Goal: Transaction & Acquisition: Purchase product/service

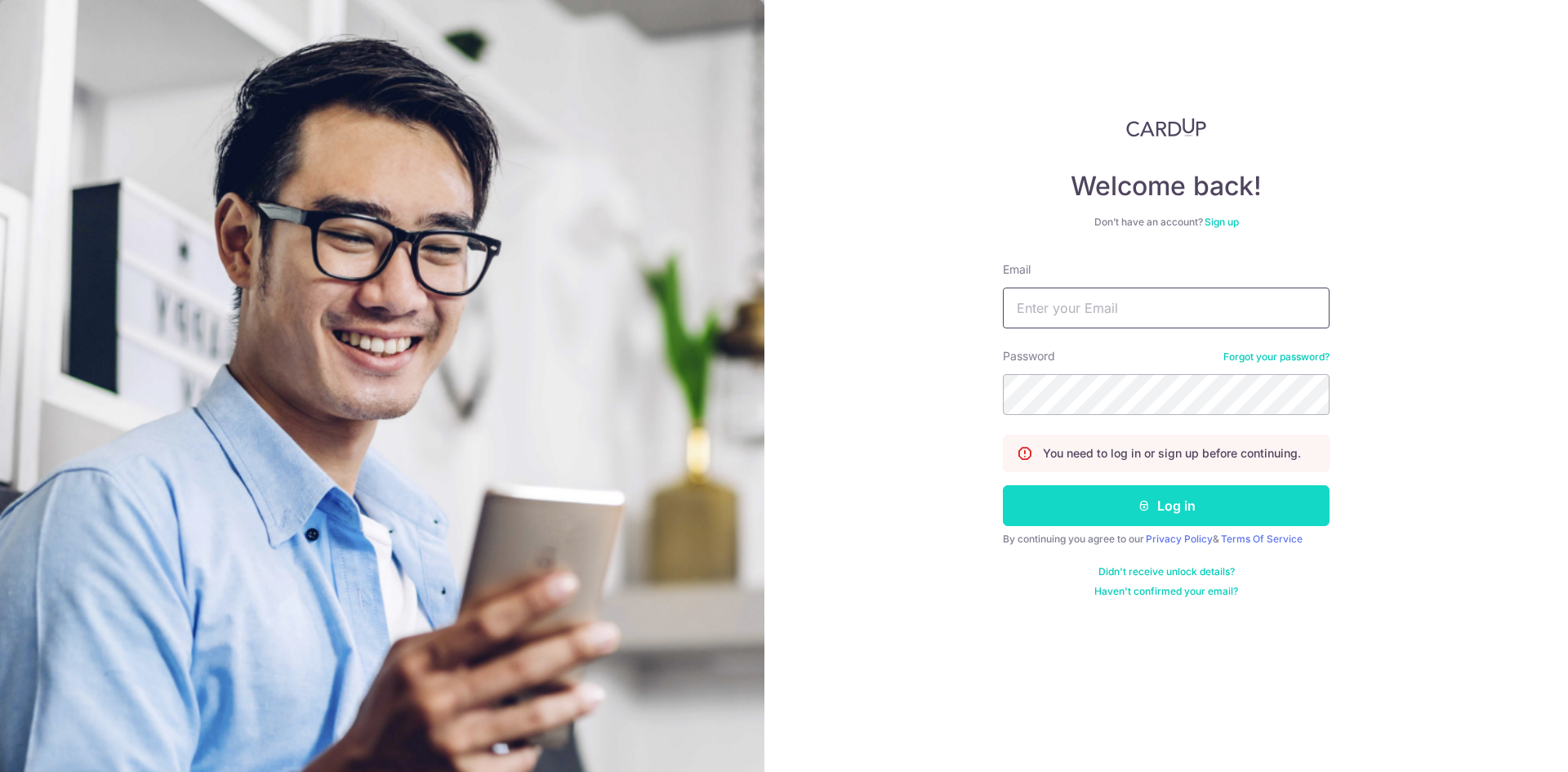
type input "[EMAIL_ADDRESS][DOMAIN_NAME]"
click at [1148, 499] on button "Log in" at bounding box center [1166, 506] width 327 height 41
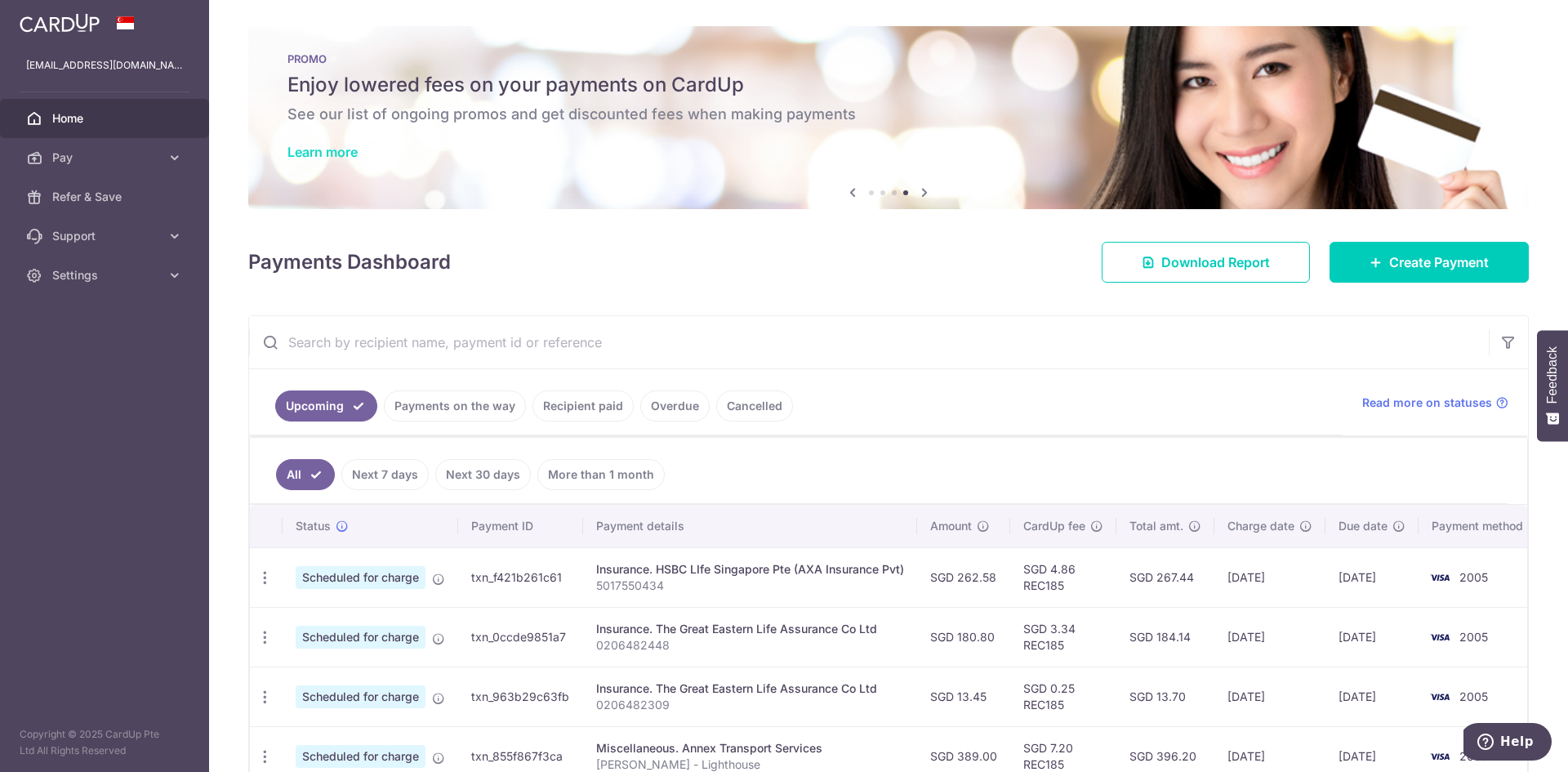
click at [330, 154] on link "Learn more" at bounding box center [322, 152] width 70 height 17
click at [920, 187] on icon at bounding box center [924, 192] width 19 height 20
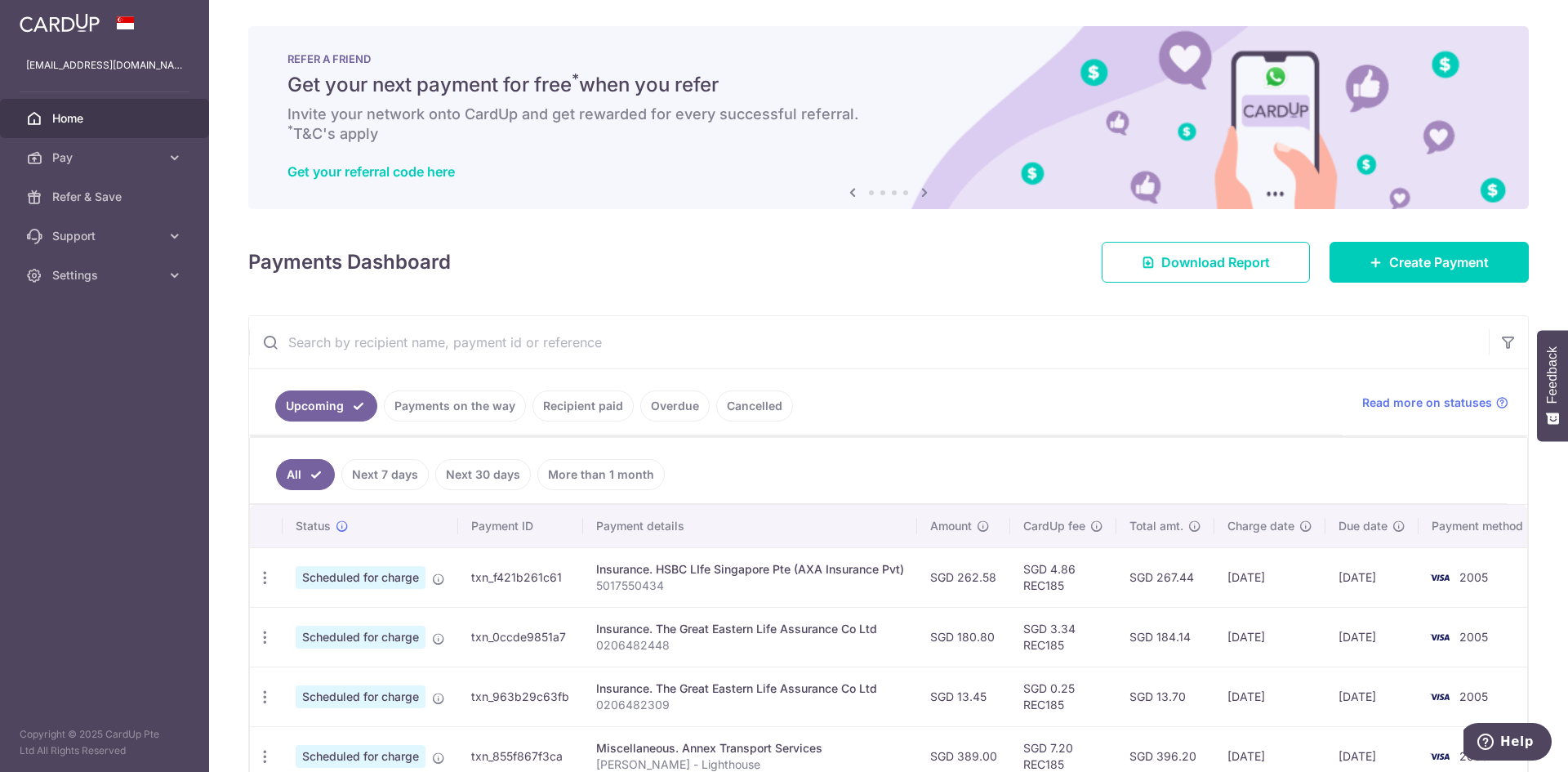
click at [925, 194] on icon at bounding box center [924, 192] width 19 height 20
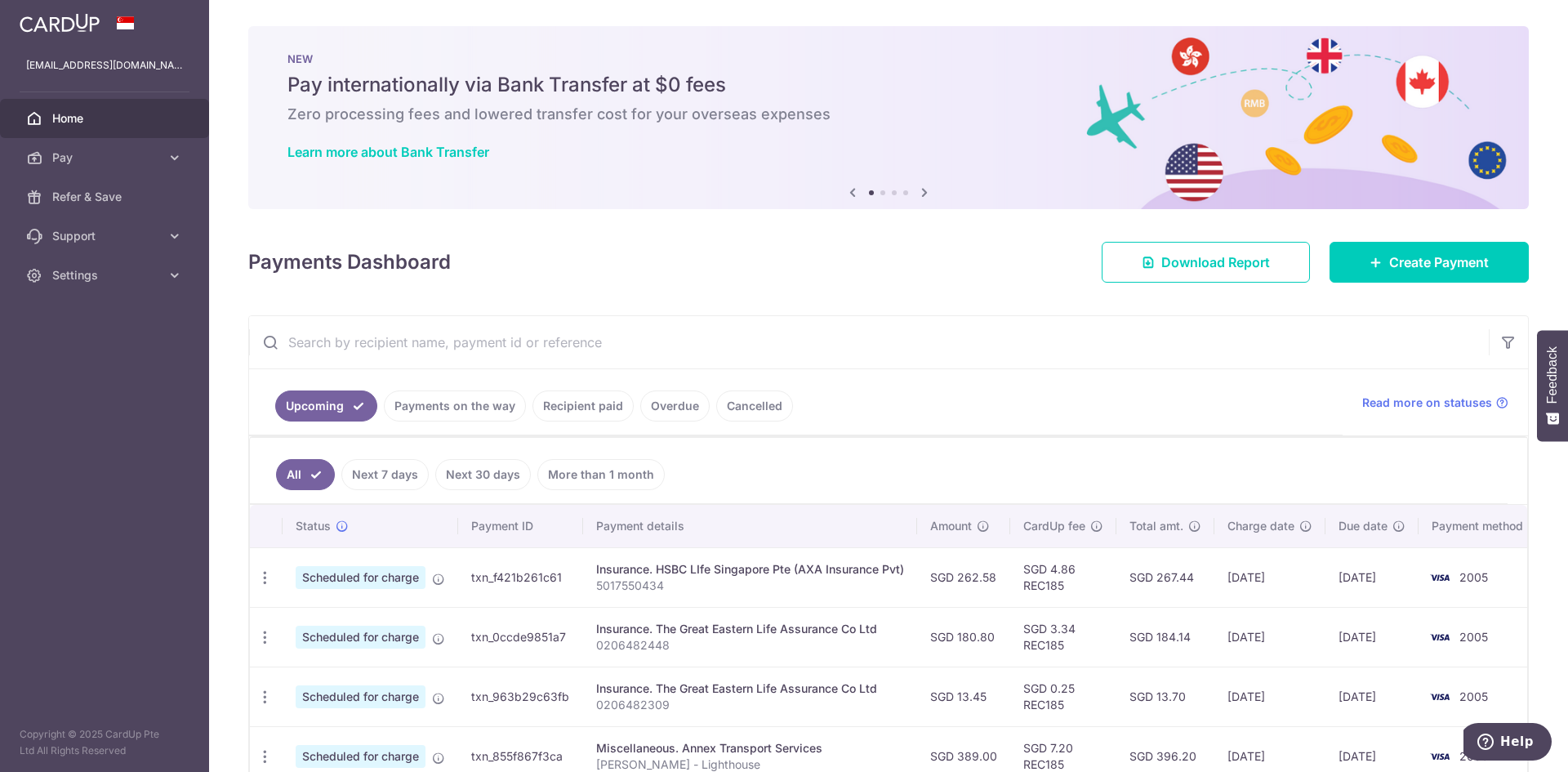
click at [910, 189] on div "Previous Next" at bounding box center [889, 193] width 92 height 19
click at [915, 196] on icon at bounding box center [924, 192] width 19 height 20
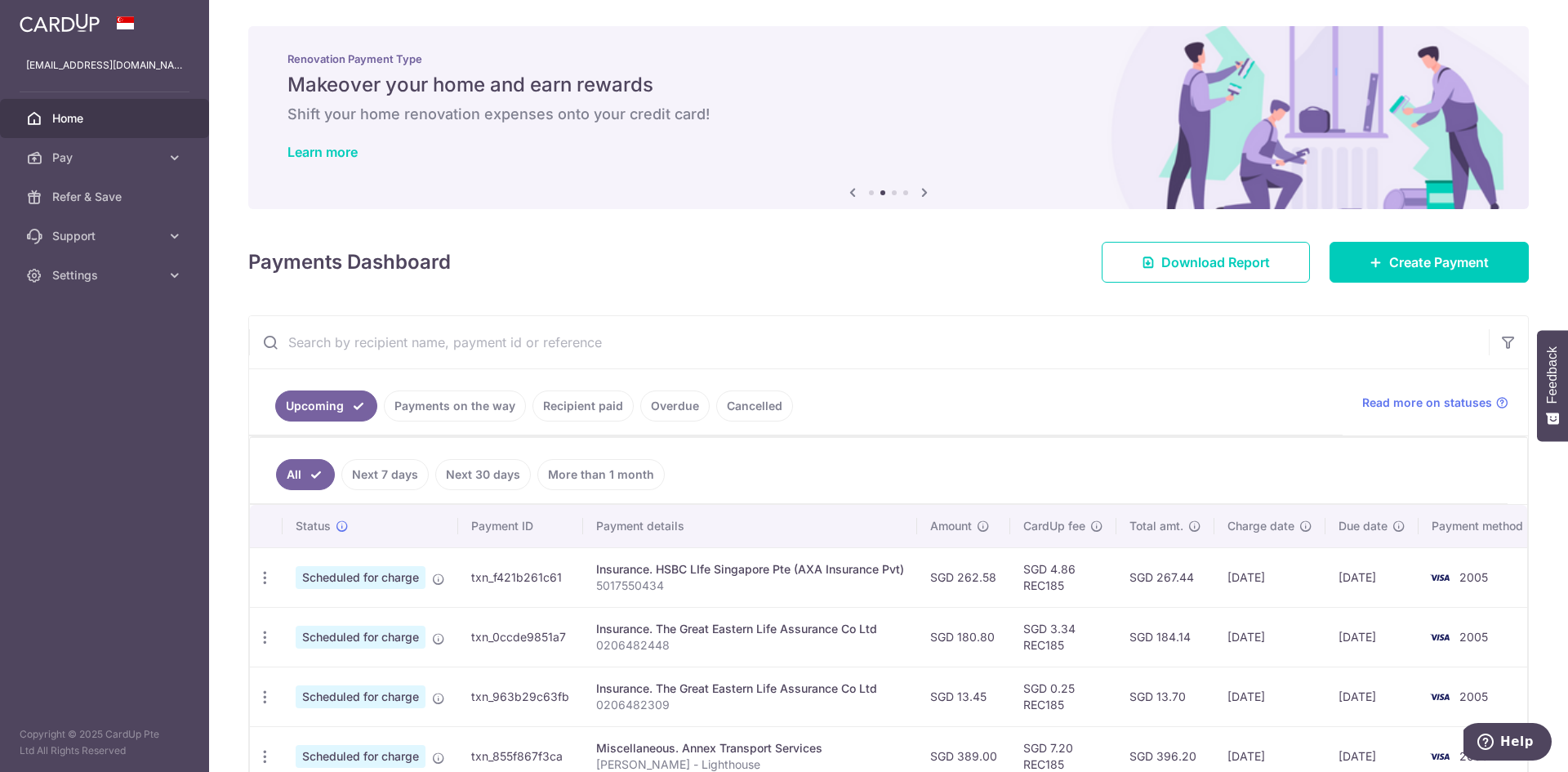
click at [921, 193] on icon at bounding box center [924, 192] width 19 height 20
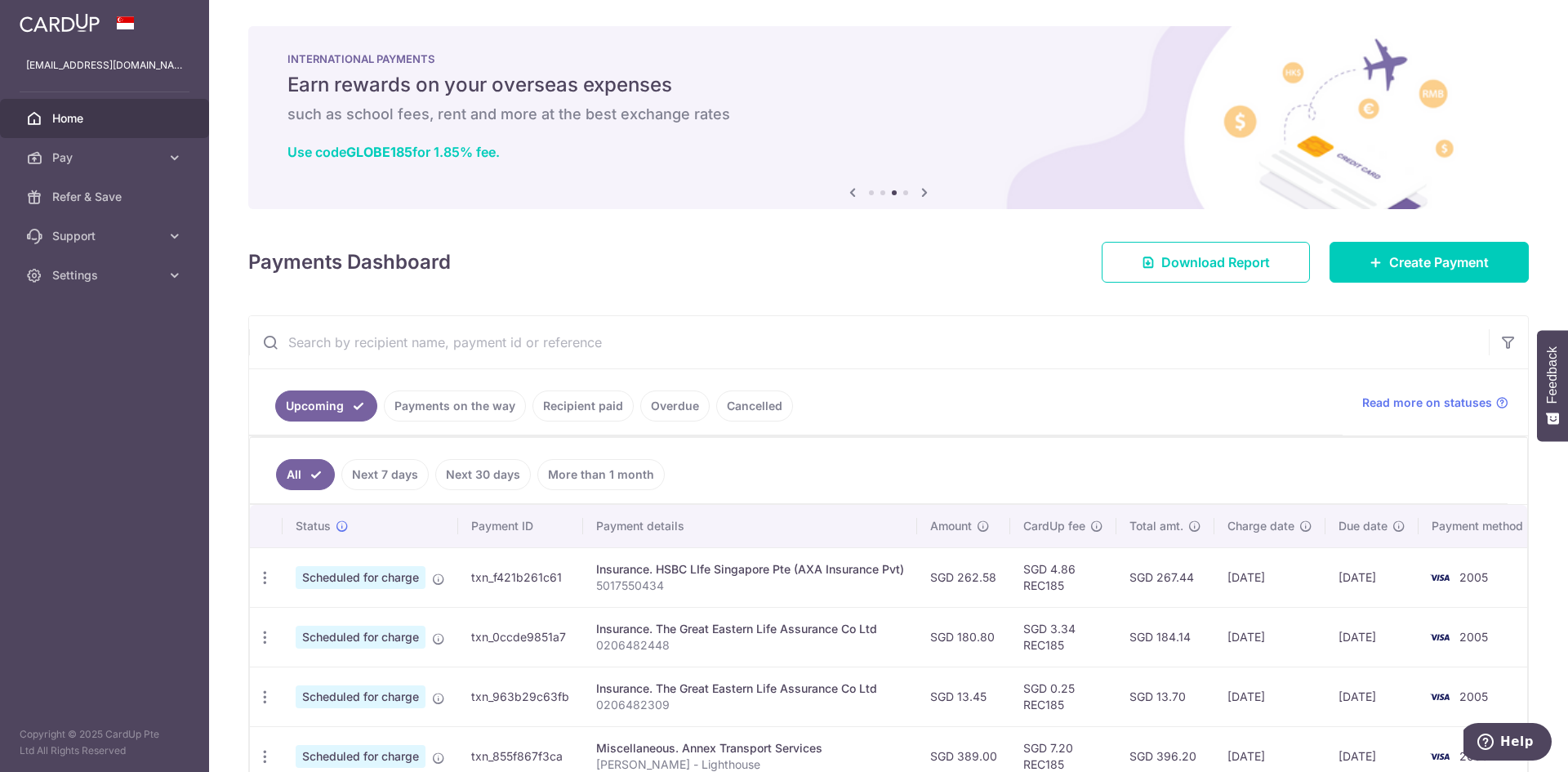
click at [923, 194] on icon at bounding box center [924, 192] width 19 height 20
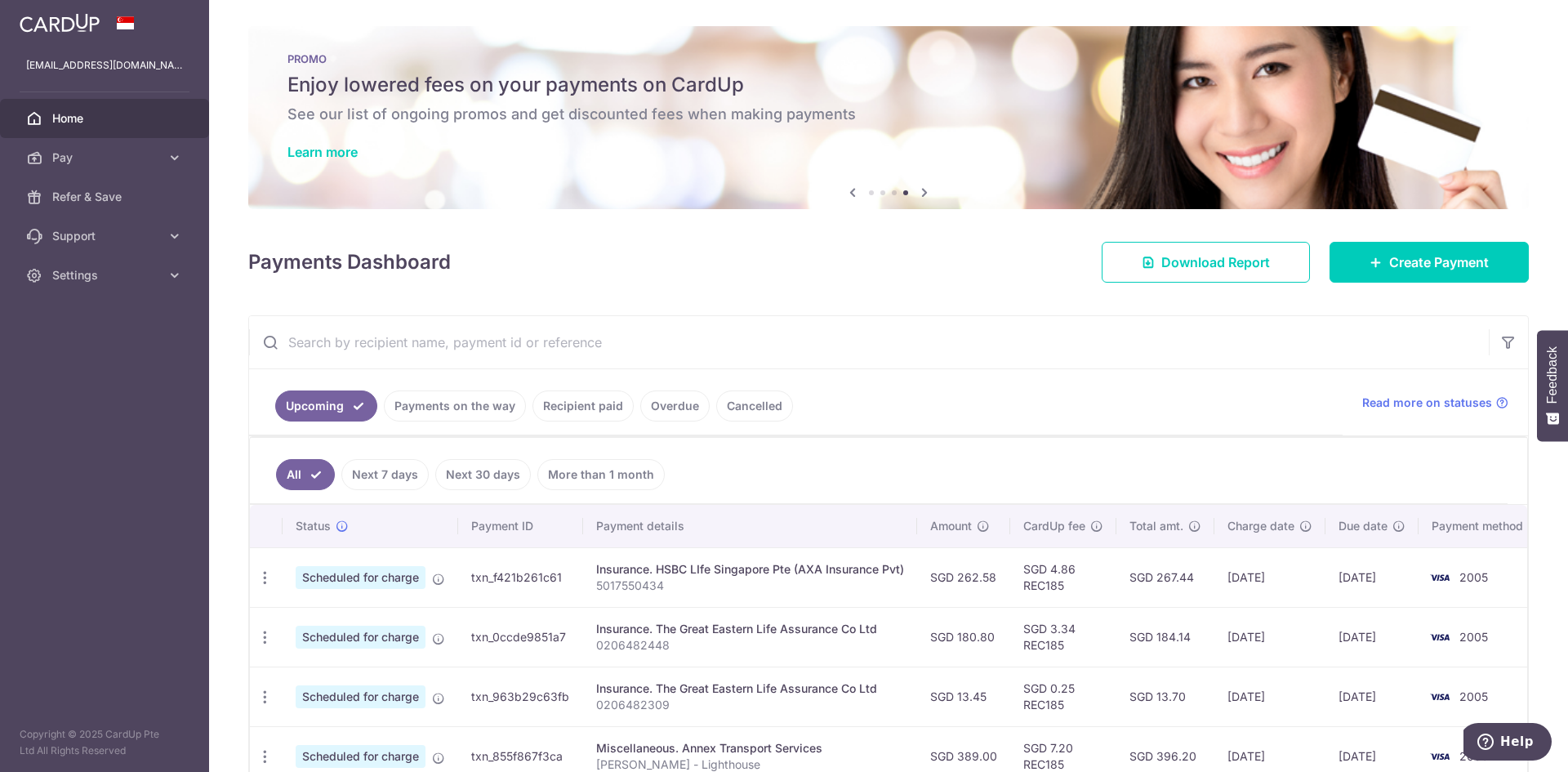
click at [667, 108] on h6 "See our list of ongoing promos and get discounted fees when making payments" at bounding box center [888, 115] width 1202 height 19
click at [340, 152] on link "Learn more" at bounding box center [322, 152] width 70 height 17
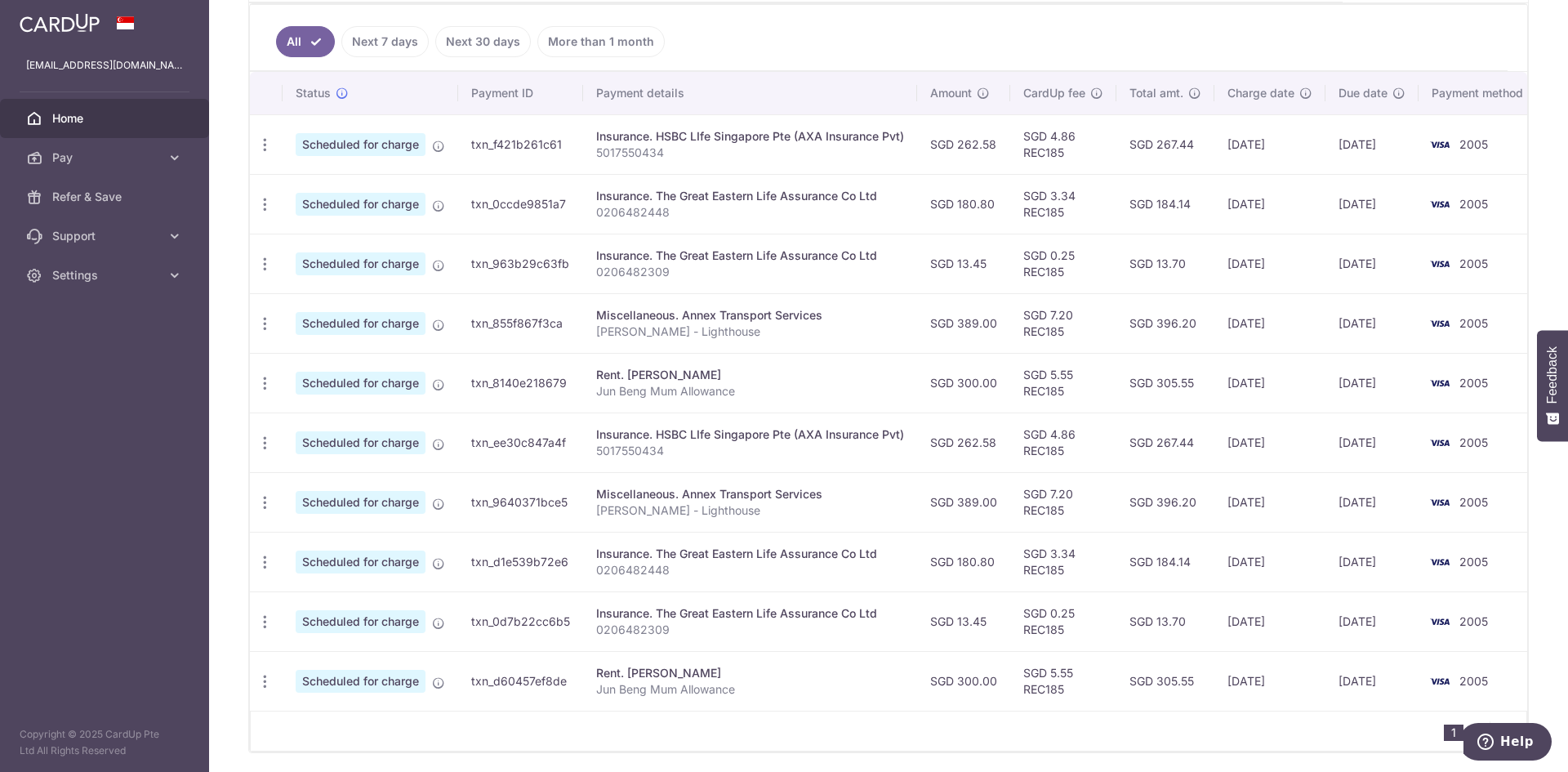
scroll to position [409, 0]
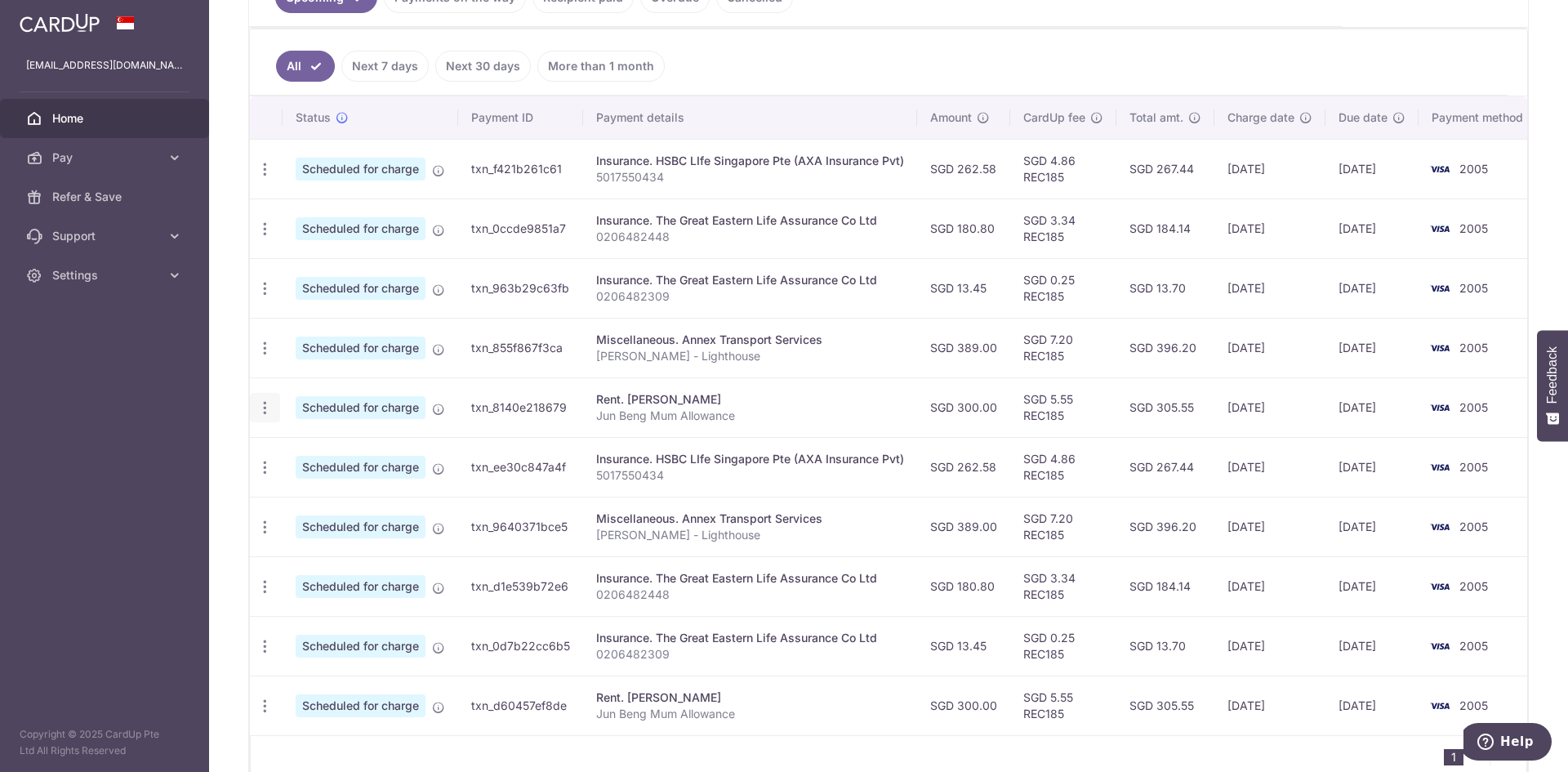
click at [267, 406] on icon "button" at bounding box center [264, 407] width 17 height 17
click at [337, 488] on span "Cancel payment" at bounding box center [351, 493] width 109 height 19
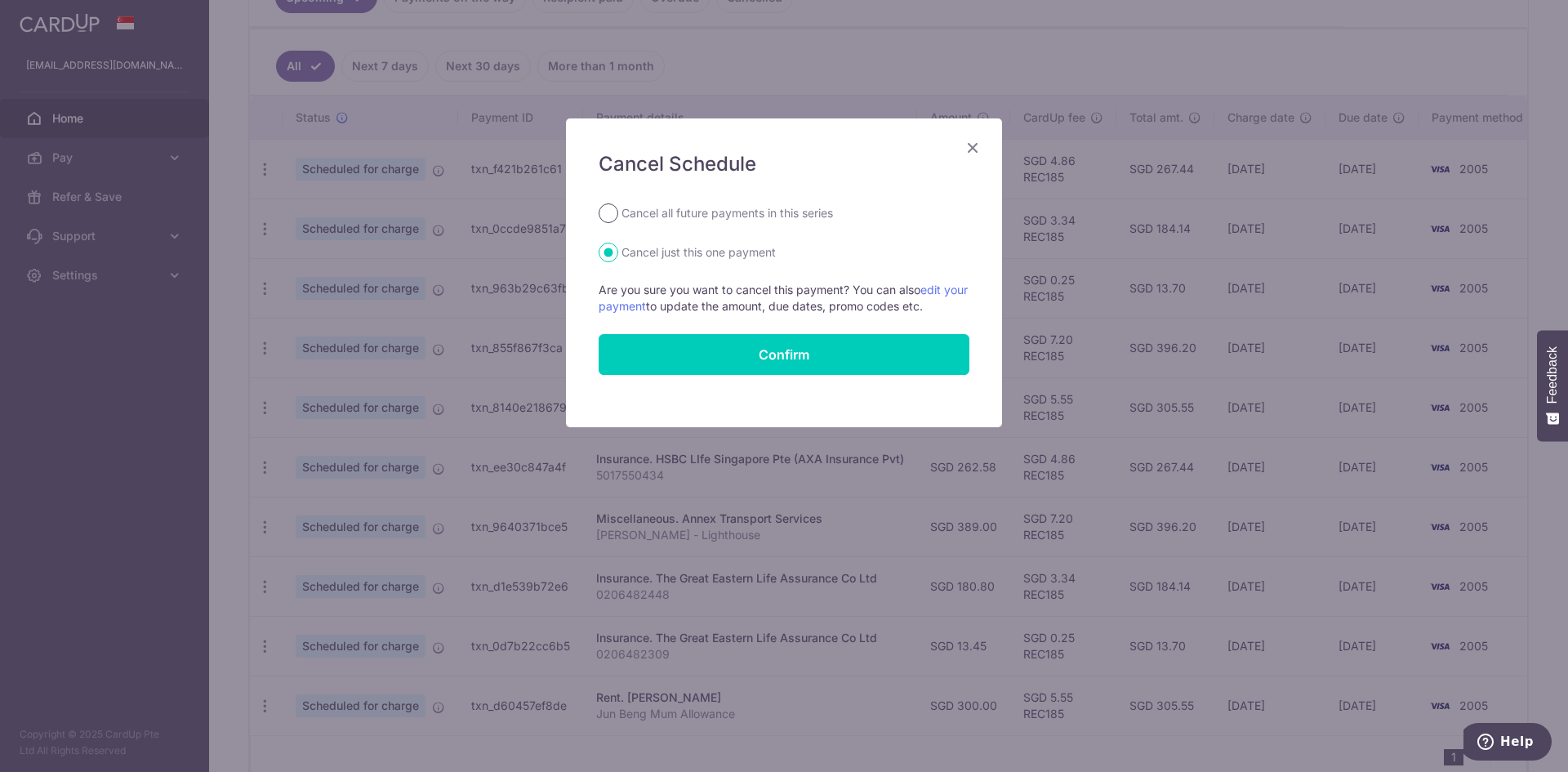
click at [608, 214] on input "Cancel all future payments in this series" at bounding box center [609, 213] width 19 height 19
radio input "true"
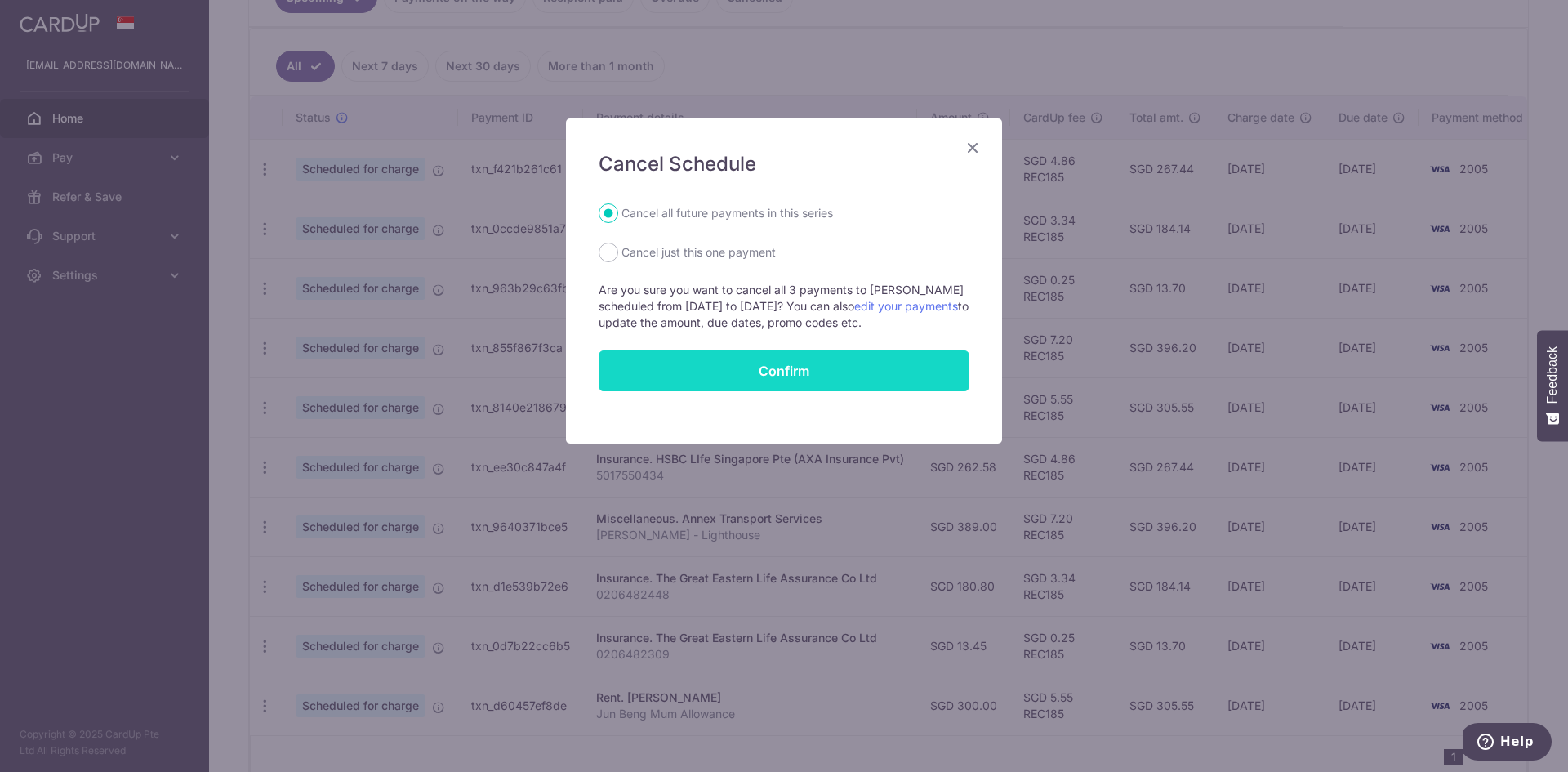
click at [801, 373] on button "Confirm" at bounding box center [784, 371] width 371 height 41
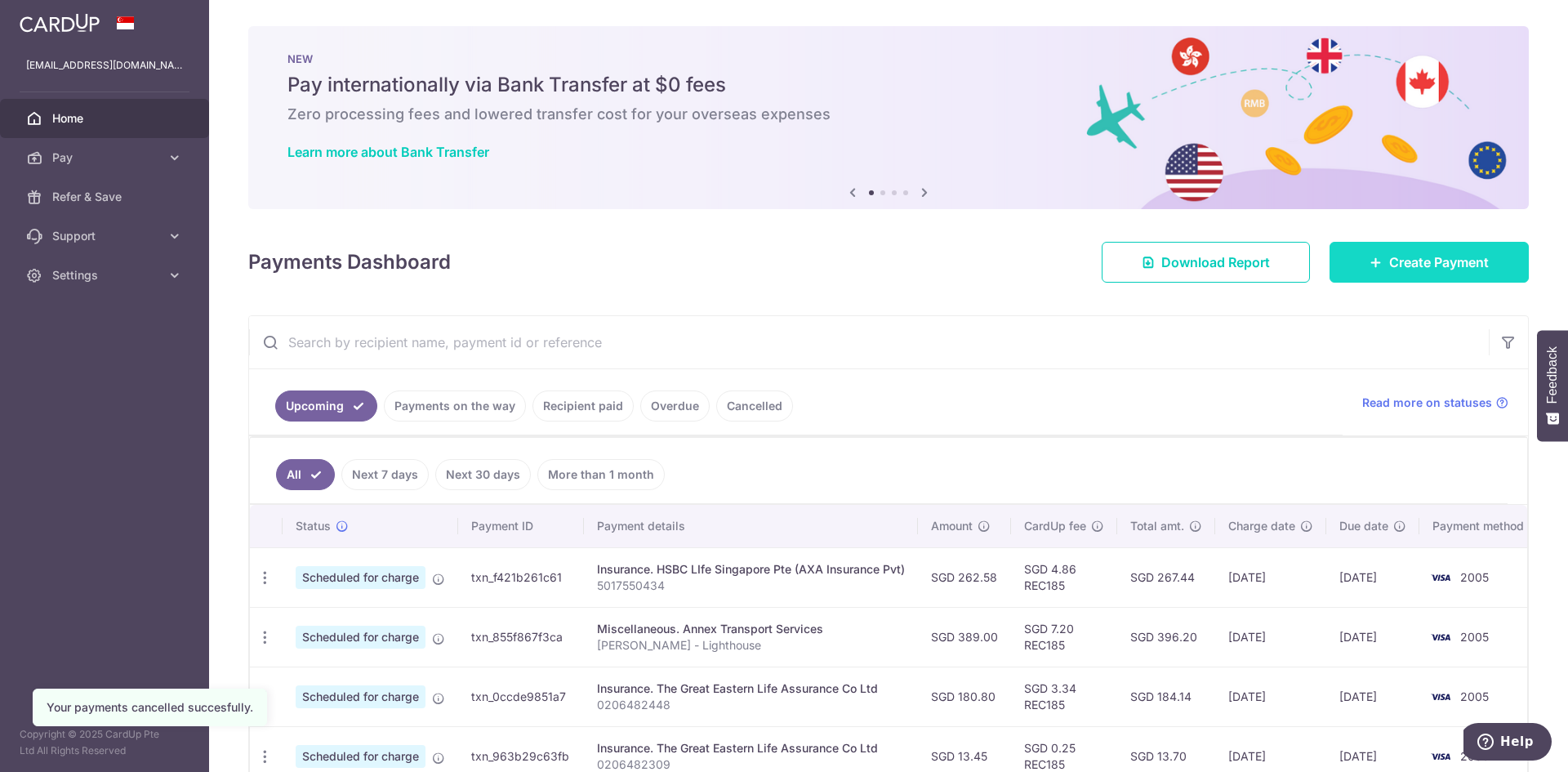
click at [1446, 268] on span "Create Payment" at bounding box center [1439, 262] width 100 height 19
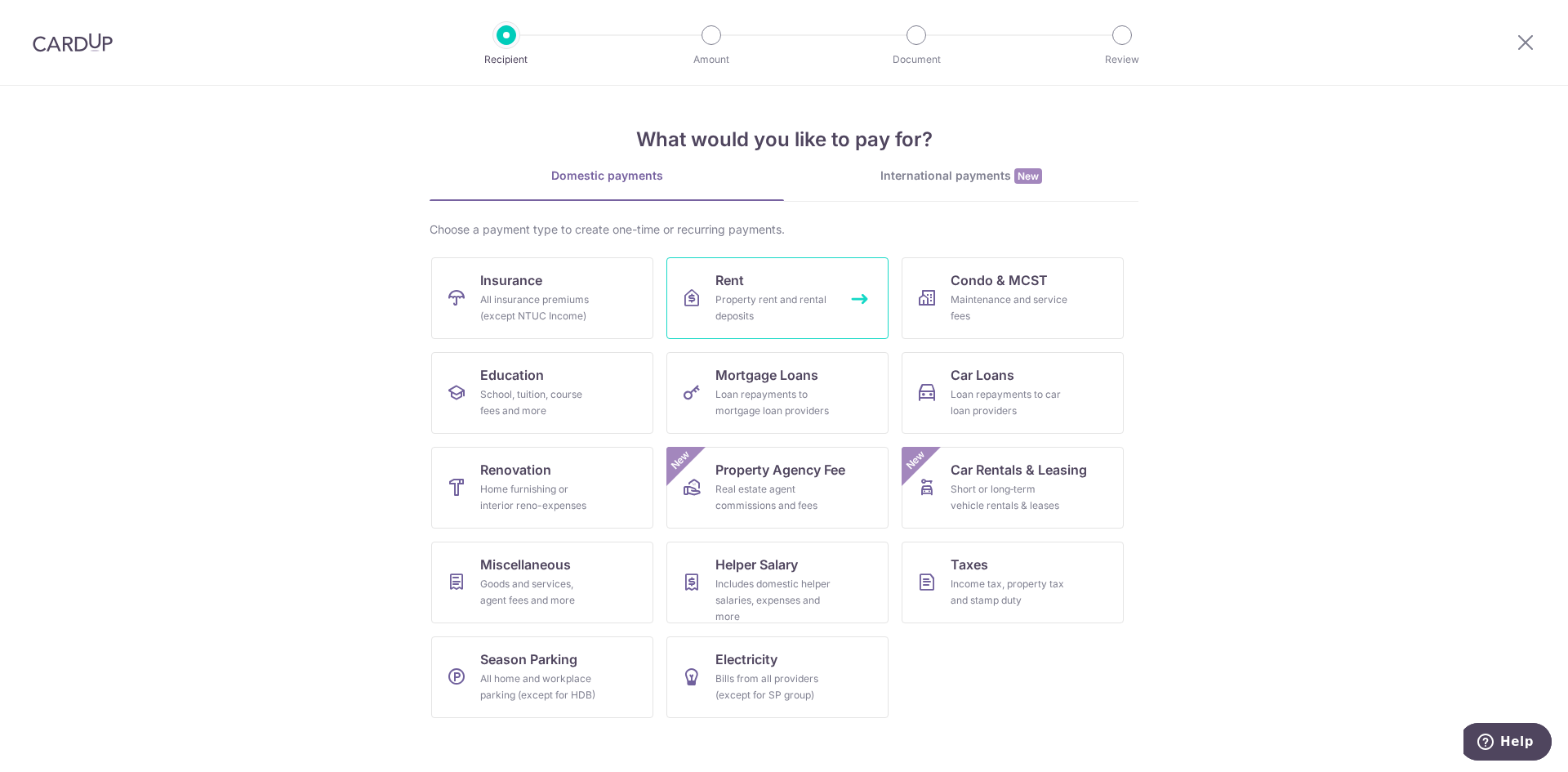
click at [787, 301] on div "Property rent and rental deposits" at bounding box center [774, 308] width 118 height 33
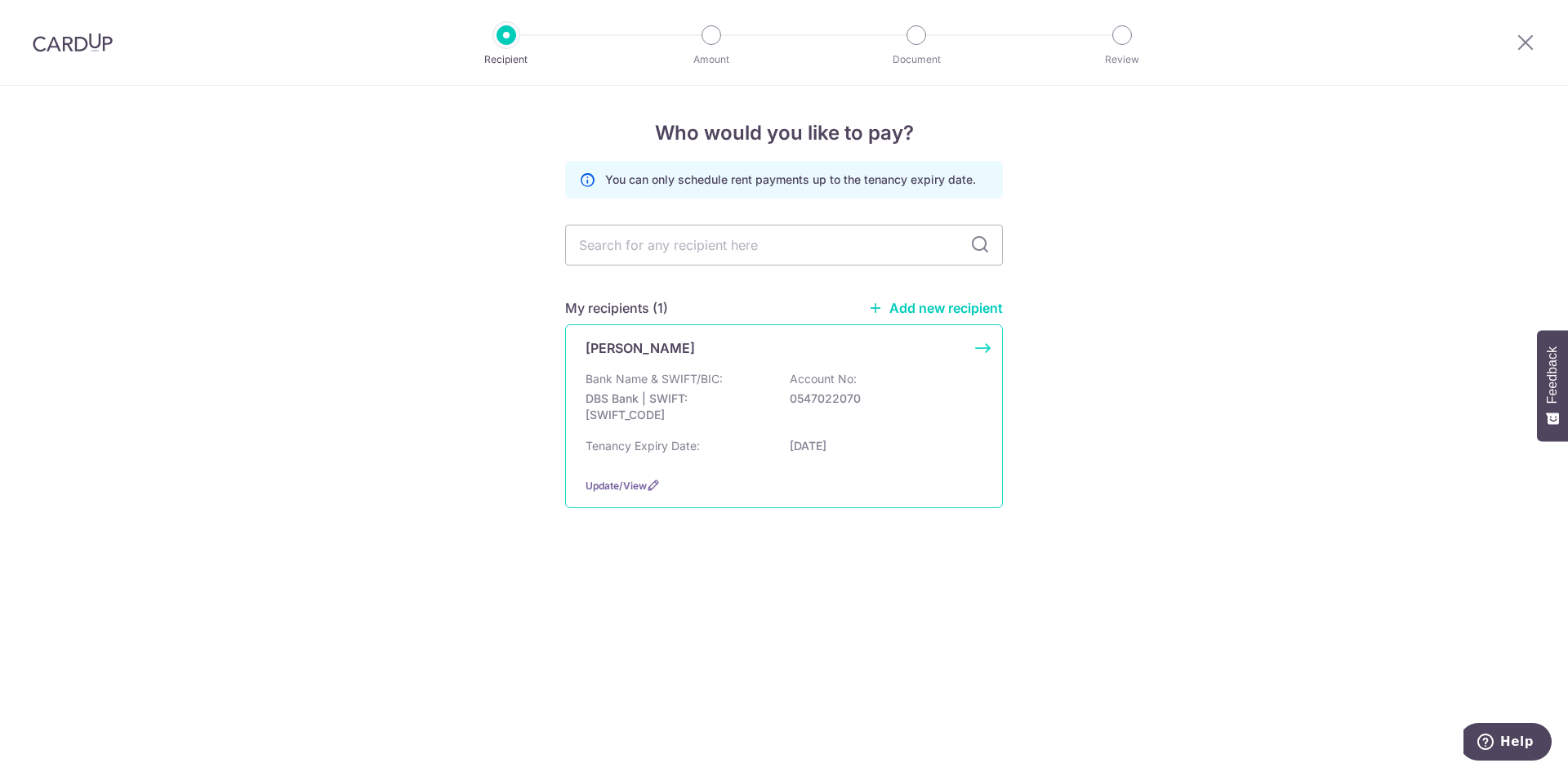
click at [713, 387] on div "Bank Name & SWIFT/BIC: DBS Bank | SWIFT: DBSSSGSGXXX Account No: 0547022070" at bounding box center [784, 401] width 397 height 61
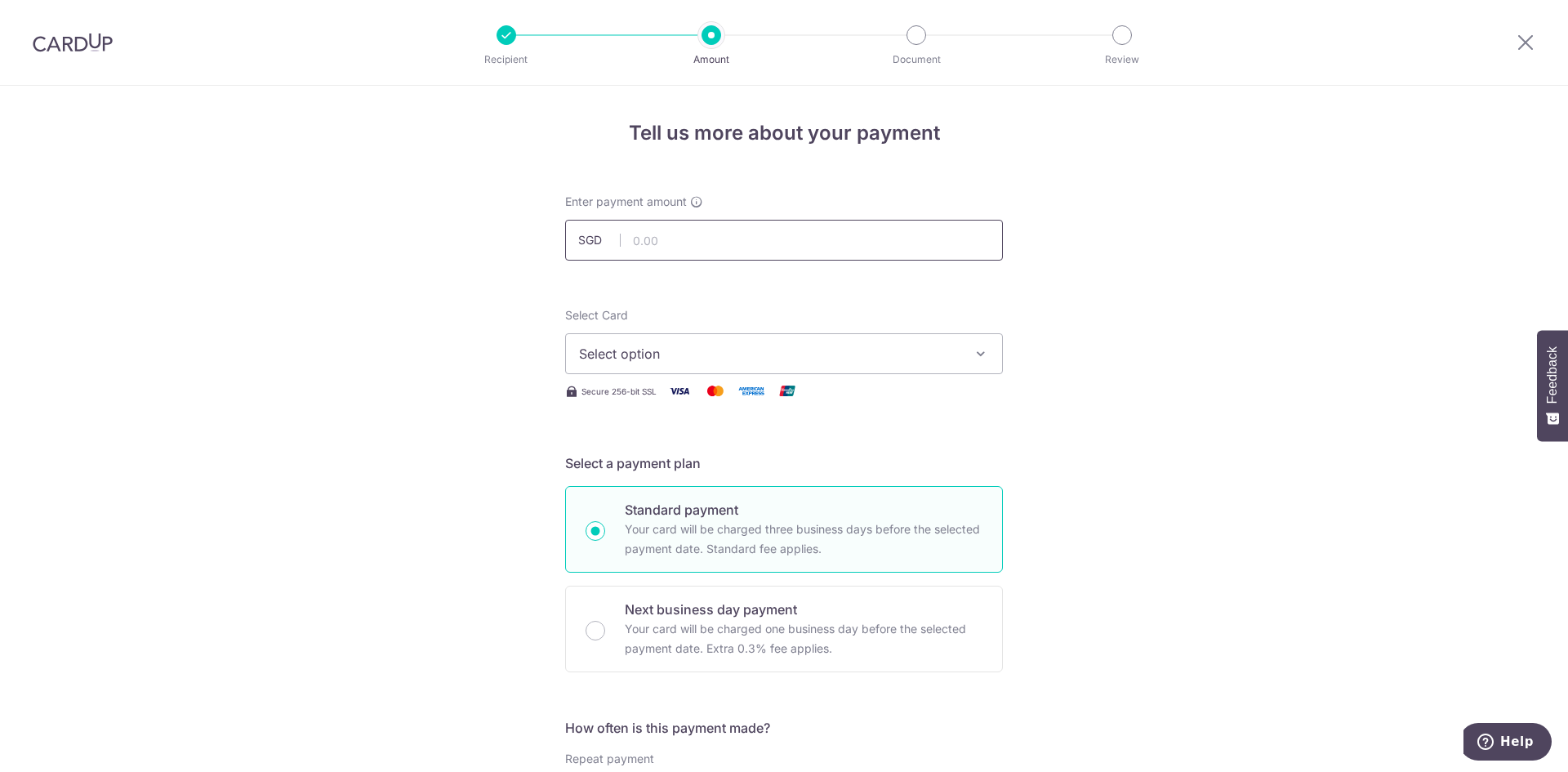
click at [692, 226] on input "text" at bounding box center [784, 240] width 438 height 41
type input "300.00"
click at [959, 358] on button "Select option" at bounding box center [784, 353] width 438 height 41
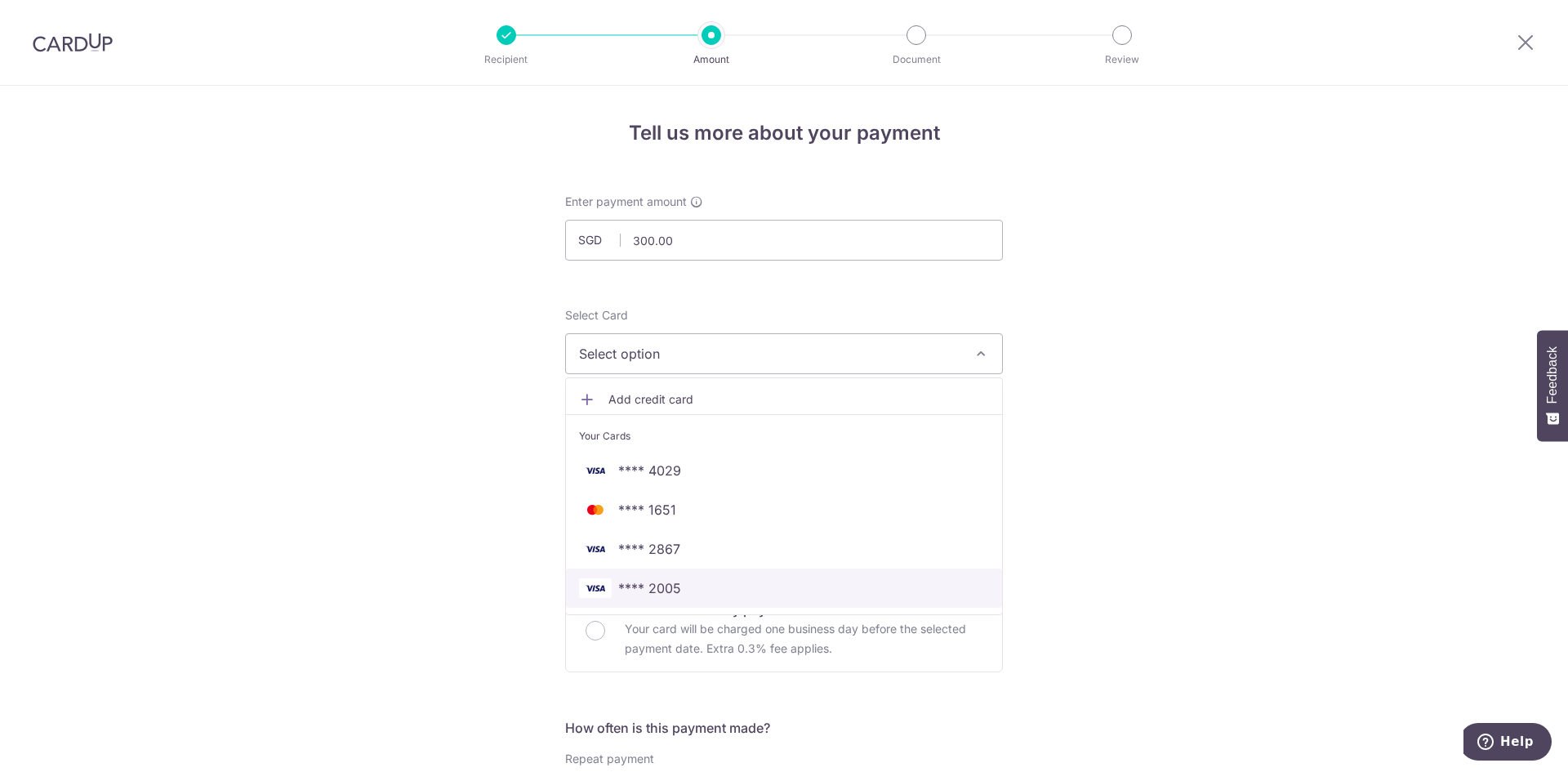
click at [663, 589] on span "**** 2005" at bounding box center [649, 588] width 63 height 19
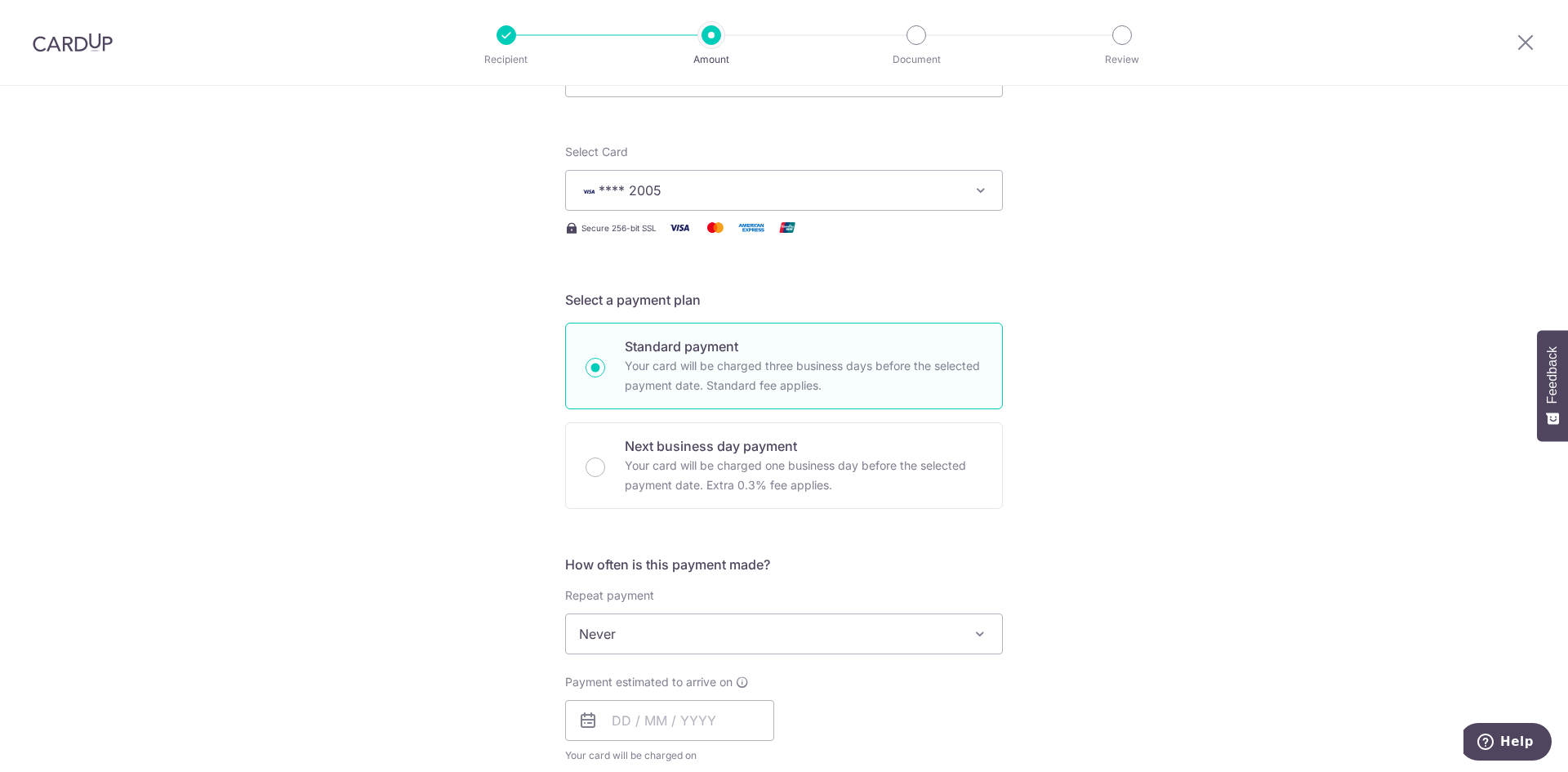
scroll to position [245, 0]
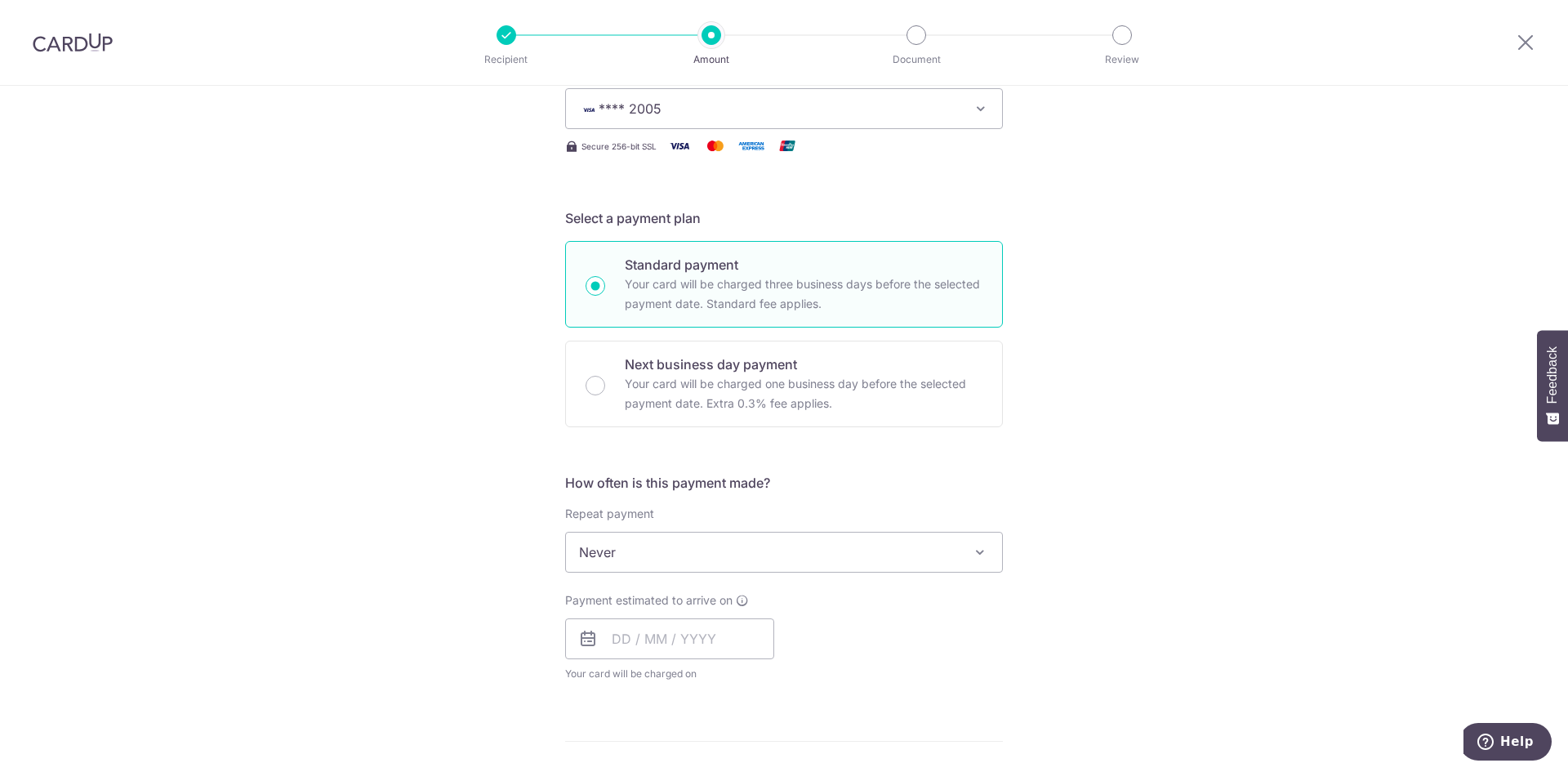
click at [962, 548] on span "Never" at bounding box center [784, 553] width 436 height 40
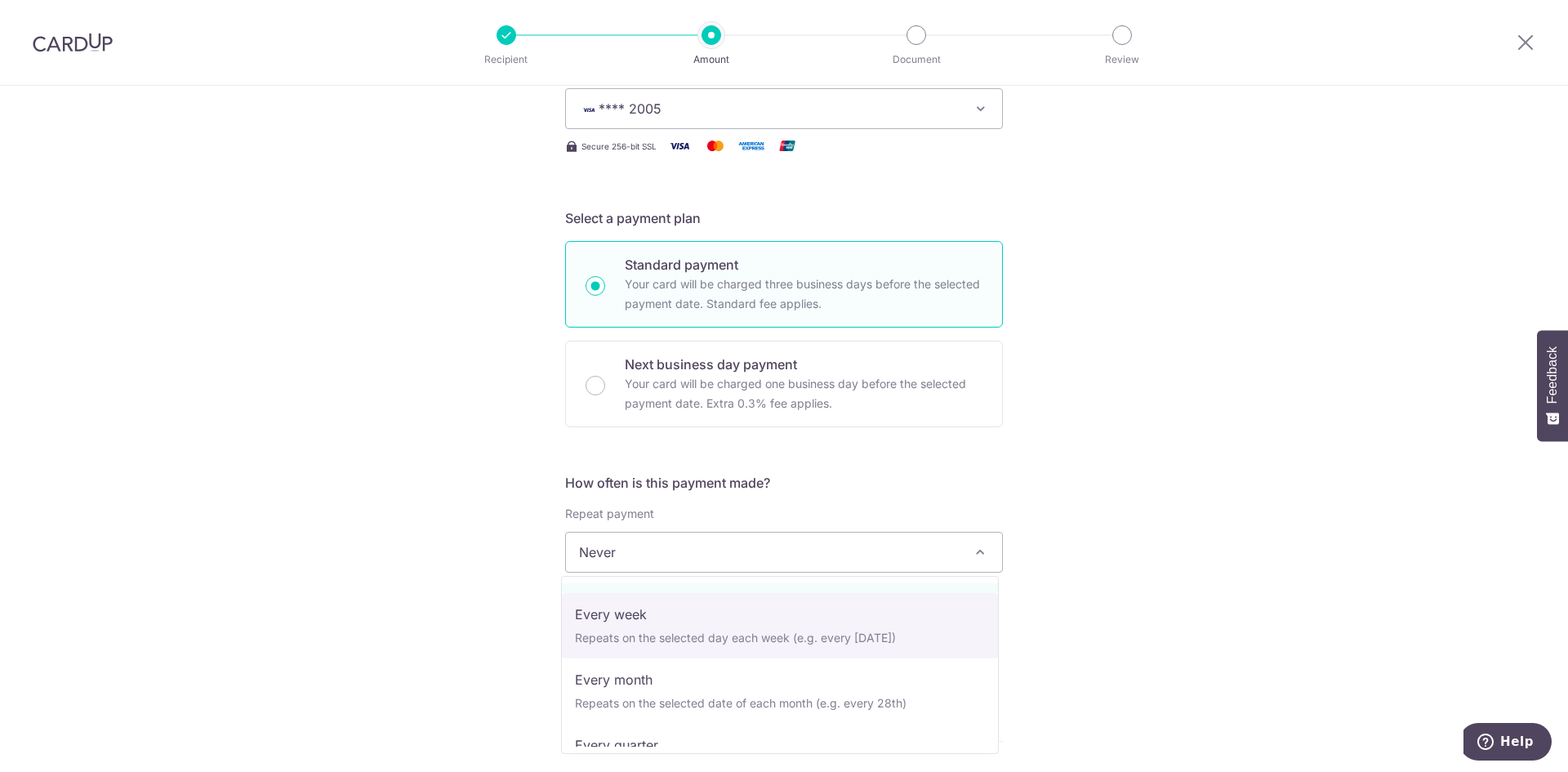
scroll to position [82, 0]
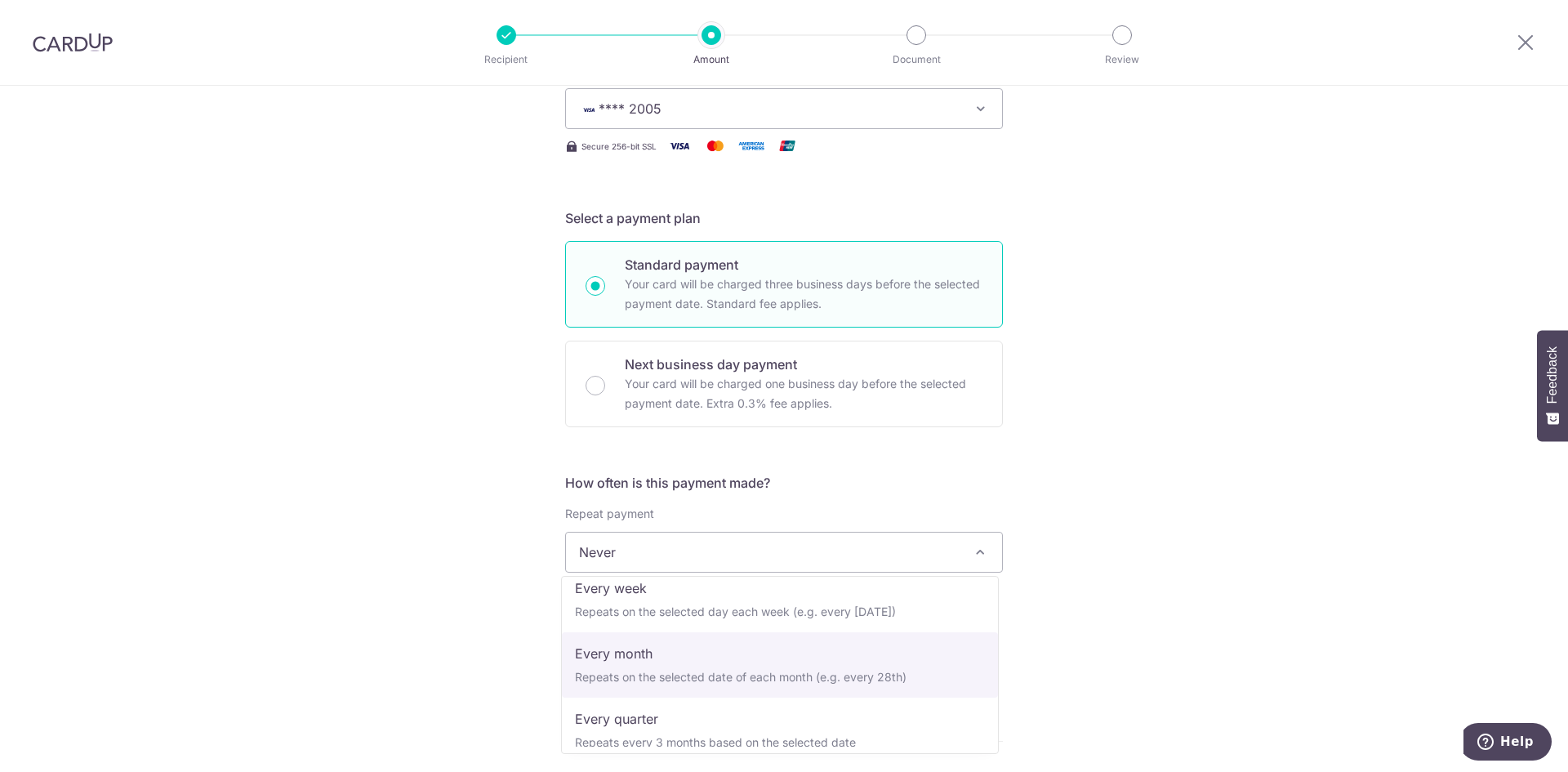
select select "3"
type input "31/12/2025"
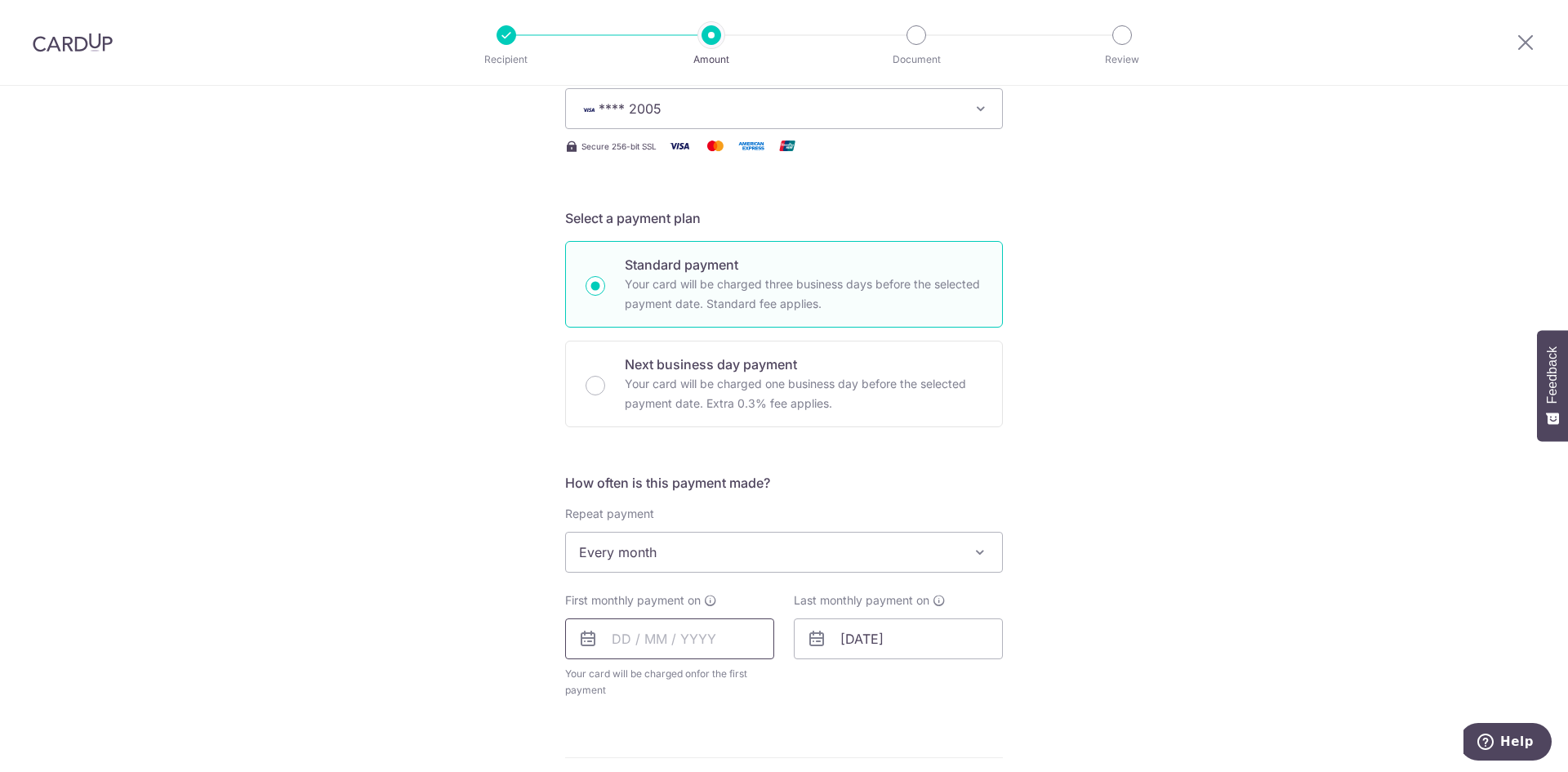
click at [664, 645] on input "text" at bounding box center [669, 639] width 209 height 41
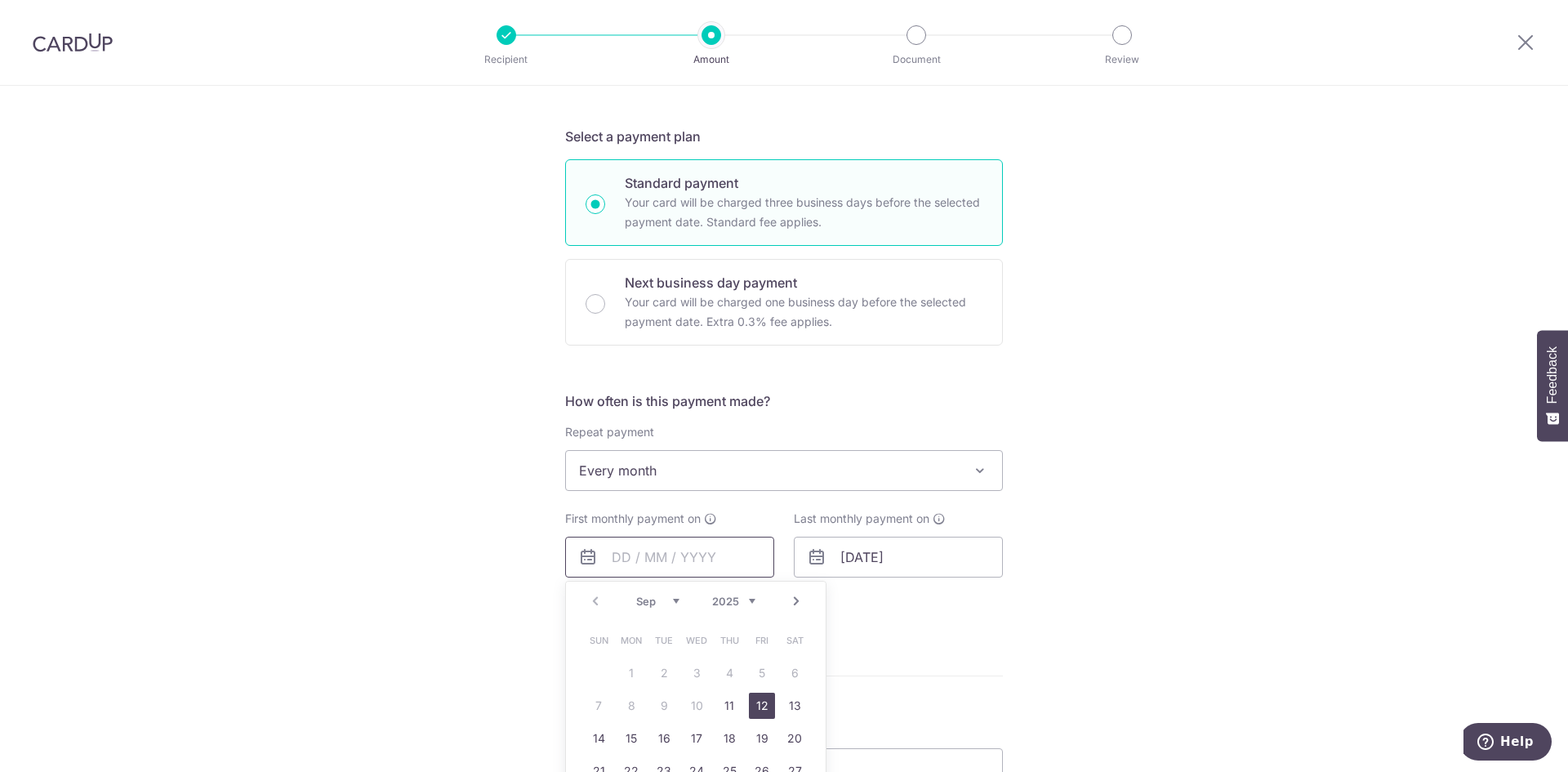
scroll to position [572, 0]
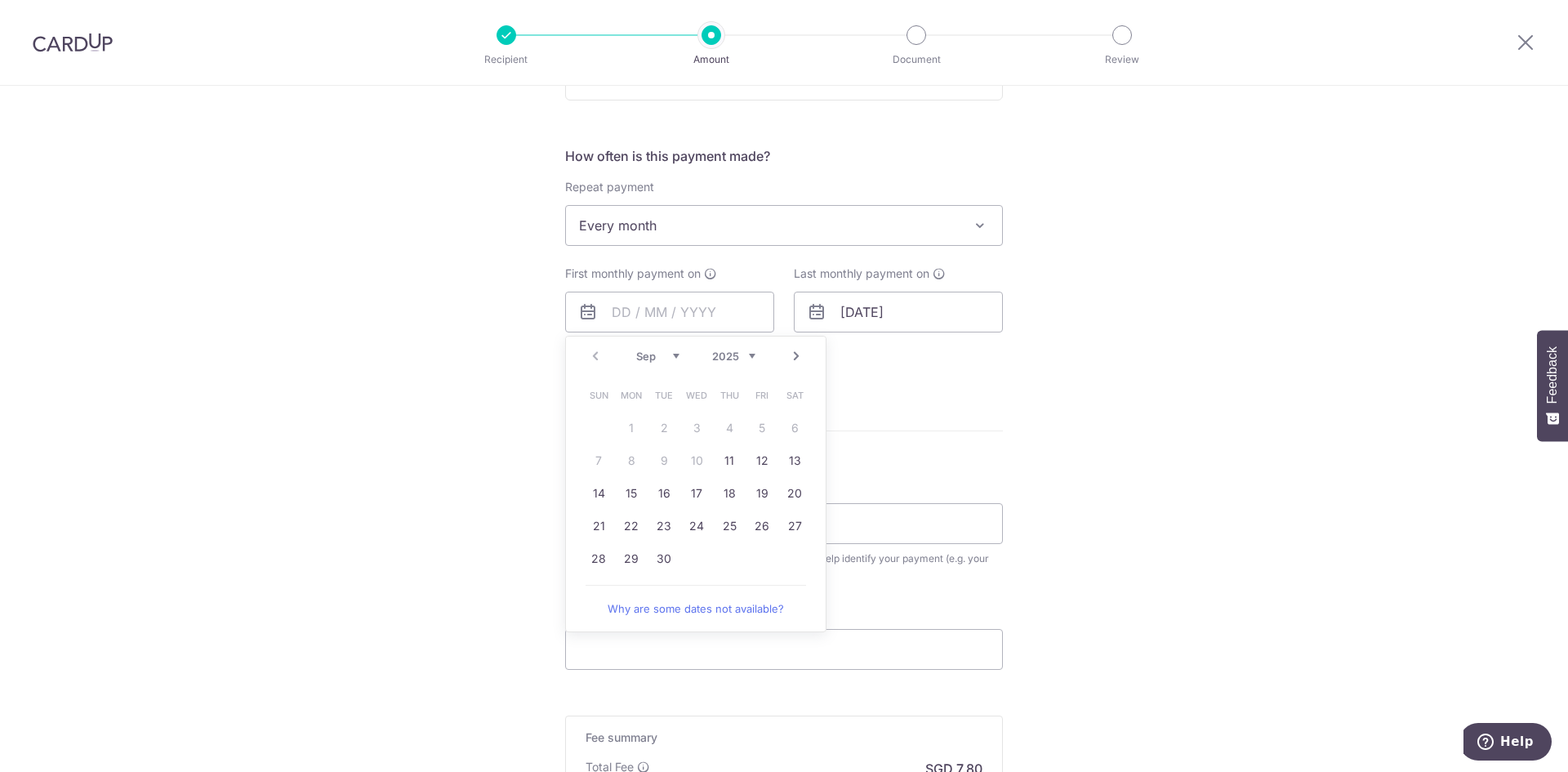
click at [1139, 567] on div "Tell us more about your payment Enter payment amount SGD 300.00 300.00 Select C…" at bounding box center [784, 261] width 1568 height 1495
click at [656, 308] on input "text" at bounding box center [669, 312] width 209 height 41
click at [759, 525] on link "26" at bounding box center [762, 526] width 26 height 26
type input "[DATE]"
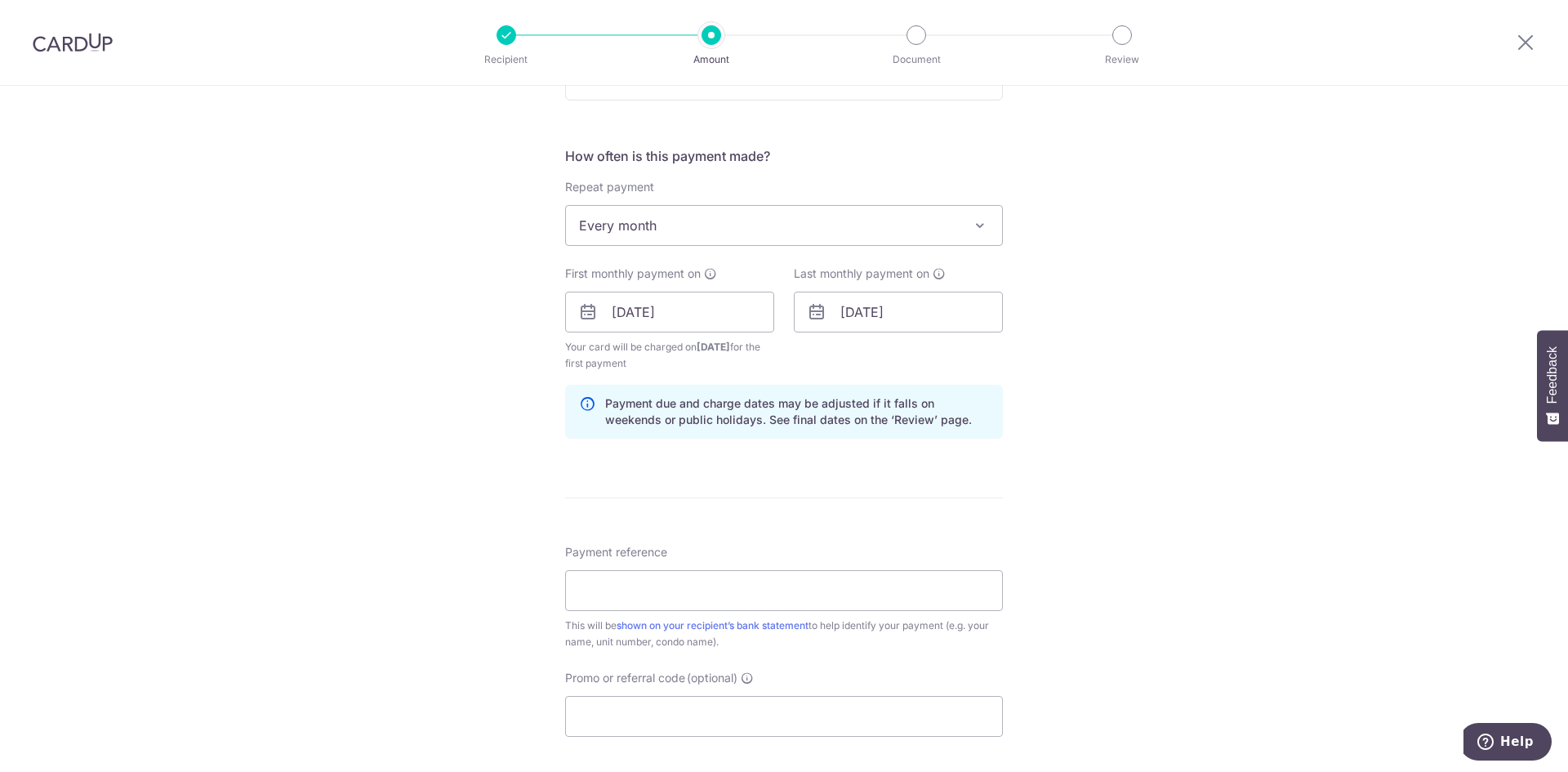
click at [1173, 430] on div "Tell us more about your payment Enter payment amount SGD 300.00 300.00 Select C…" at bounding box center [784, 294] width 1568 height 1562
click at [1071, 342] on div "Tell us more about your payment Enter payment amount SGD 300.00 300.00 Select C…" at bounding box center [784, 294] width 1568 height 1562
click at [622, 601] on input "Payment reference" at bounding box center [784, 590] width 438 height 41
click at [1280, 562] on div "Tell us more about your payment Enter payment amount SGD 300.00 300.00 Select C…" at bounding box center [784, 294] width 1568 height 1562
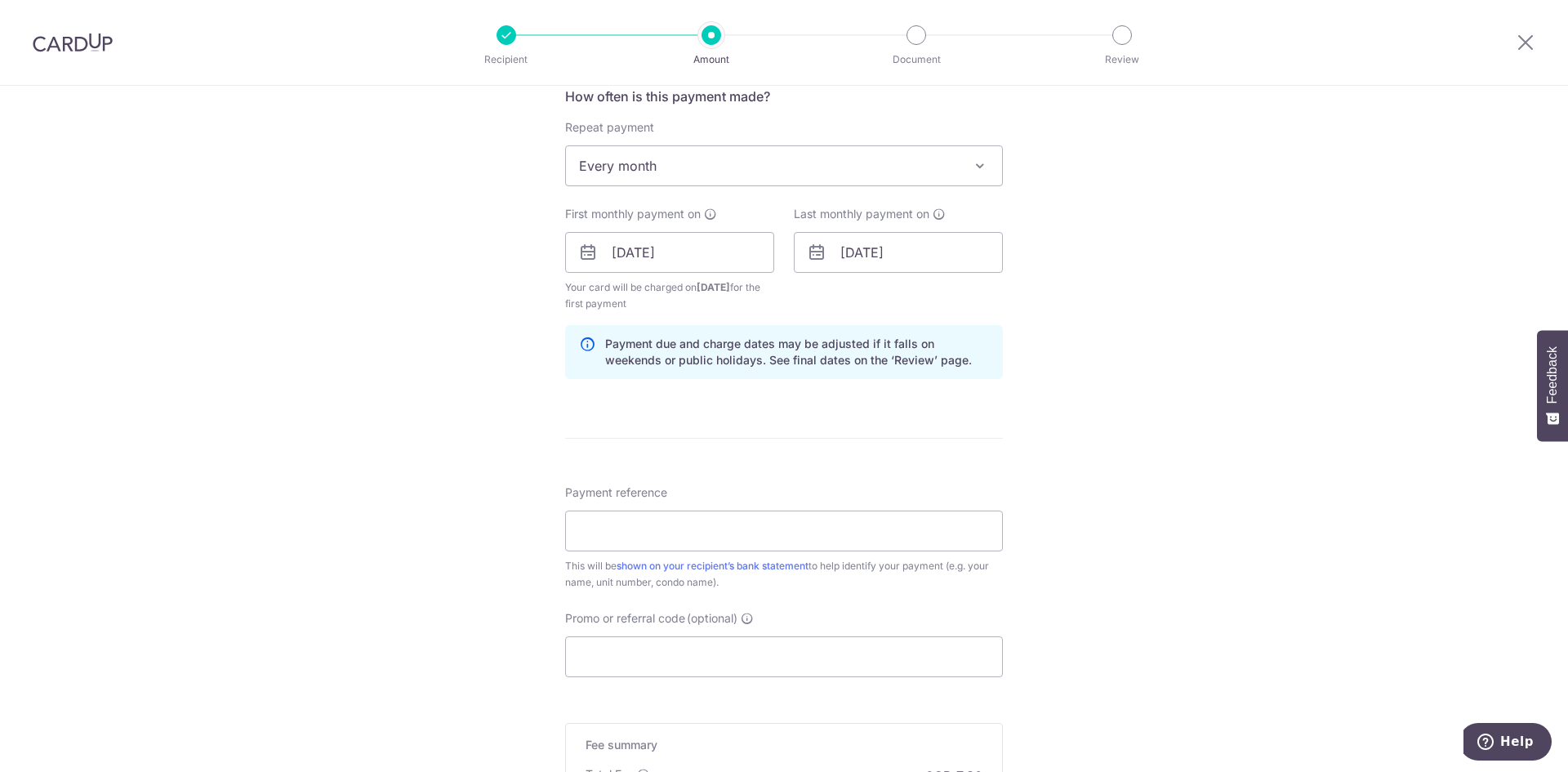
scroll to position [735, 0]
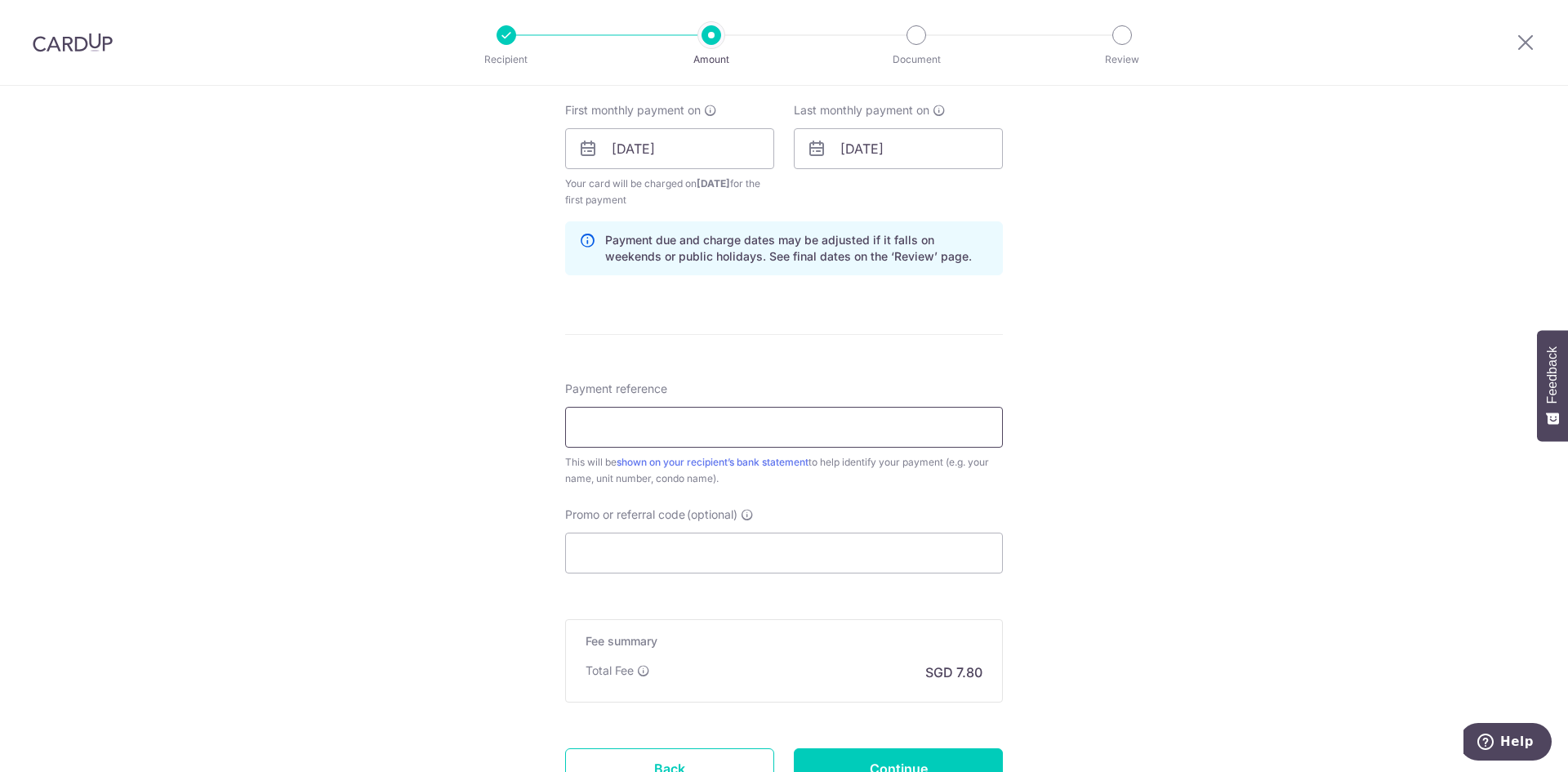
click at [641, 423] on input "Payment reference" at bounding box center [784, 427] width 438 height 41
type input "from Ming"
click at [1222, 562] on div "Tell us more about your payment Enter payment amount SGD 300.00 300.00 Select C…" at bounding box center [784, 131] width 1568 height 1562
click at [648, 551] on input "Promo or referral code (optional)" at bounding box center [784, 553] width 438 height 41
paste input "SAVERENT179"
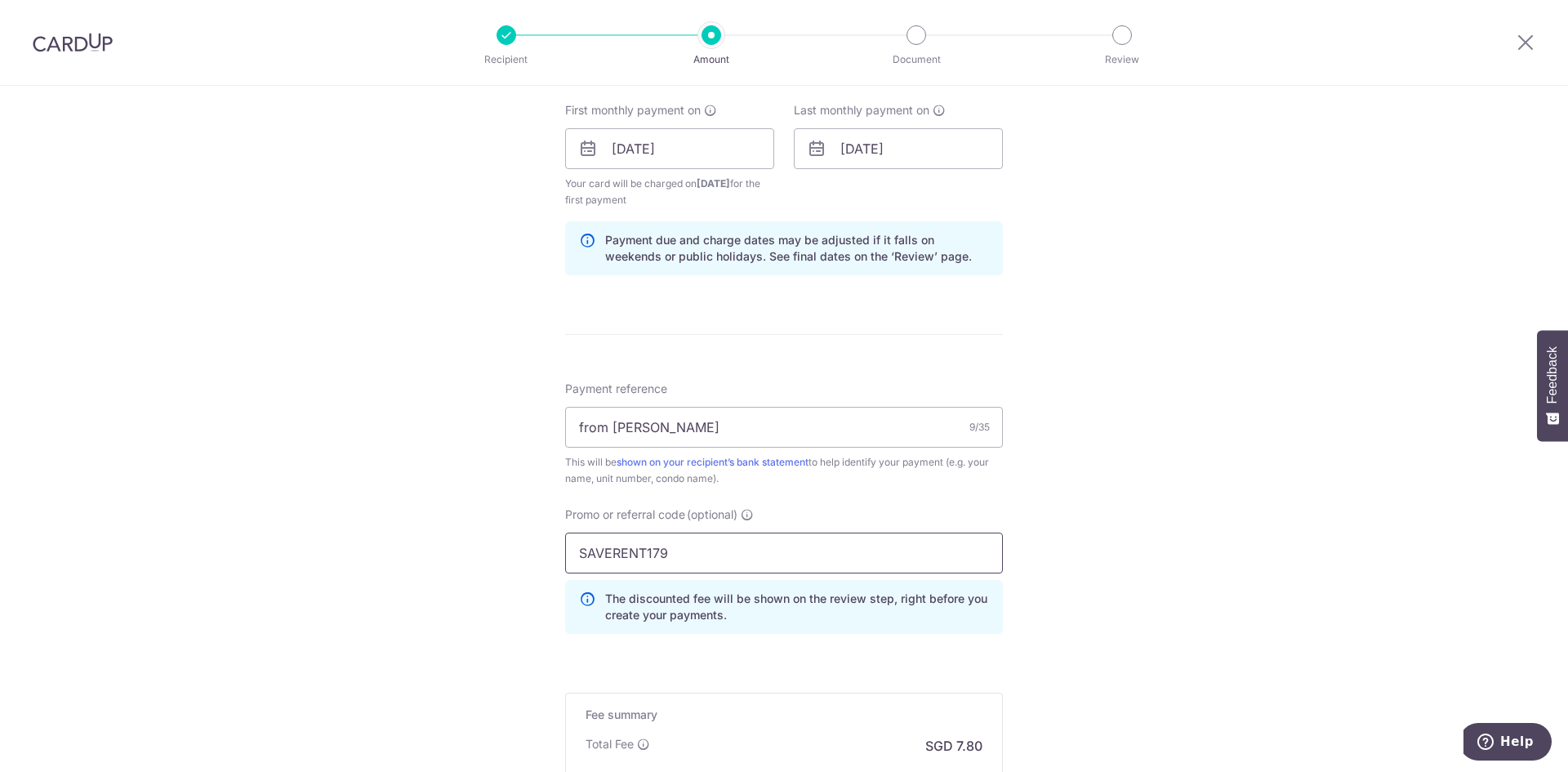
type input "SAVERENT179"
click at [1167, 480] on div "Tell us more about your payment Enter payment amount SGD 300.00 300.00 Select C…" at bounding box center [784, 167] width 1568 height 1635
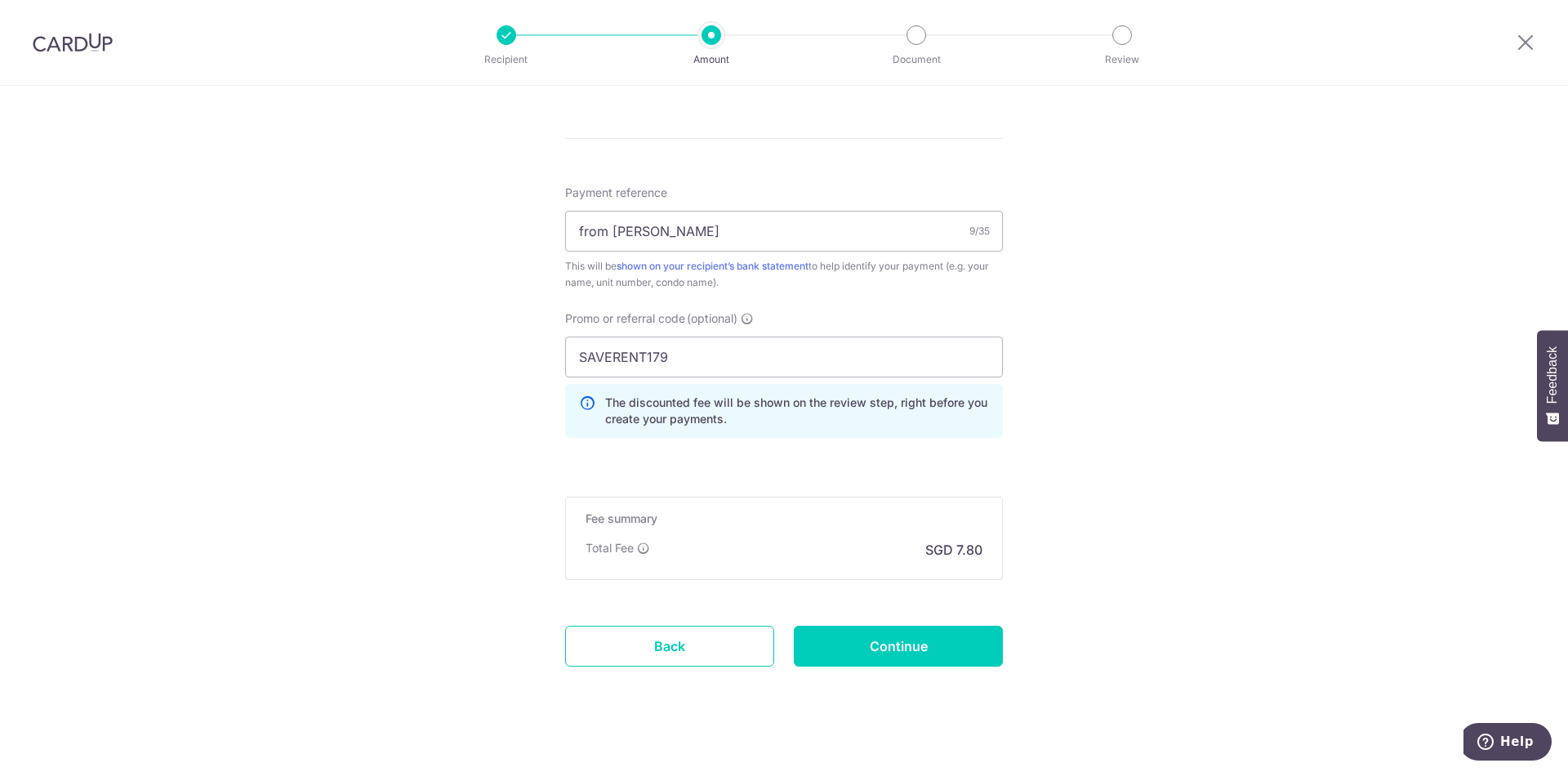
scroll to position [948, 0]
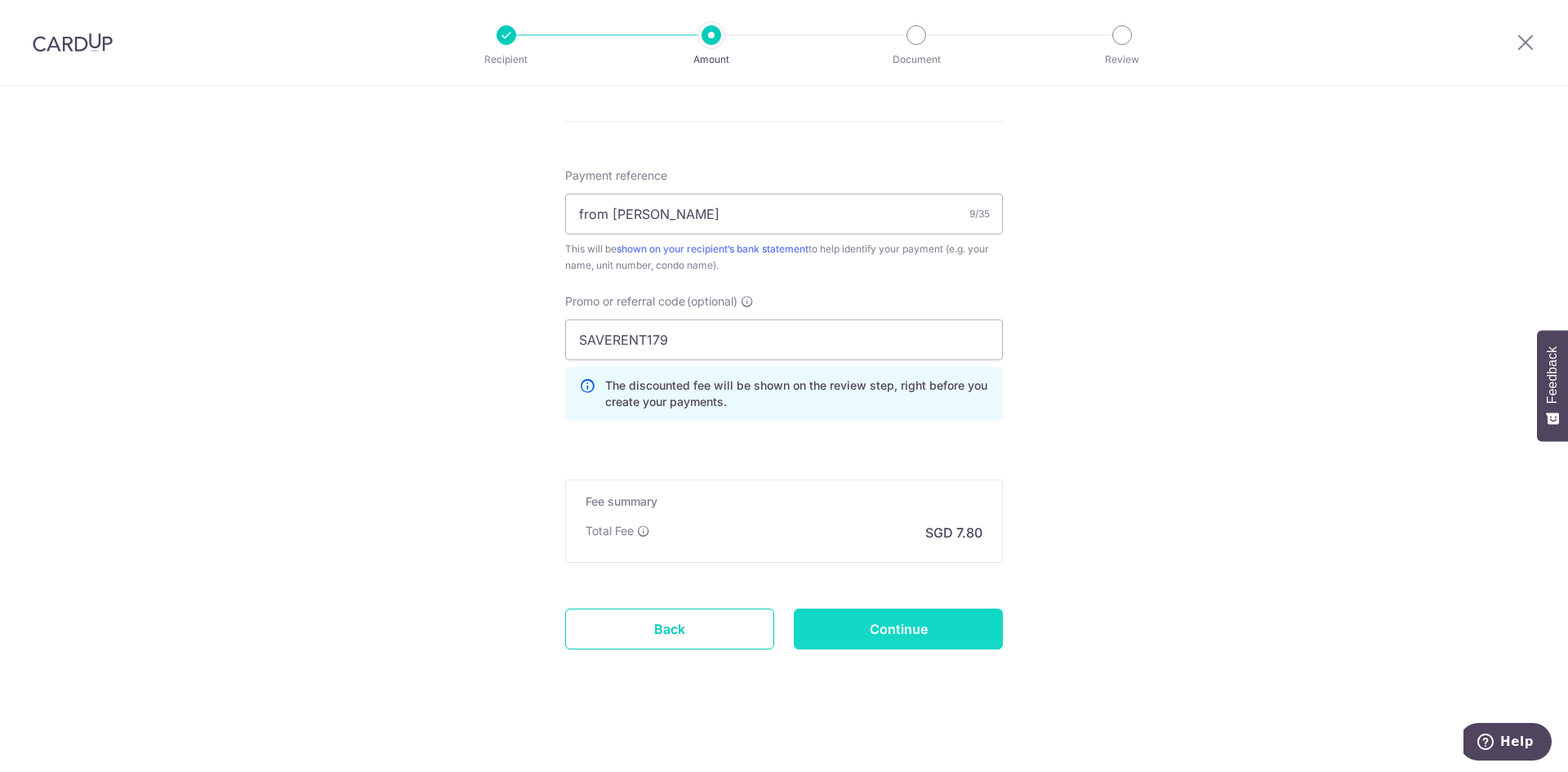
click at [858, 623] on input "Continue" at bounding box center [898, 629] width 209 height 41
type input "Create Schedule"
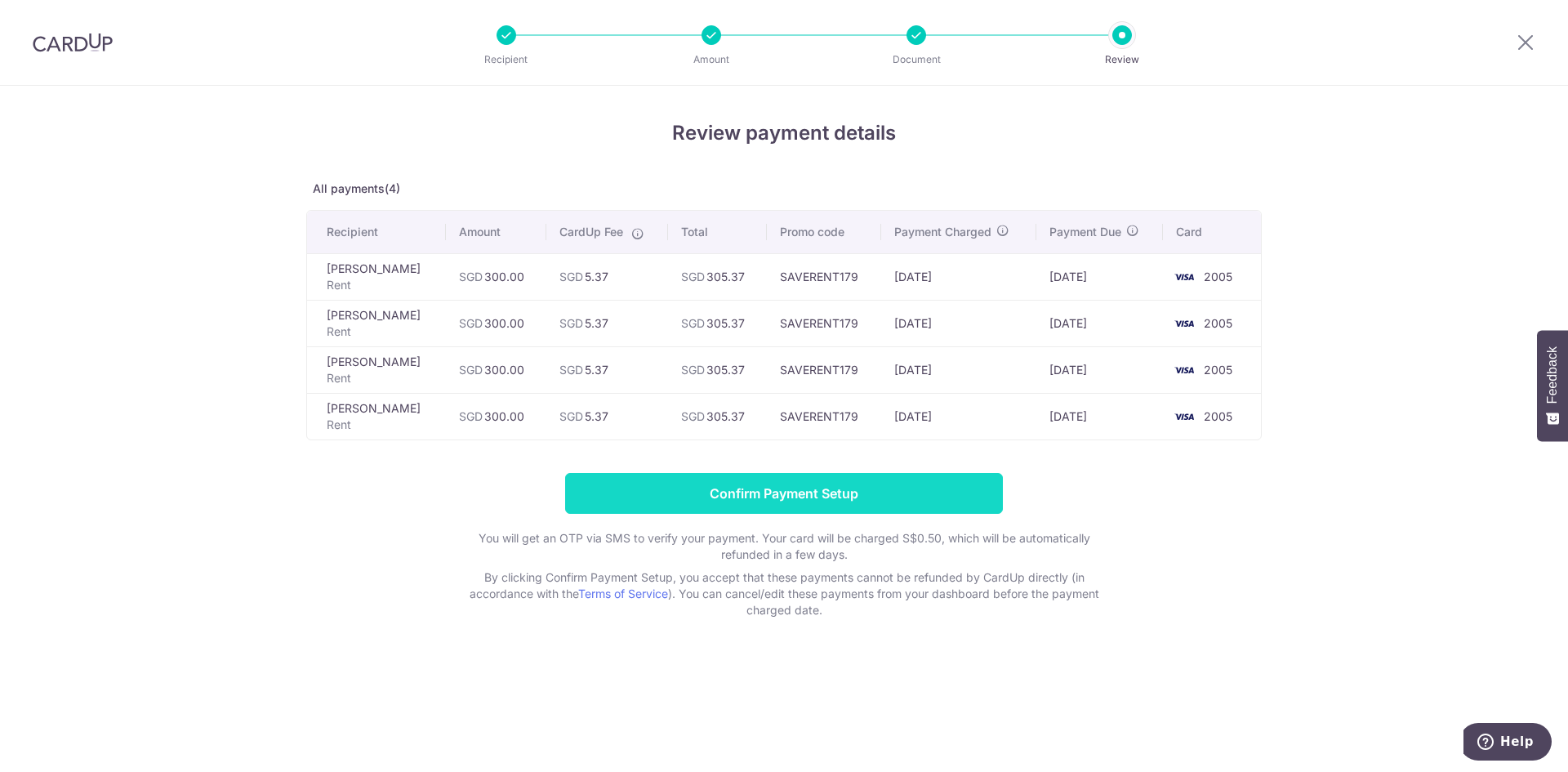
click at [822, 489] on input "Confirm Payment Setup" at bounding box center [784, 494] width 438 height 41
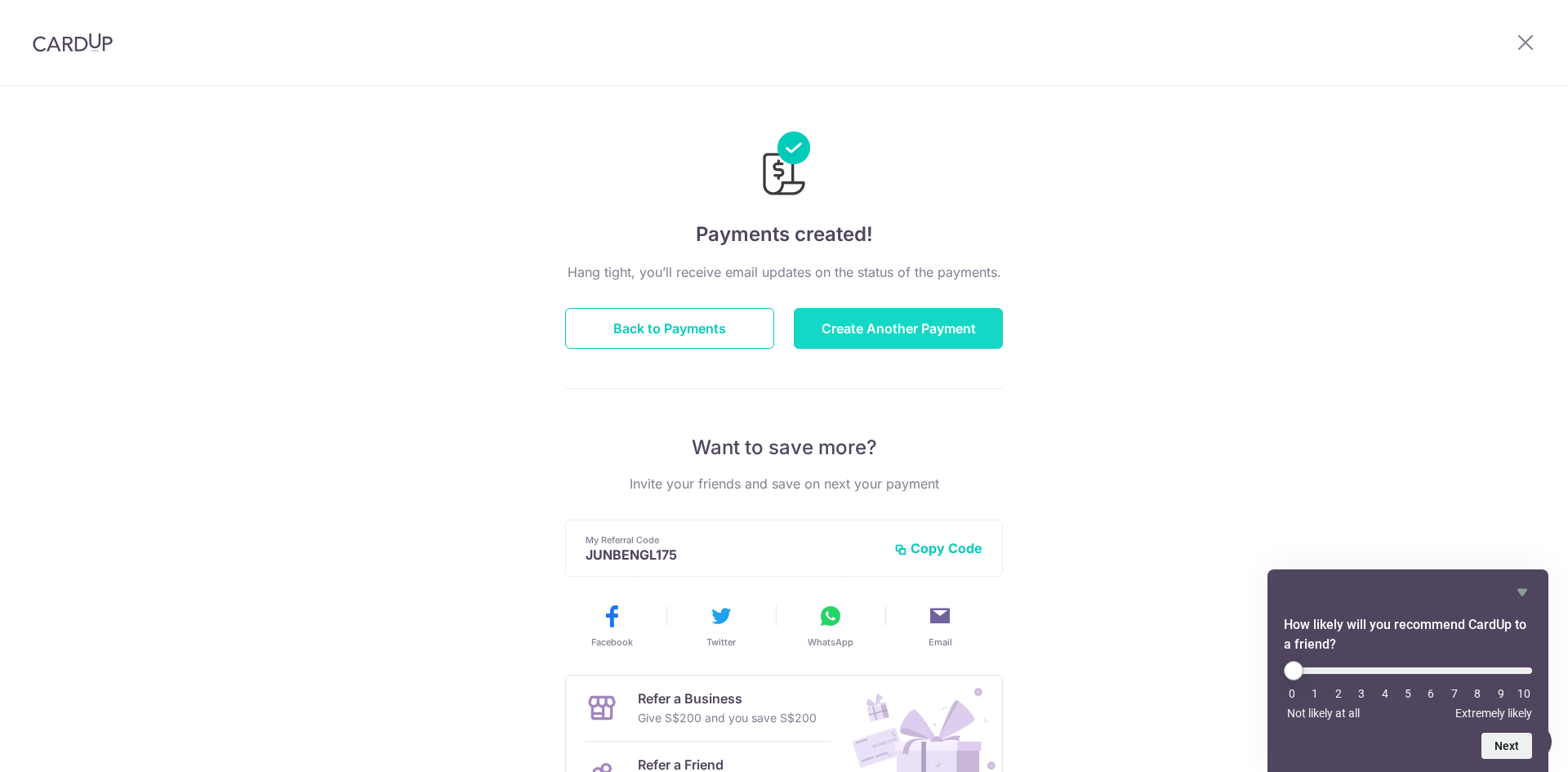
click at [910, 331] on button "Create Another Payment" at bounding box center [898, 329] width 209 height 41
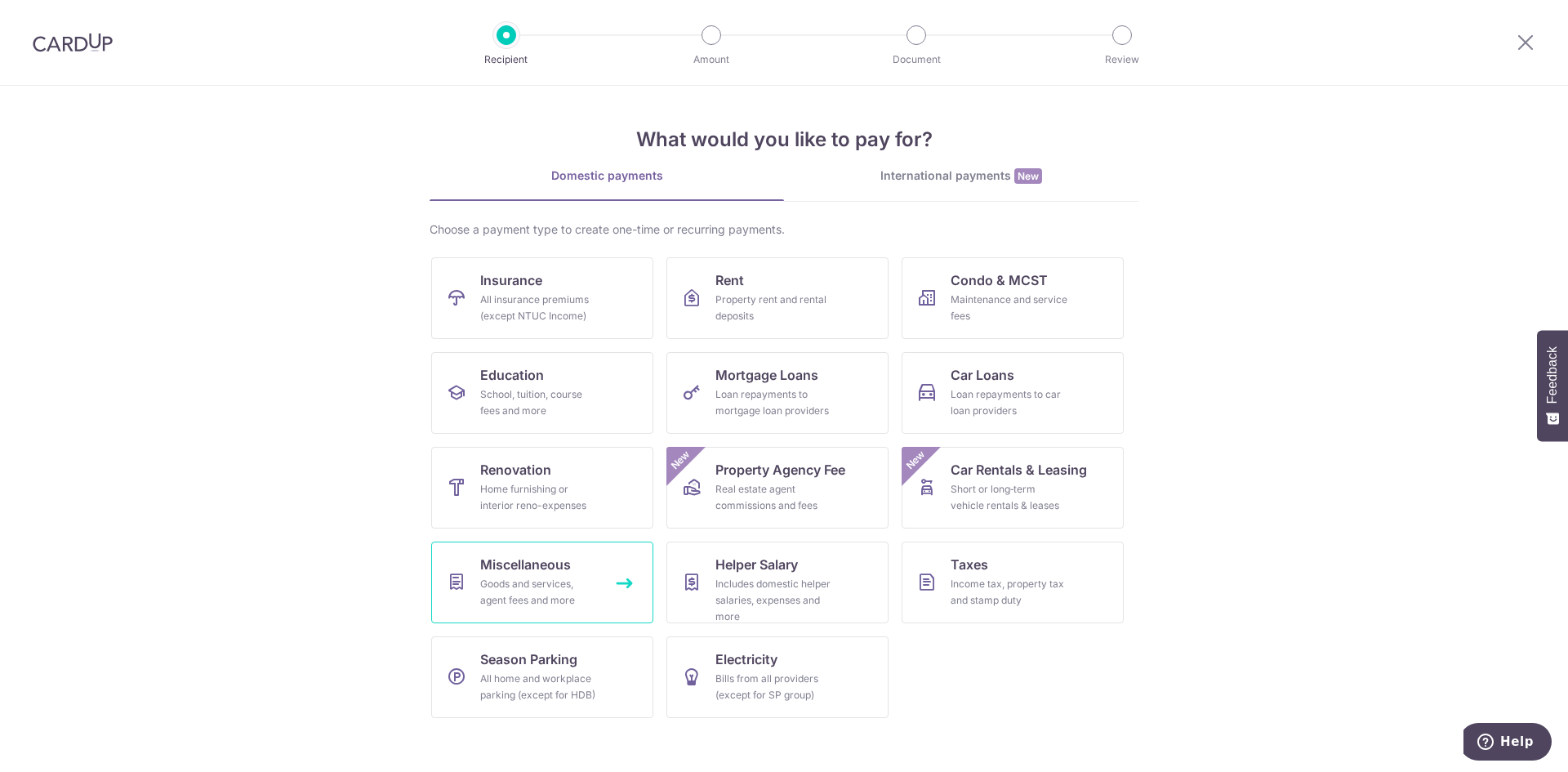
click at [546, 584] on div "Goods and services, agent fees and more" at bounding box center [539, 592] width 118 height 33
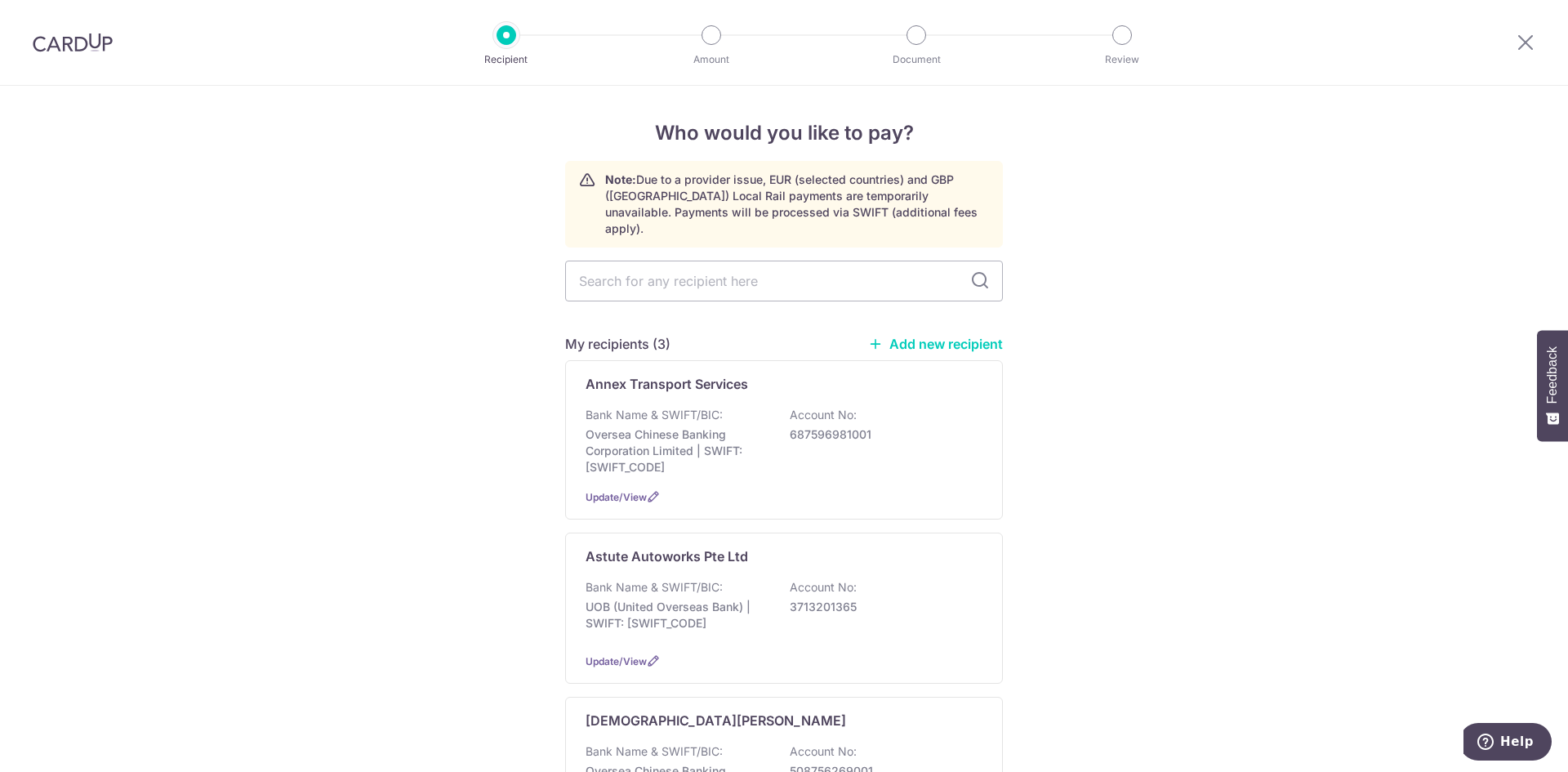
click at [926, 336] on link "Add new recipient" at bounding box center [936, 344] width 135 height 17
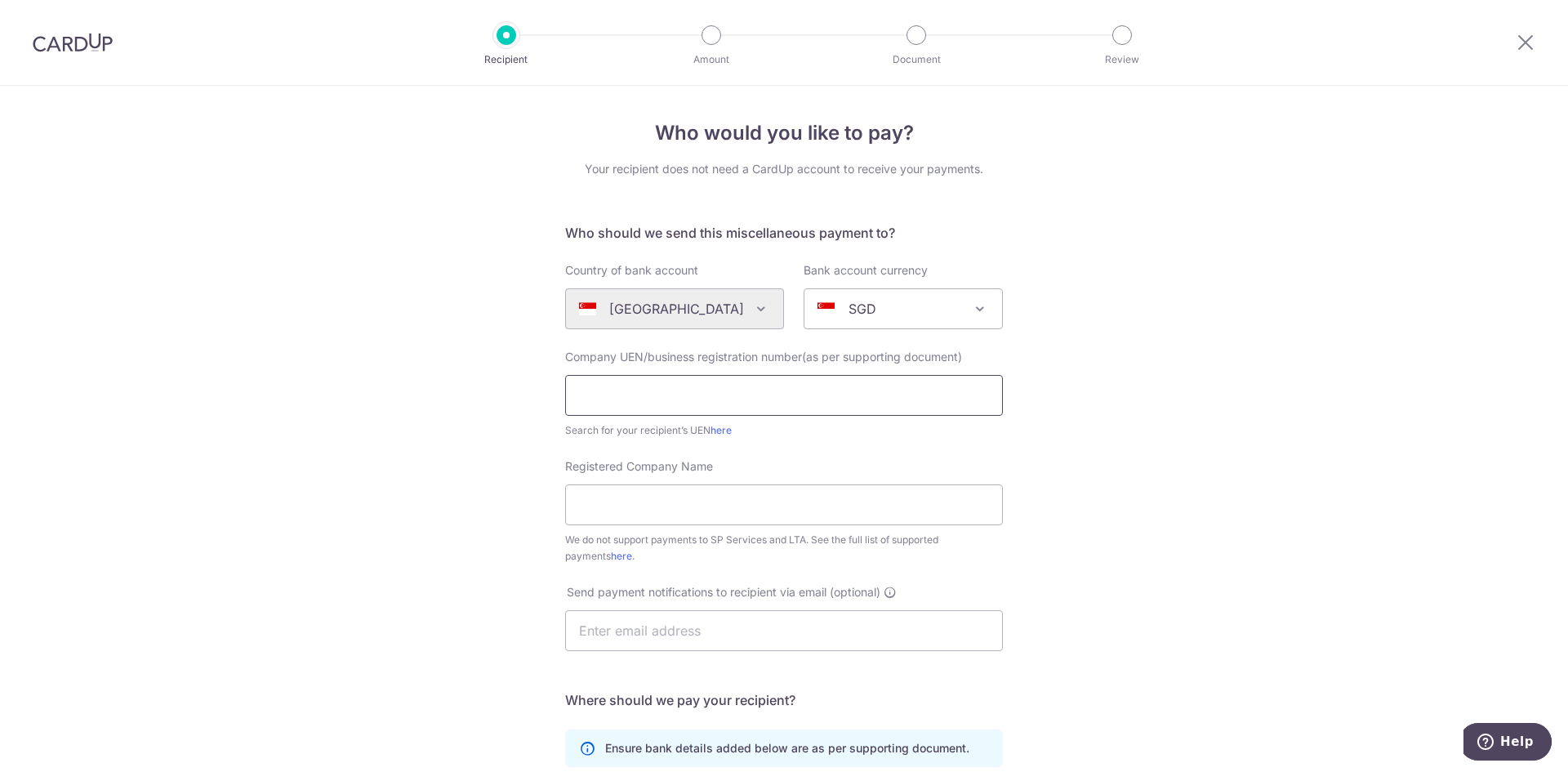
click at [661, 400] on input "text" at bounding box center [784, 396] width 438 height 41
type input "v"
click at [659, 399] on input "text" at bounding box center [784, 396] width 438 height 41
type input "2000-07916C"
click at [1106, 270] on div "Who would you like to pay? Your recipient does not need a CardUp account to rec…" at bounding box center [784, 592] width 1568 height 1013
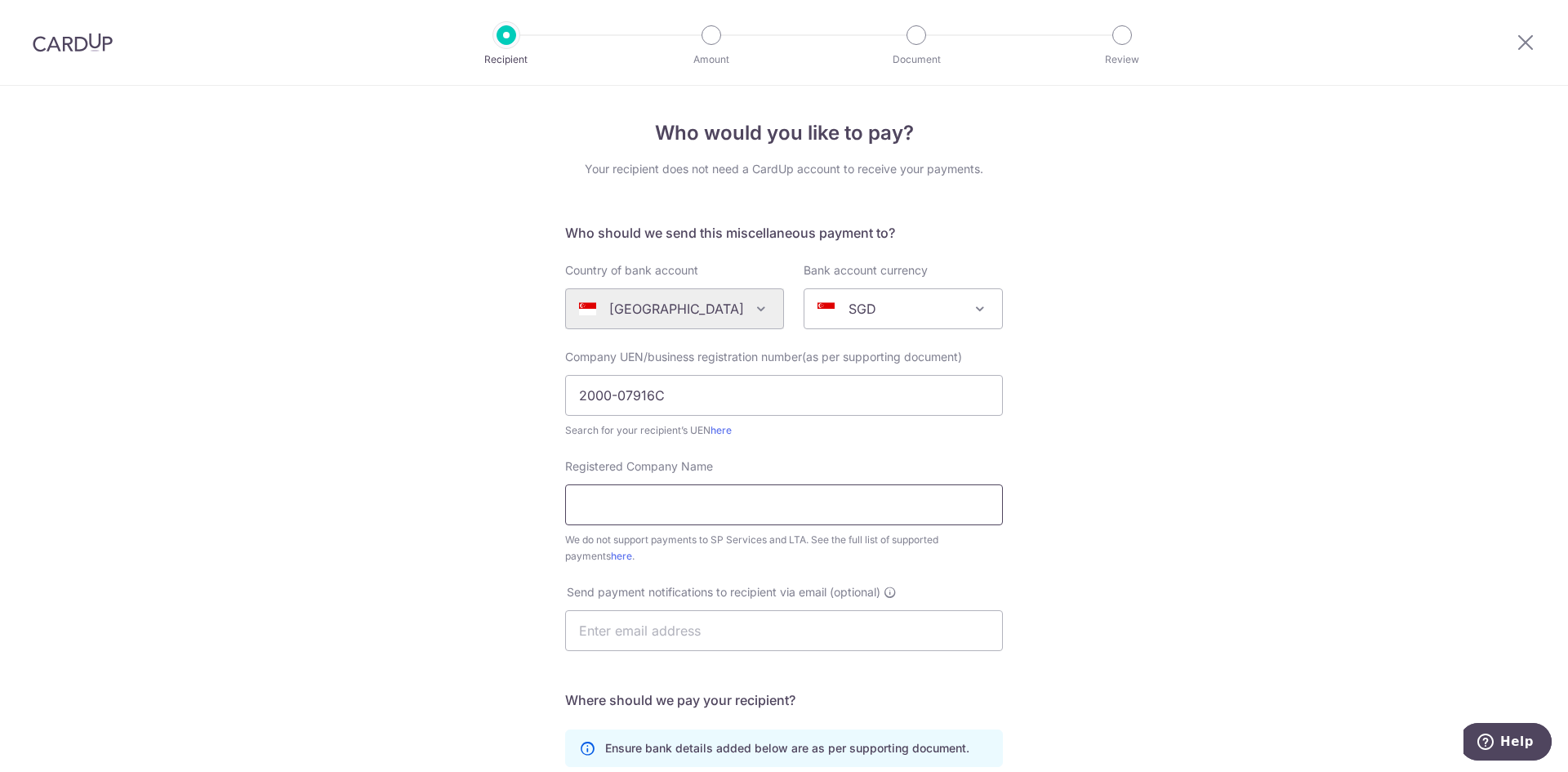
click at [704, 508] on input "Registered Company Name" at bounding box center [784, 505] width 438 height 41
type input "VM Elevator Pte Ltd"
click at [1311, 487] on div "Who would you like to pay? Your recipient does not need a CardUp account to rec…" at bounding box center [784, 592] width 1568 height 1013
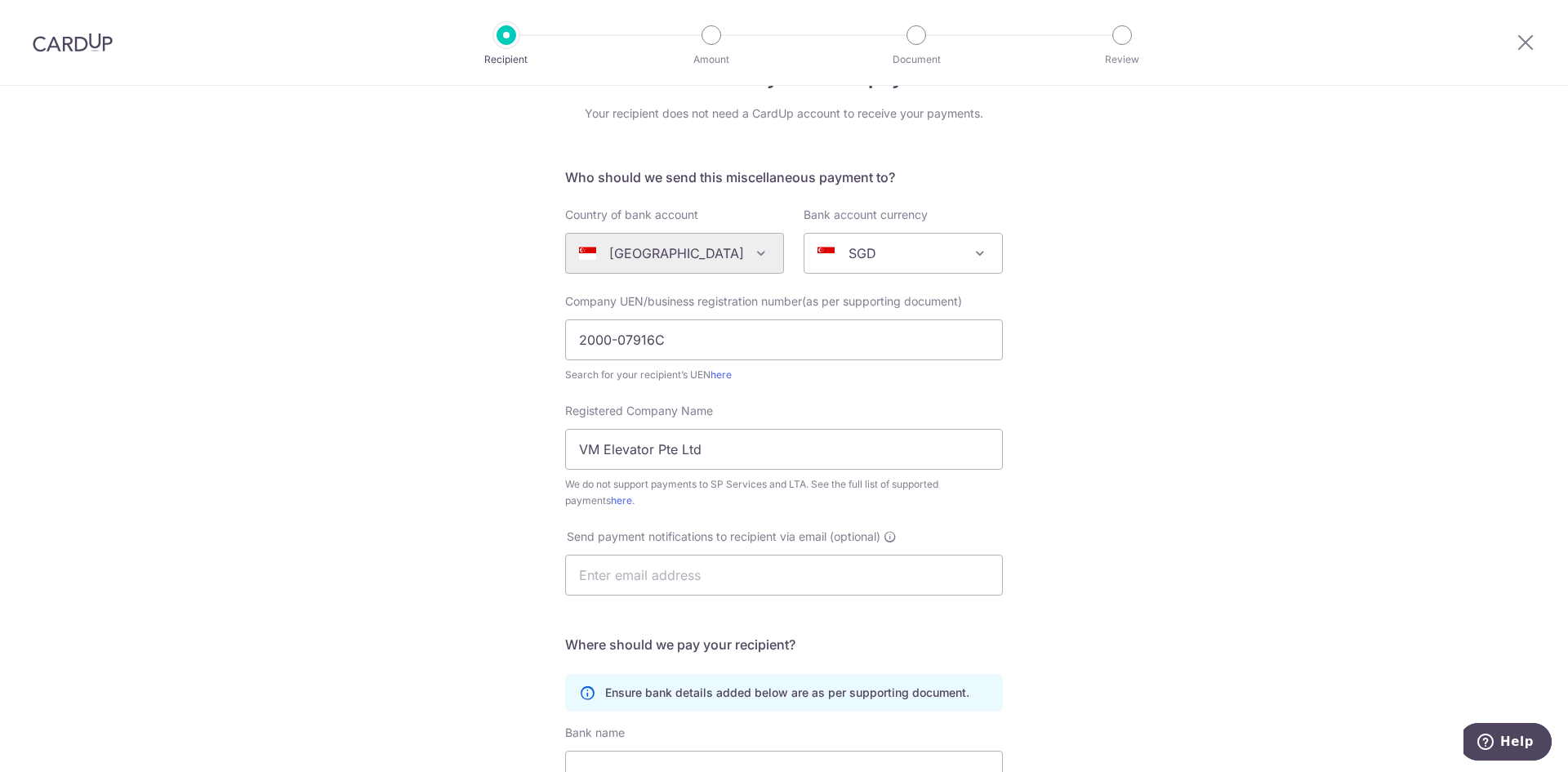
scroll to position [82, 0]
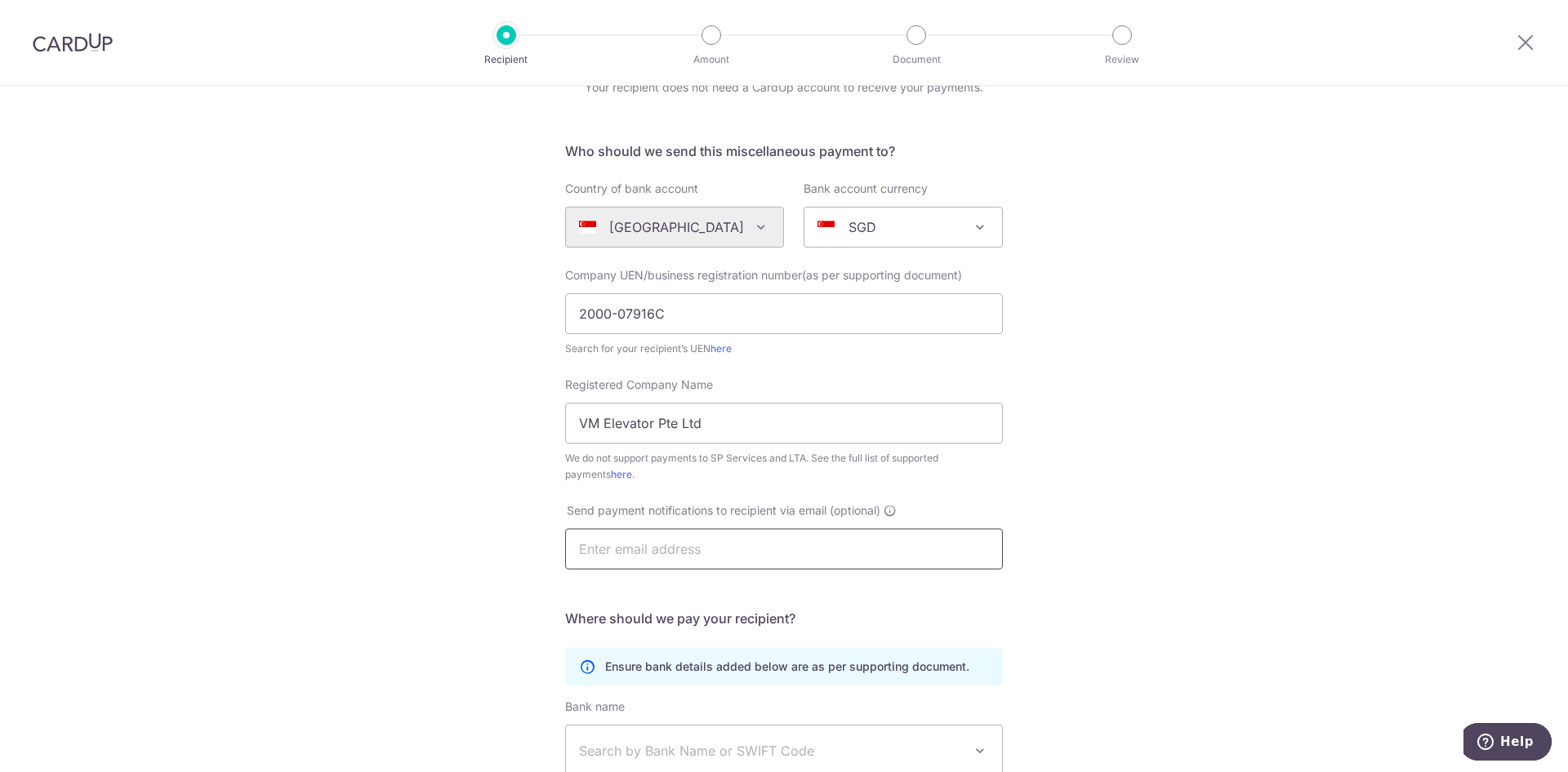
click at [723, 553] on input "text" at bounding box center [784, 549] width 438 height 41
type input "[EMAIL_ADDRESS][DOMAIN_NAME]"
click at [1076, 483] on div "Who would you like to pay? Your recipient does not need a CardUp account to rec…" at bounding box center [784, 511] width 1568 height 1013
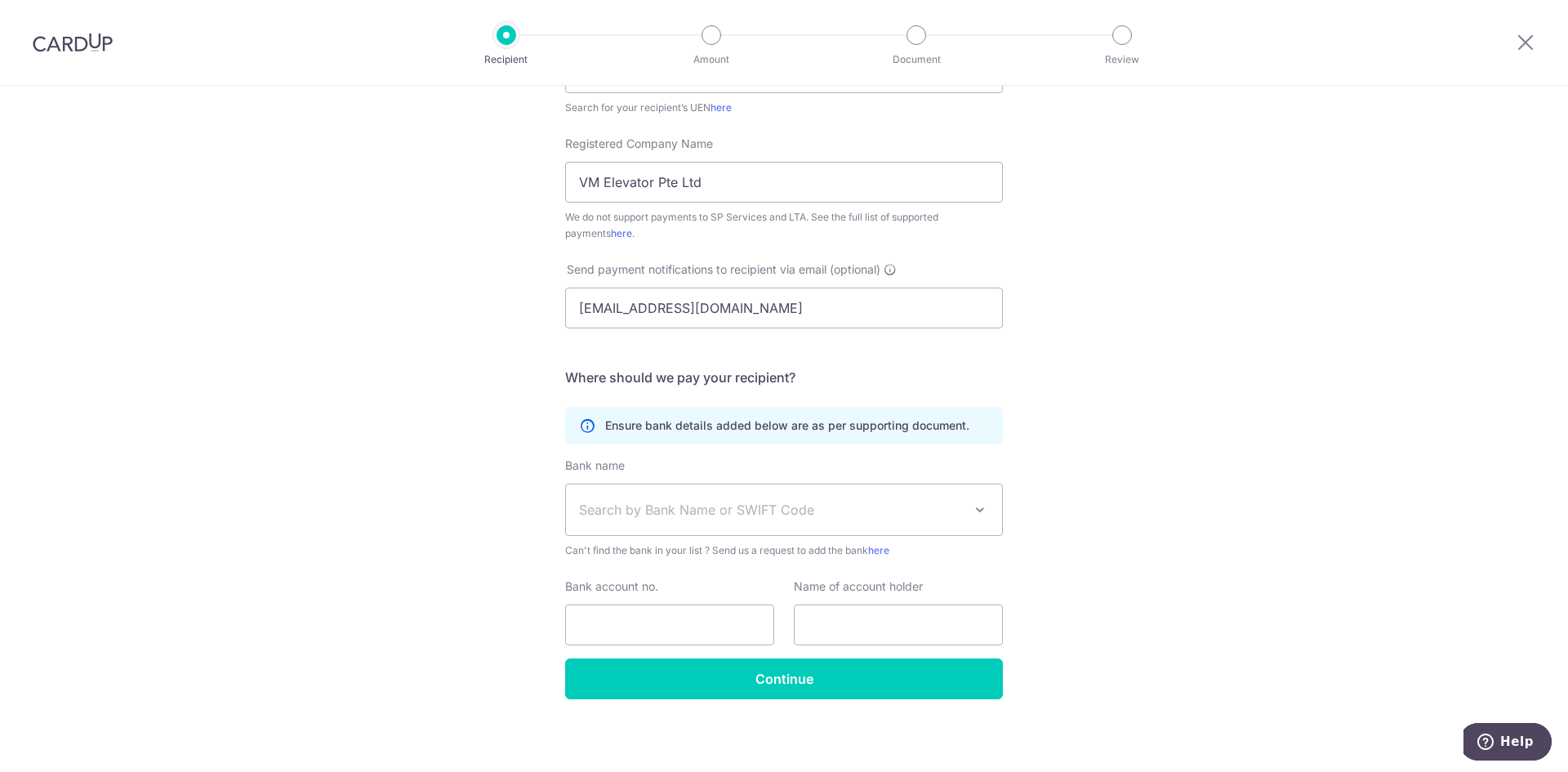
scroll to position [327, 0]
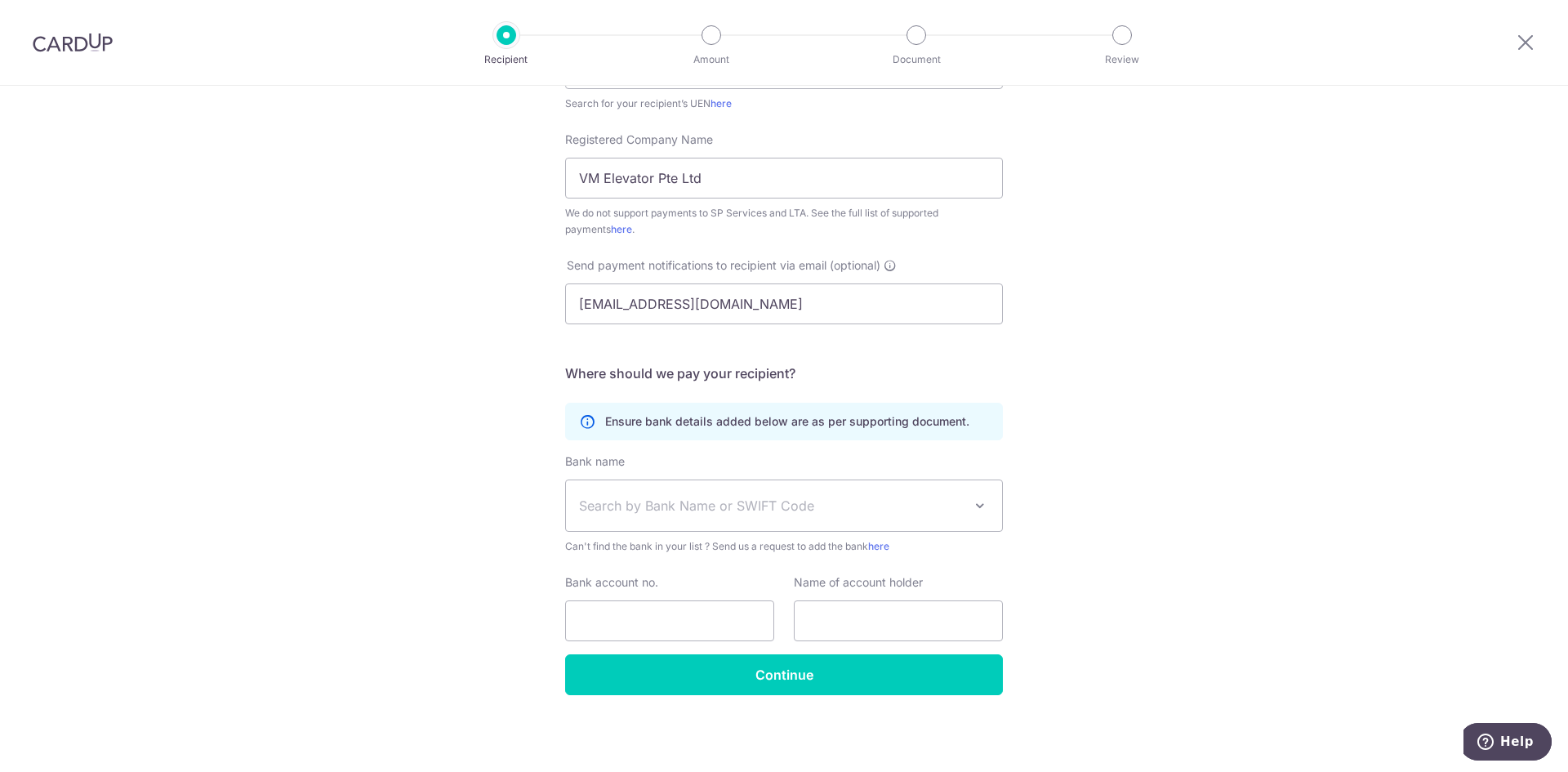
click at [840, 494] on span "Search by Bank Name or SWIFT Code" at bounding box center [784, 505] width 436 height 50
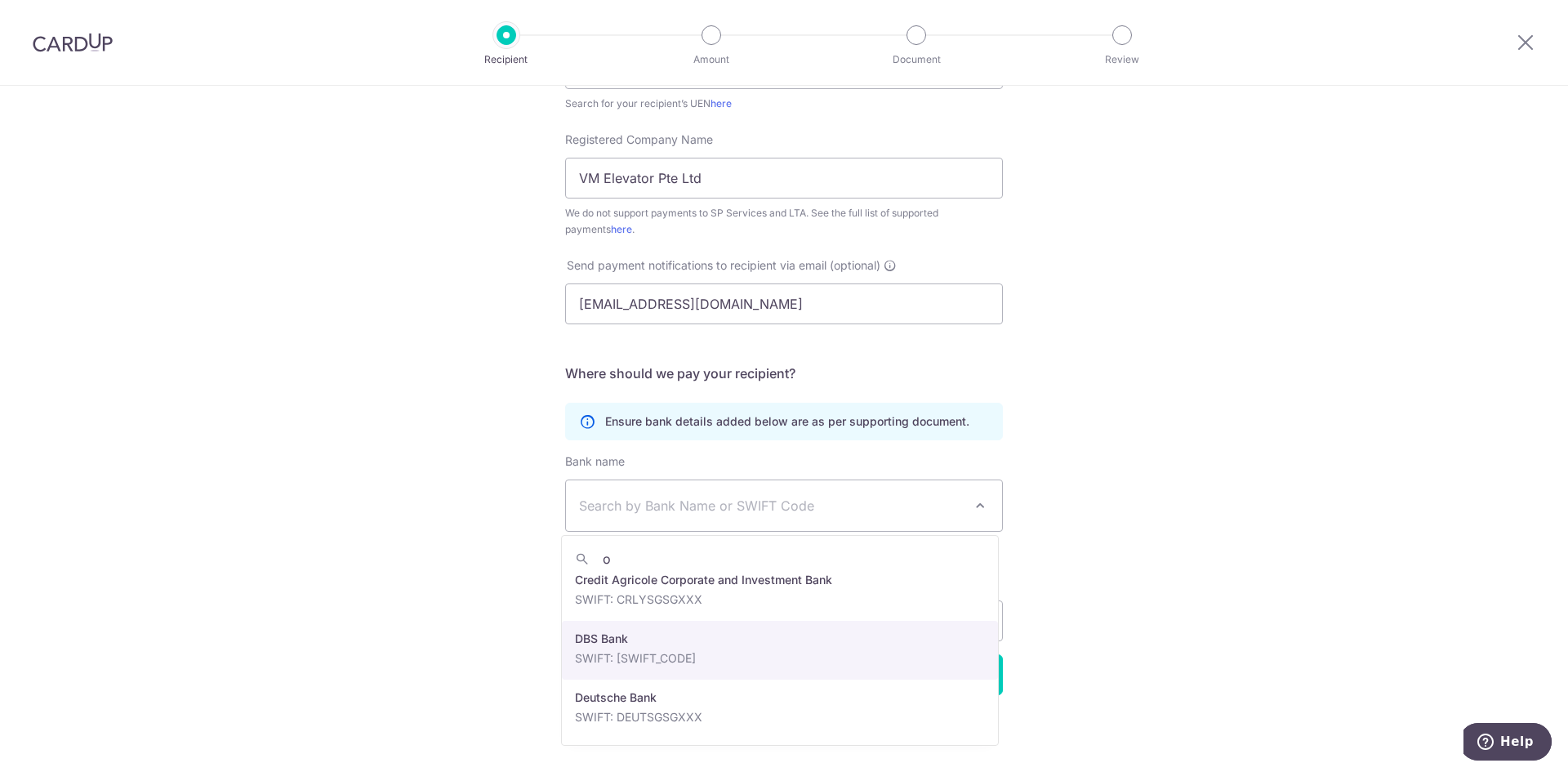
scroll to position [0, 0]
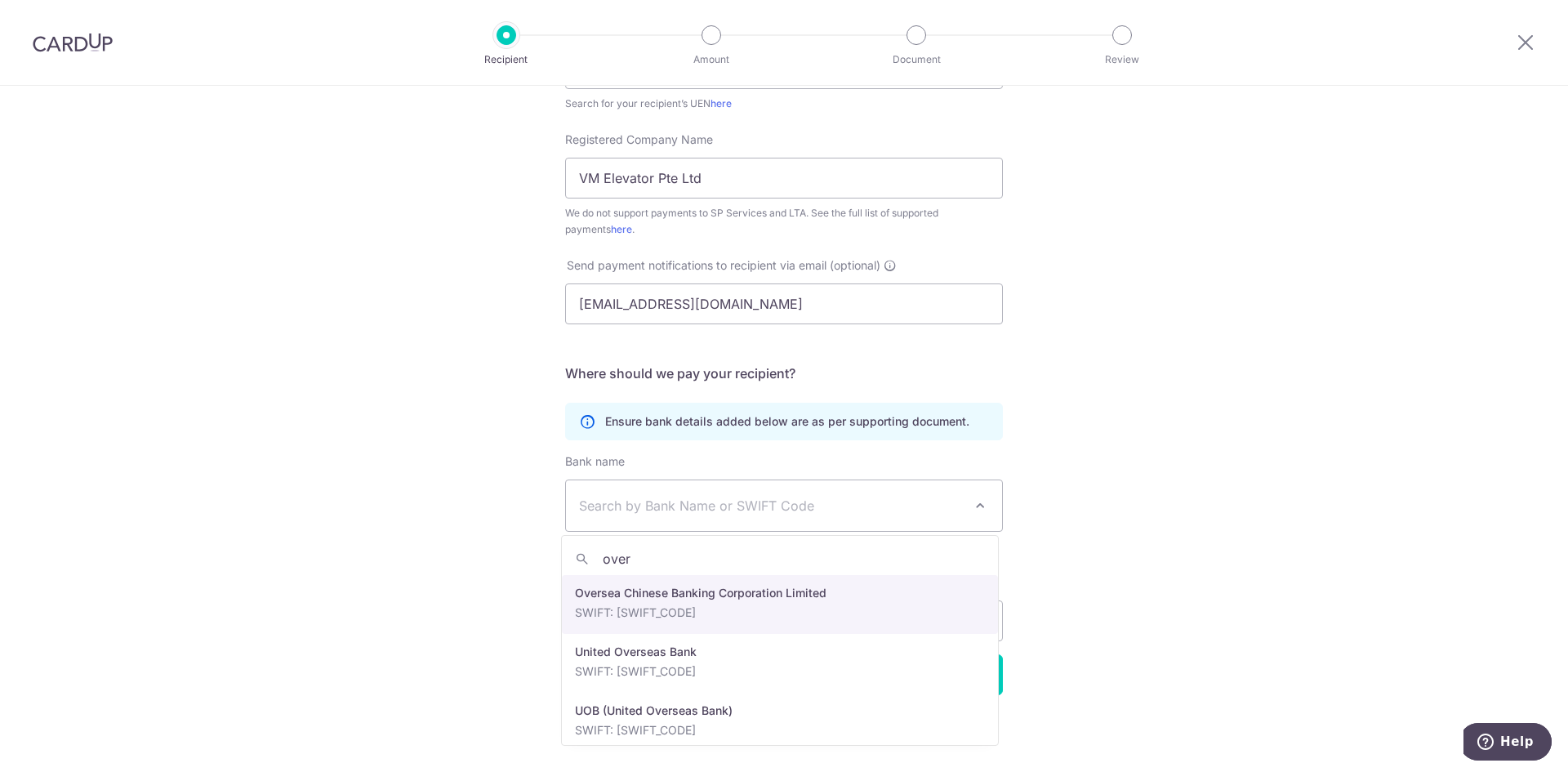
type input "over"
select select "12"
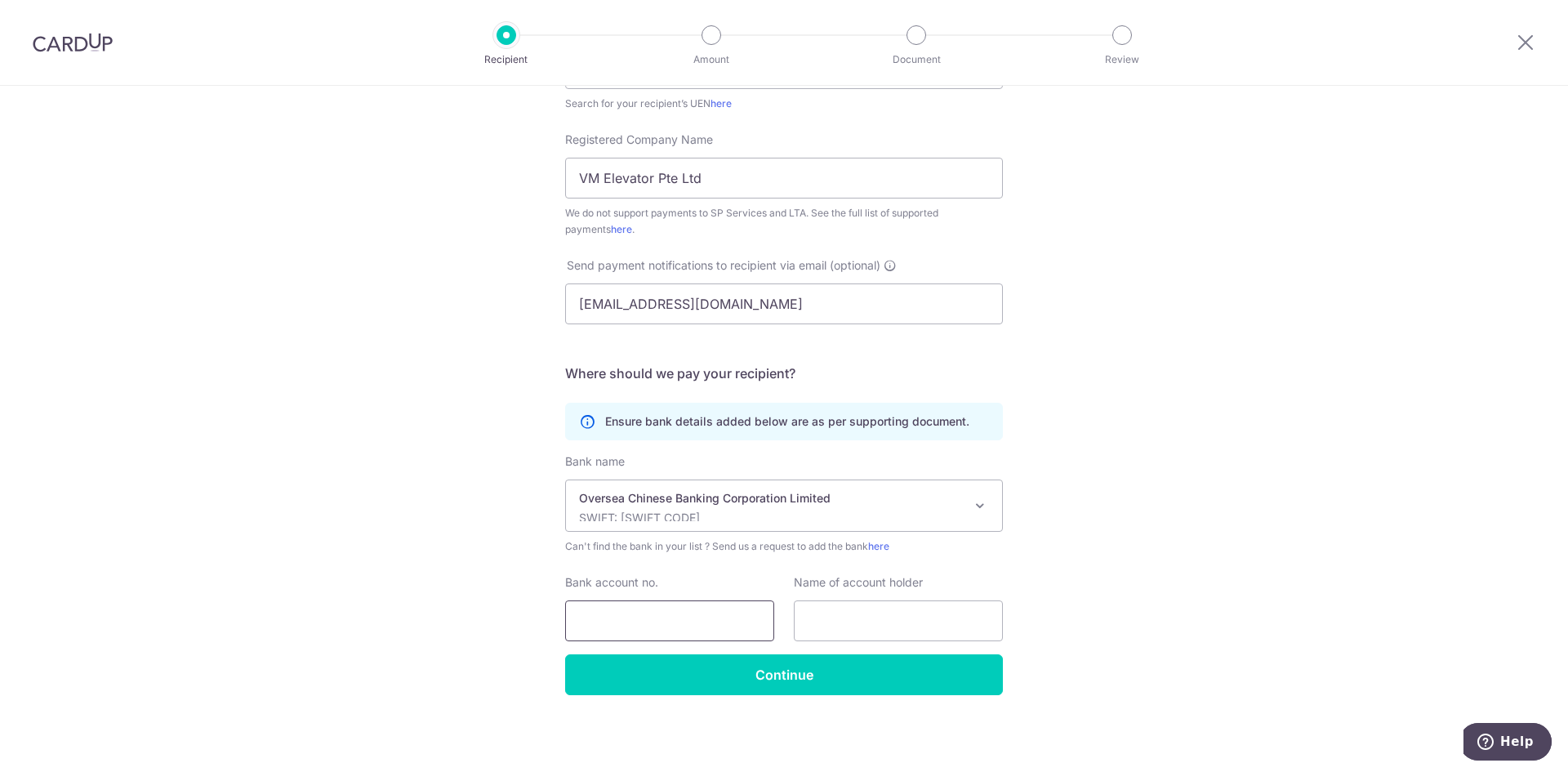
click at [615, 619] on input "Bank account no." at bounding box center [669, 620] width 209 height 41
type input "[PHONE_NUMBER]"
click at [1306, 401] on div "Who would you like to pay? Your recipient does not need a CardUp account to rec…" at bounding box center [784, 265] width 1568 height 1013
click at [856, 620] on input "text" at bounding box center [898, 620] width 209 height 41
drag, startPoint x: 659, startPoint y: 174, endPoint x: 531, endPoint y: 176, distance: 128.0
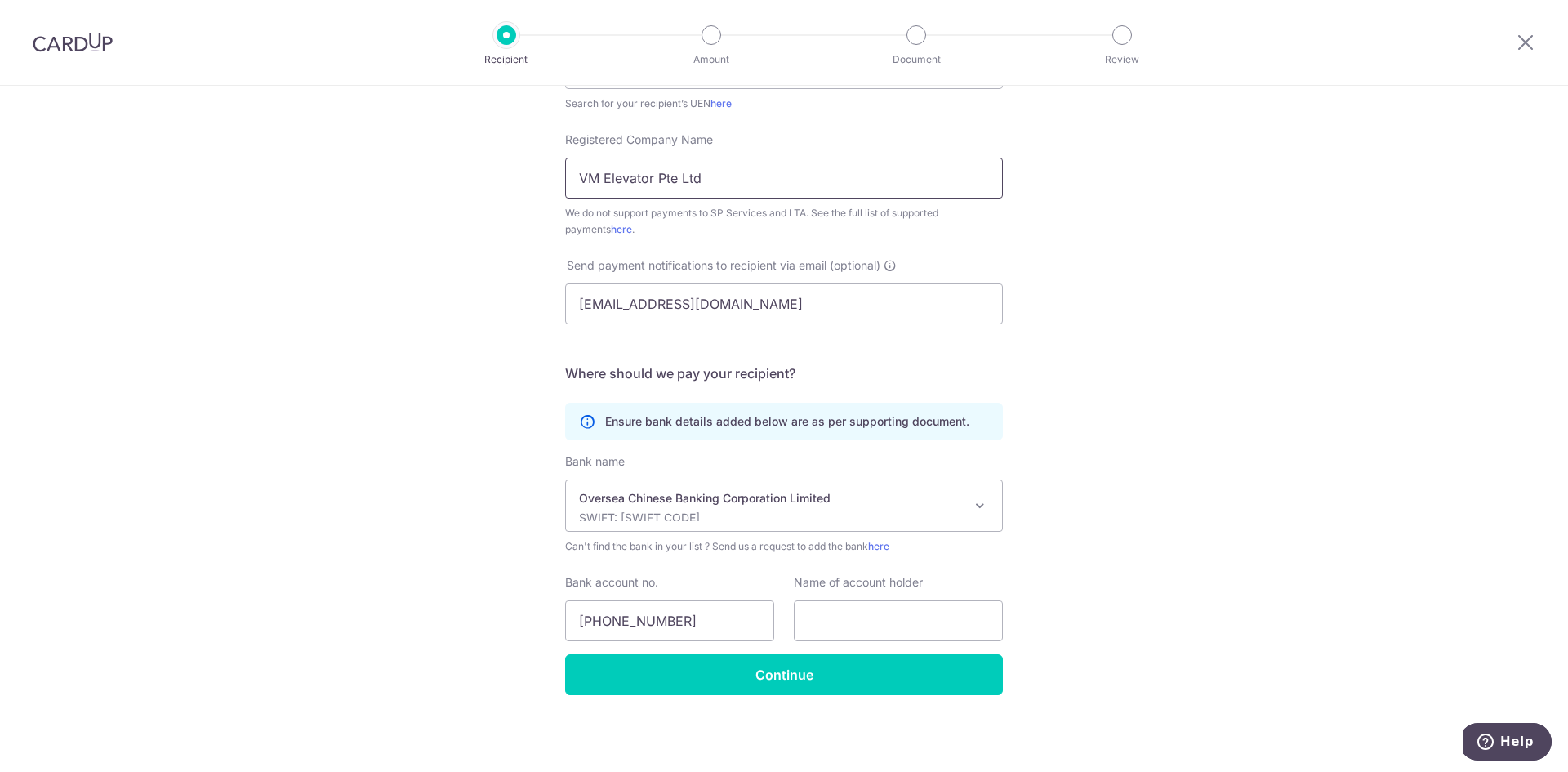
click at [531, 176] on div "Who would you like to pay? Your recipient does not need a CardUp account to rec…" at bounding box center [784, 265] width 1568 height 1013
click at [852, 617] on input "text" at bounding box center [898, 620] width 209 height 41
paste input "VM Elevator Pte Ltd"
type input "VM Elevator Pte Ltd"
click at [1165, 455] on div "Who would you like to pay? Your recipient does not need a CardUp account to rec…" at bounding box center [784, 265] width 1568 height 1013
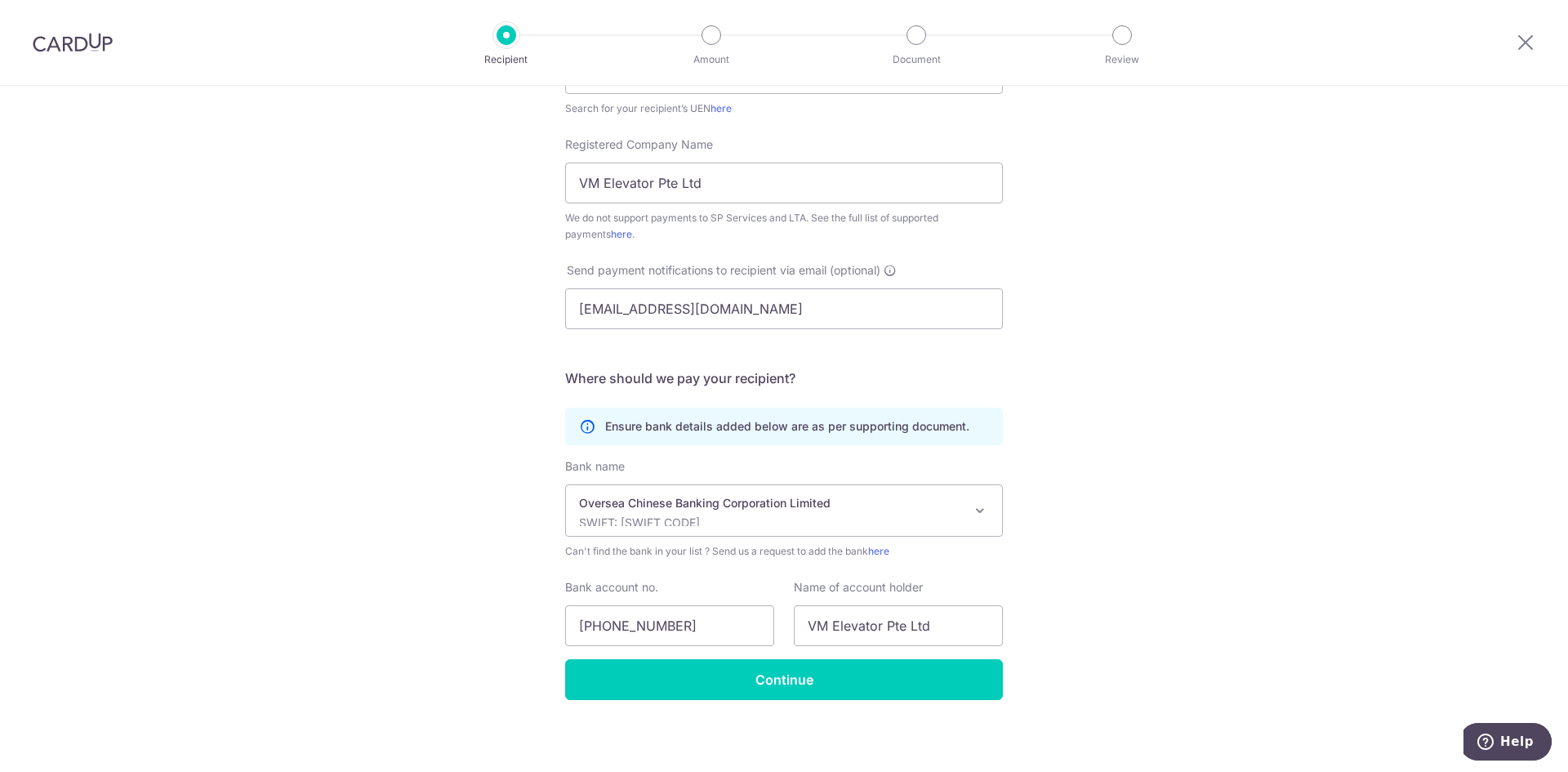
scroll to position [327, 0]
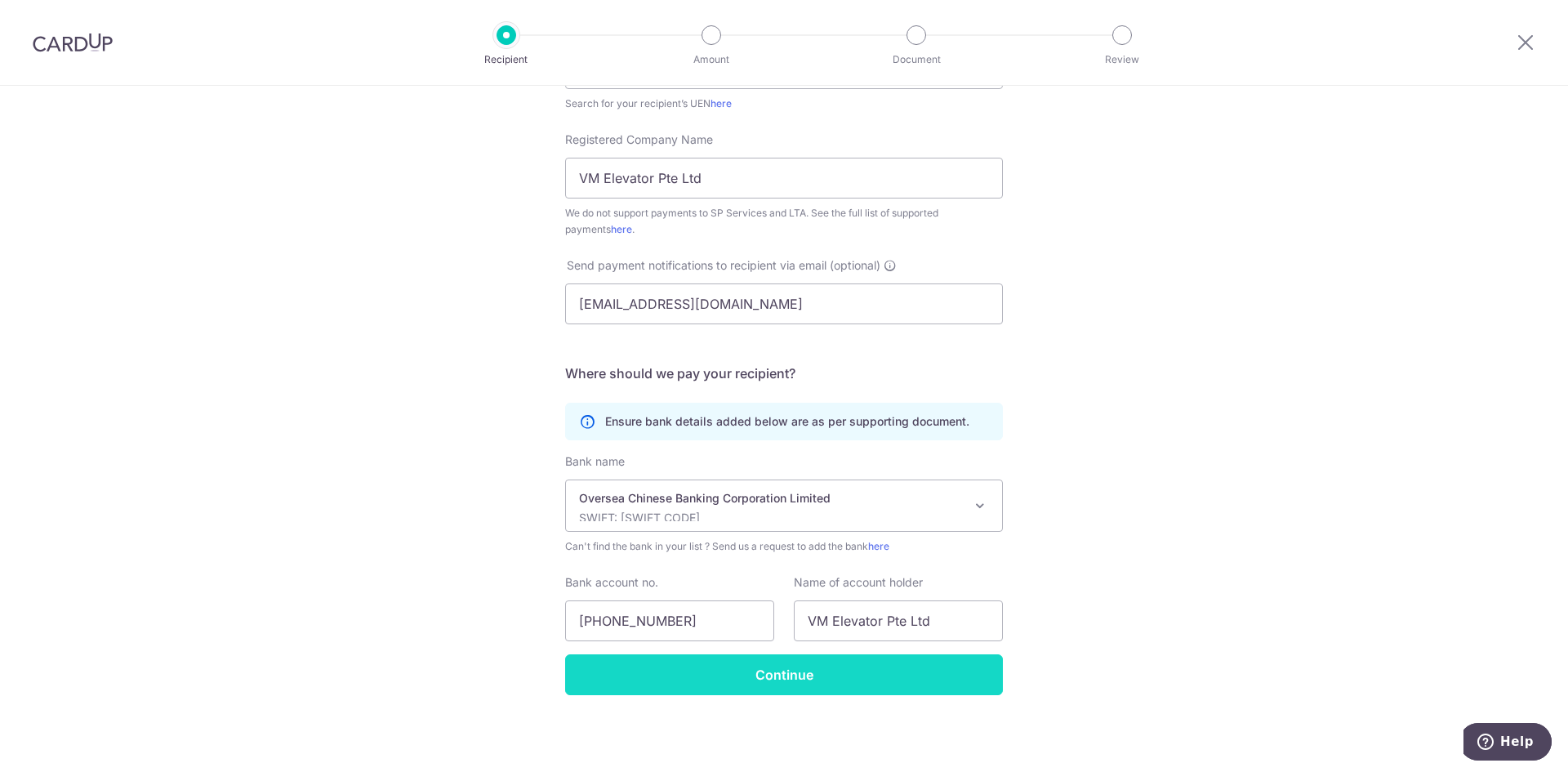
click at [781, 670] on input "Continue" at bounding box center [784, 675] width 438 height 41
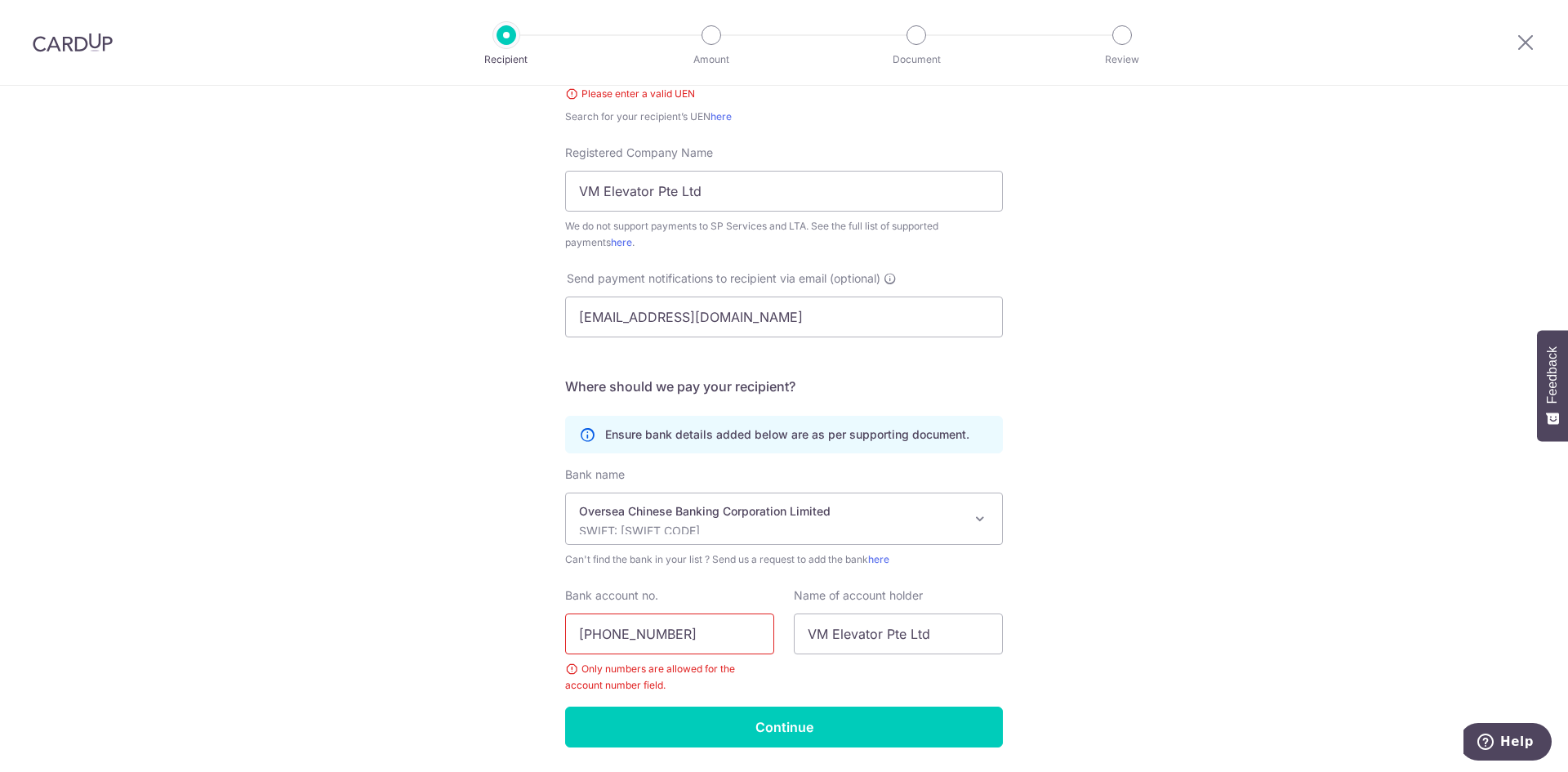
click at [624, 632] on input "[PHONE_NUMBER]" at bounding box center [669, 634] width 209 height 41
type input "653322818001"
click at [1161, 544] on div "Who would you like to pay? Your recipient does not need a CardUp account to rec…" at bounding box center [784, 286] width 1568 height 1075
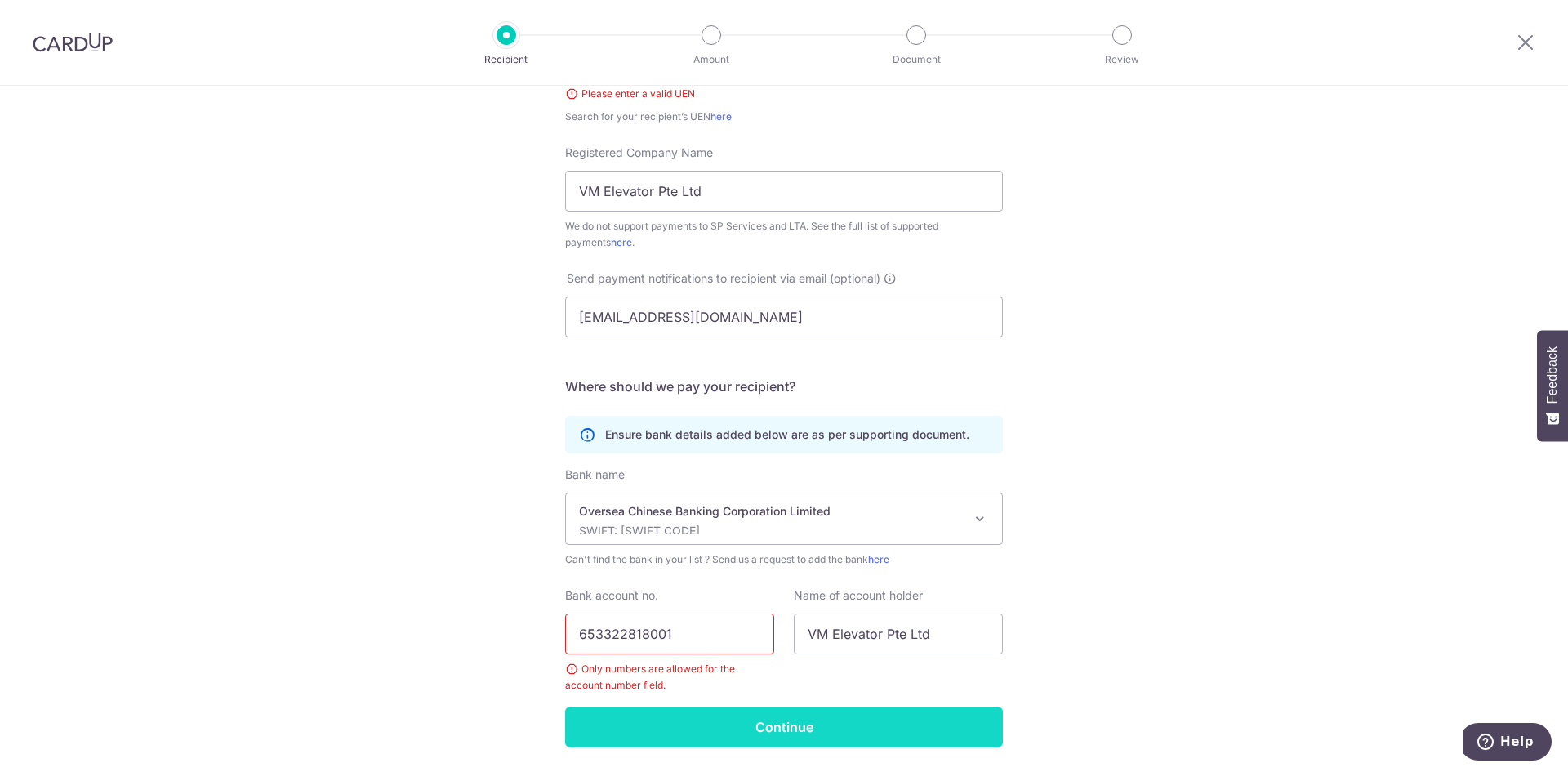
scroll to position [389, 0]
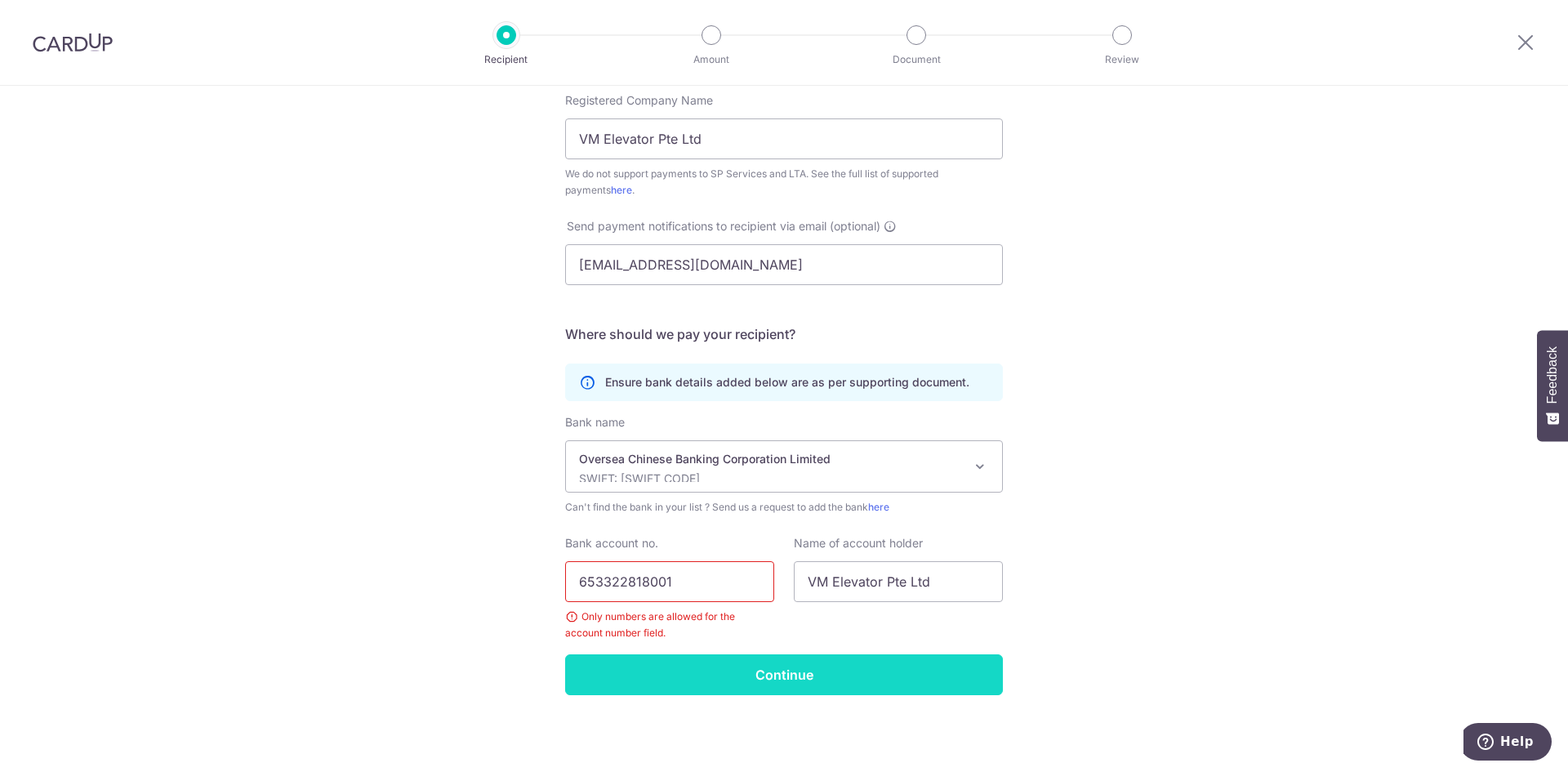
click at [777, 679] on input "Continue" at bounding box center [784, 675] width 438 height 41
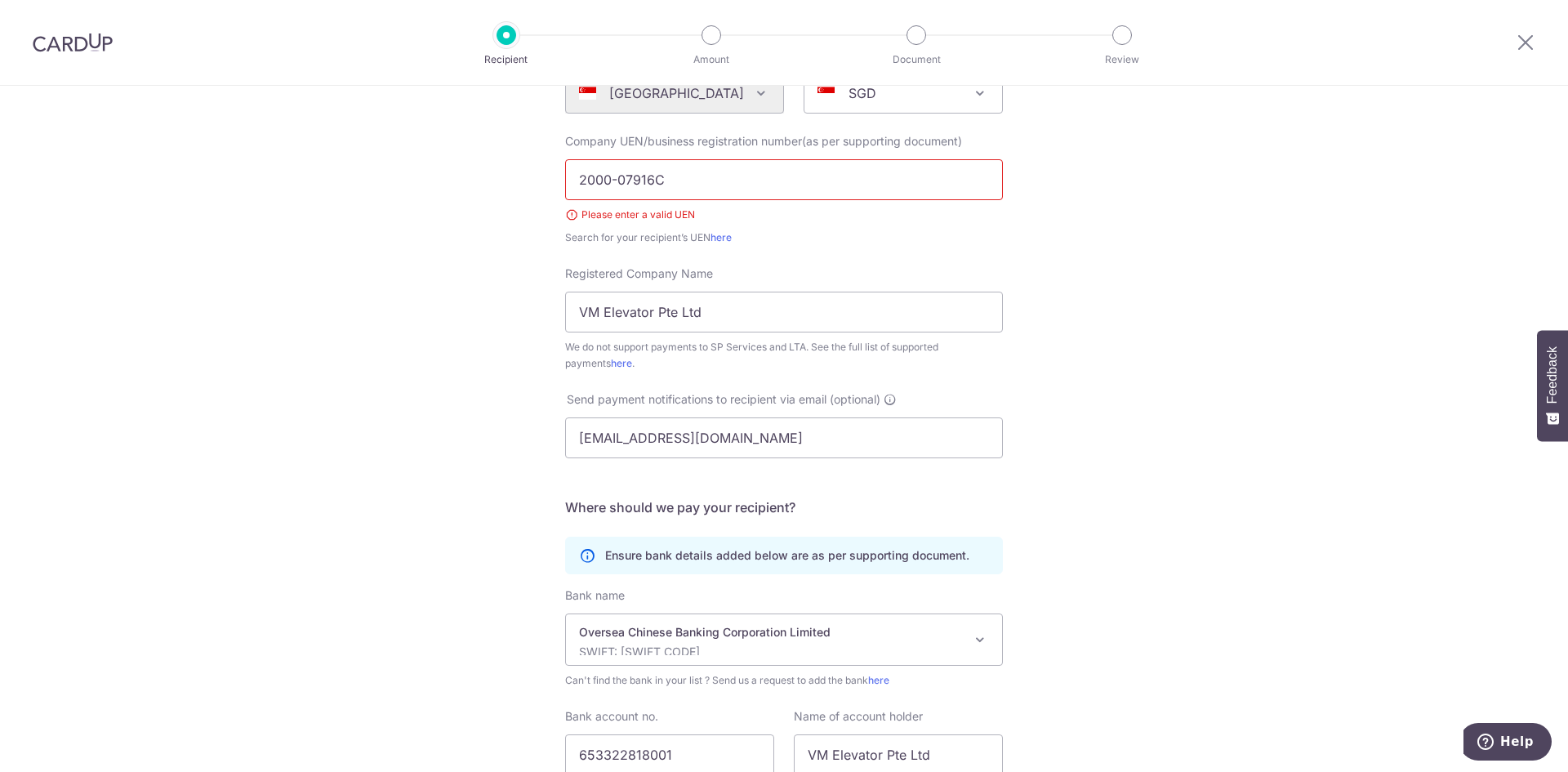
scroll to position [92, 0]
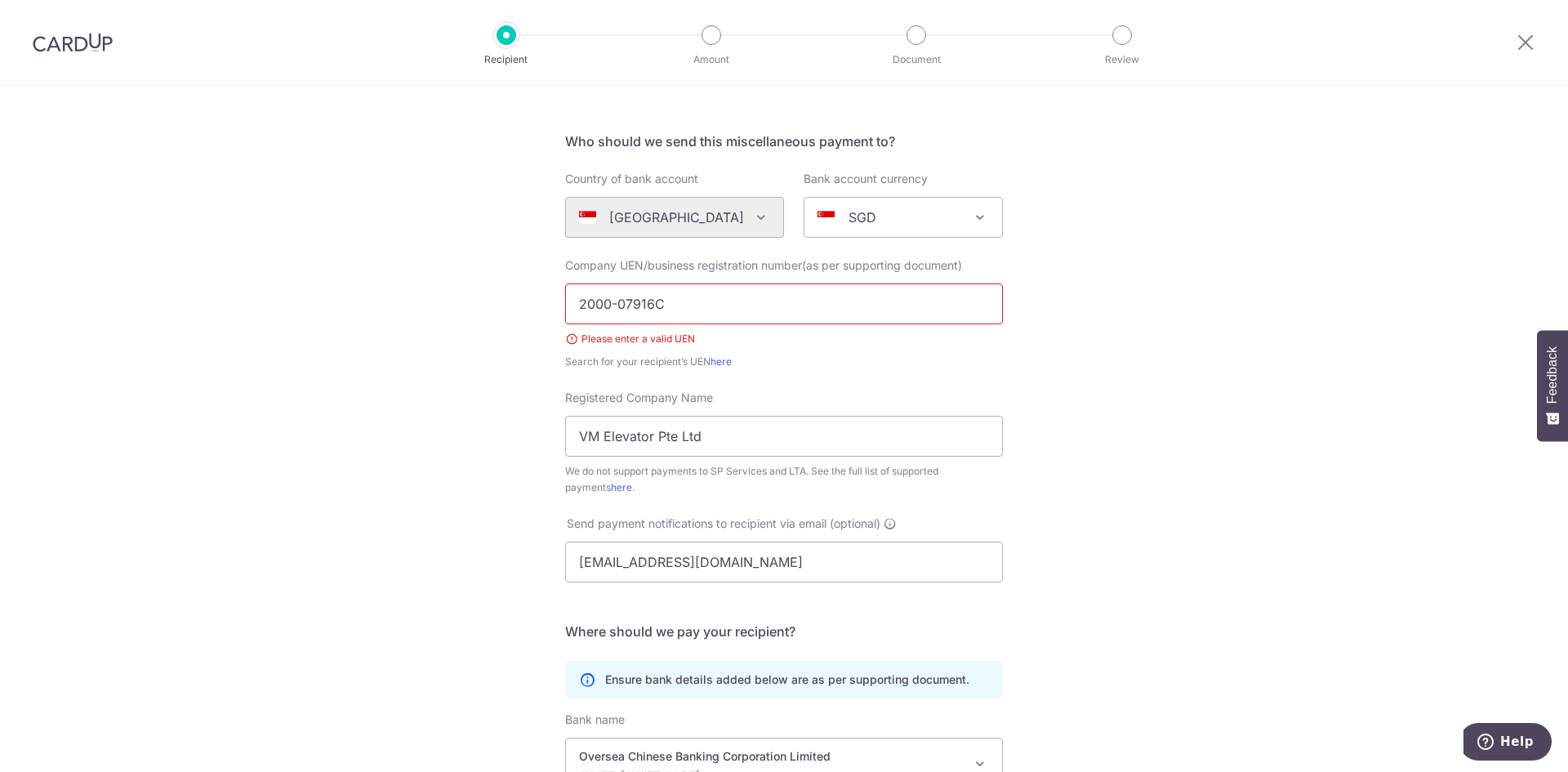
click at [614, 301] on input "2000-07916C" at bounding box center [784, 304] width 438 height 41
type input "200007916C"
click at [1167, 447] on div "Who would you like to pay? Your recipient does not need a CardUp account to rec…" at bounding box center [784, 513] width 1568 height 1036
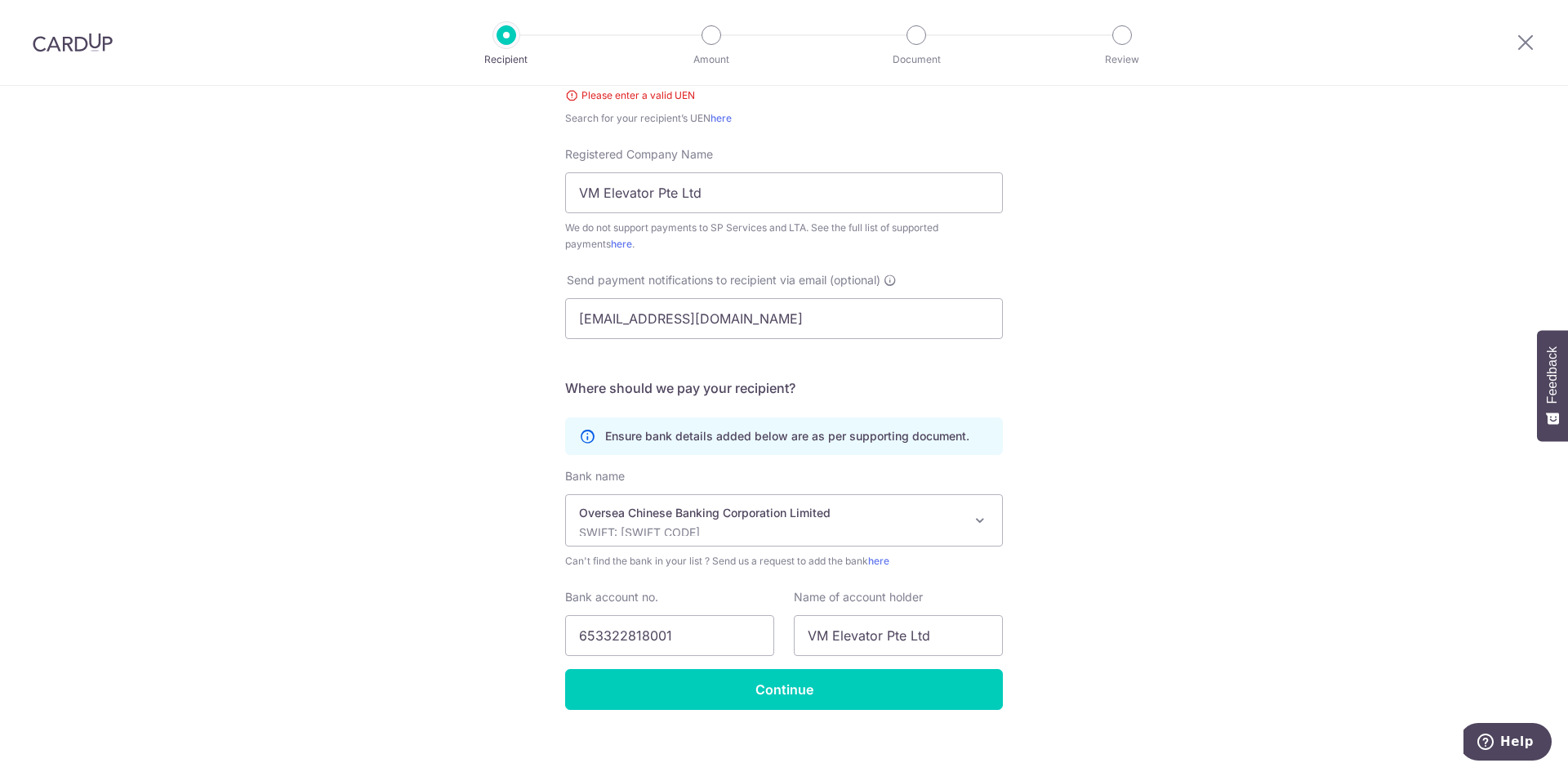
scroll to position [350, 0]
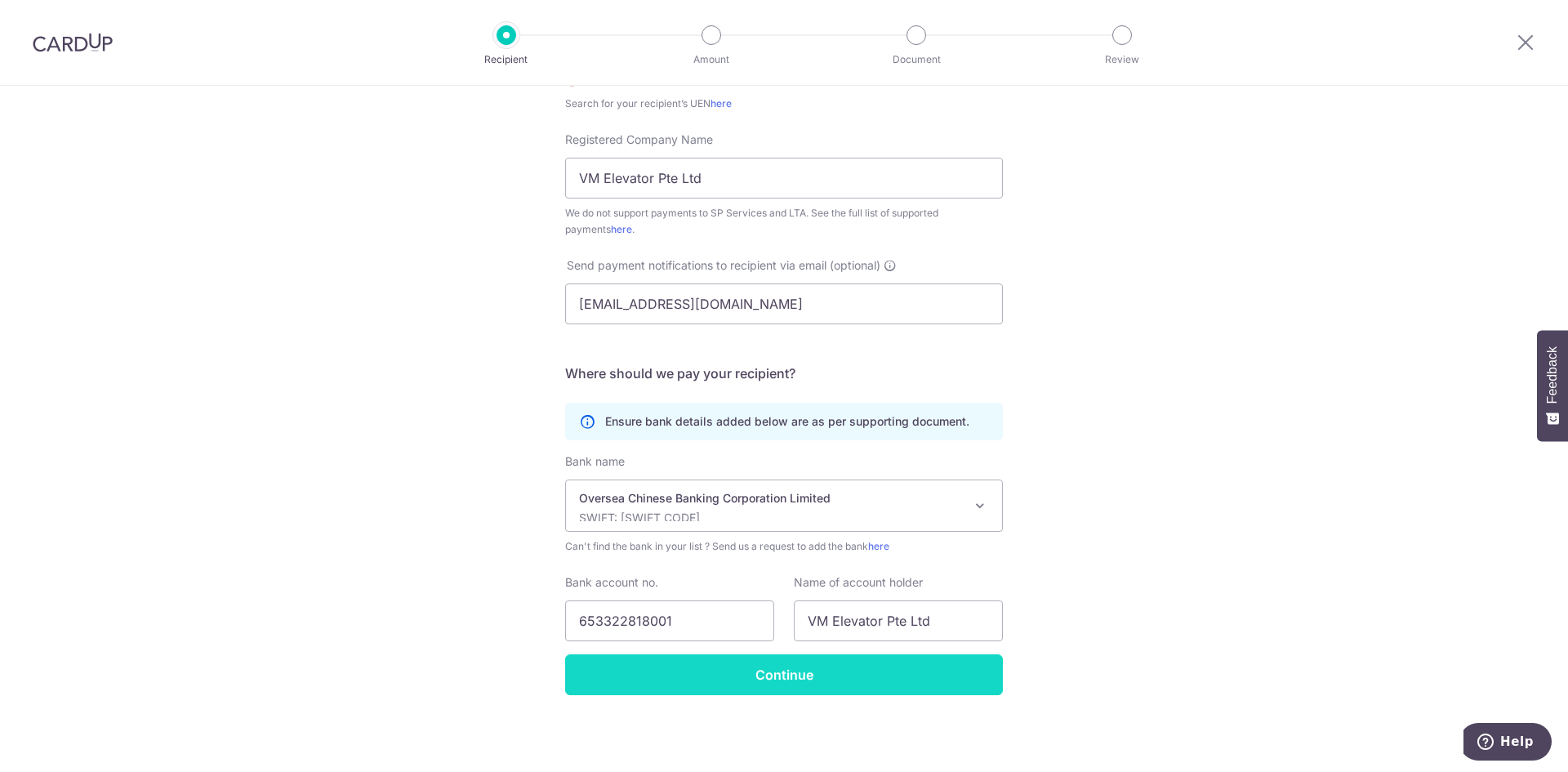
click at [842, 675] on input "Continue" at bounding box center [784, 675] width 438 height 41
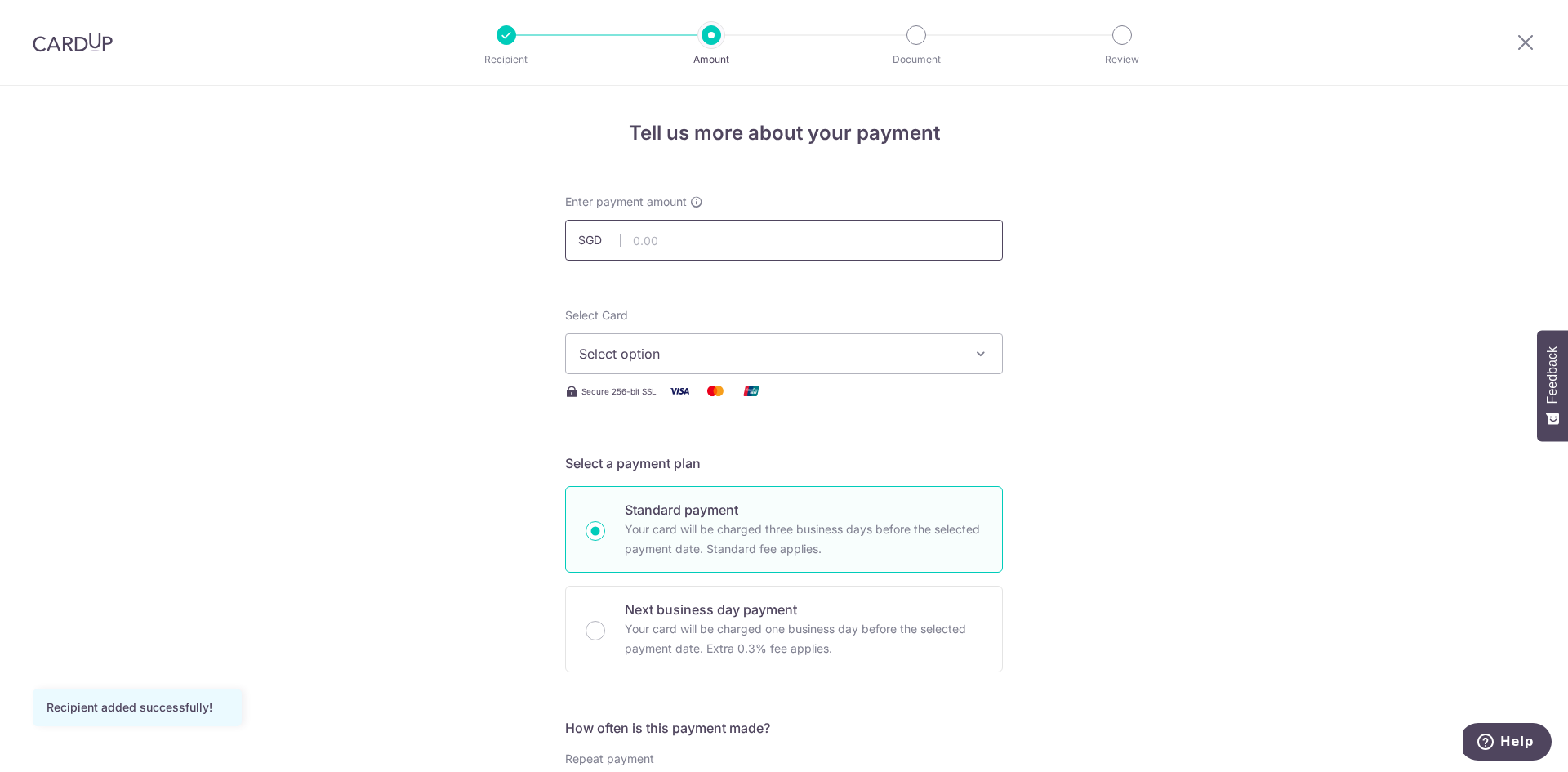
click at [771, 248] on input "text" at bounding box center [784, 240] width 438 height 41
type input "359.70"
click at [936, 349] on span "Select option" at bounding box center [769, 353] width 381 height 19
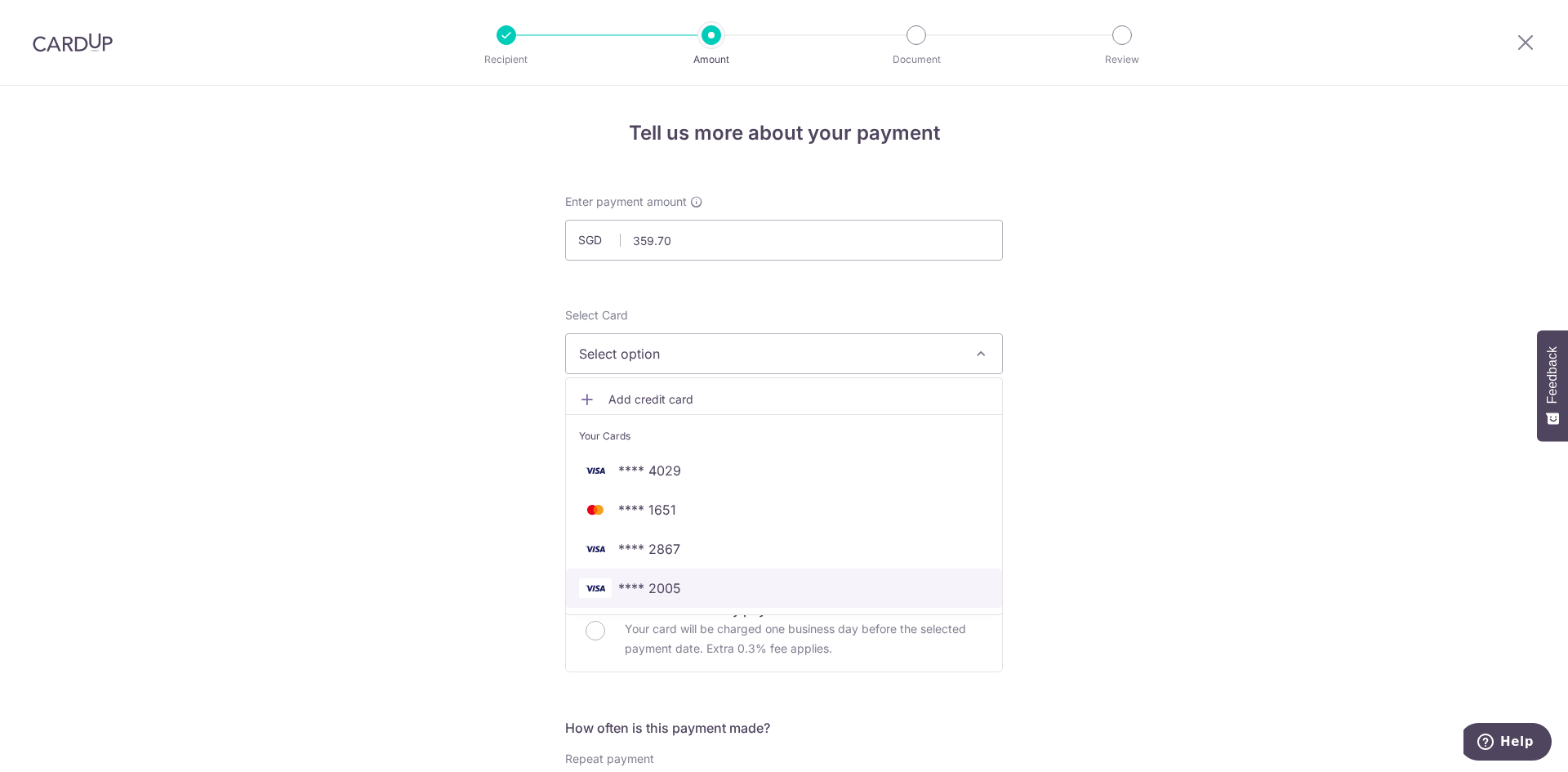
click at [675, 583] on span "**** 2005" at bounding box center [649, 588] width 63 height 19
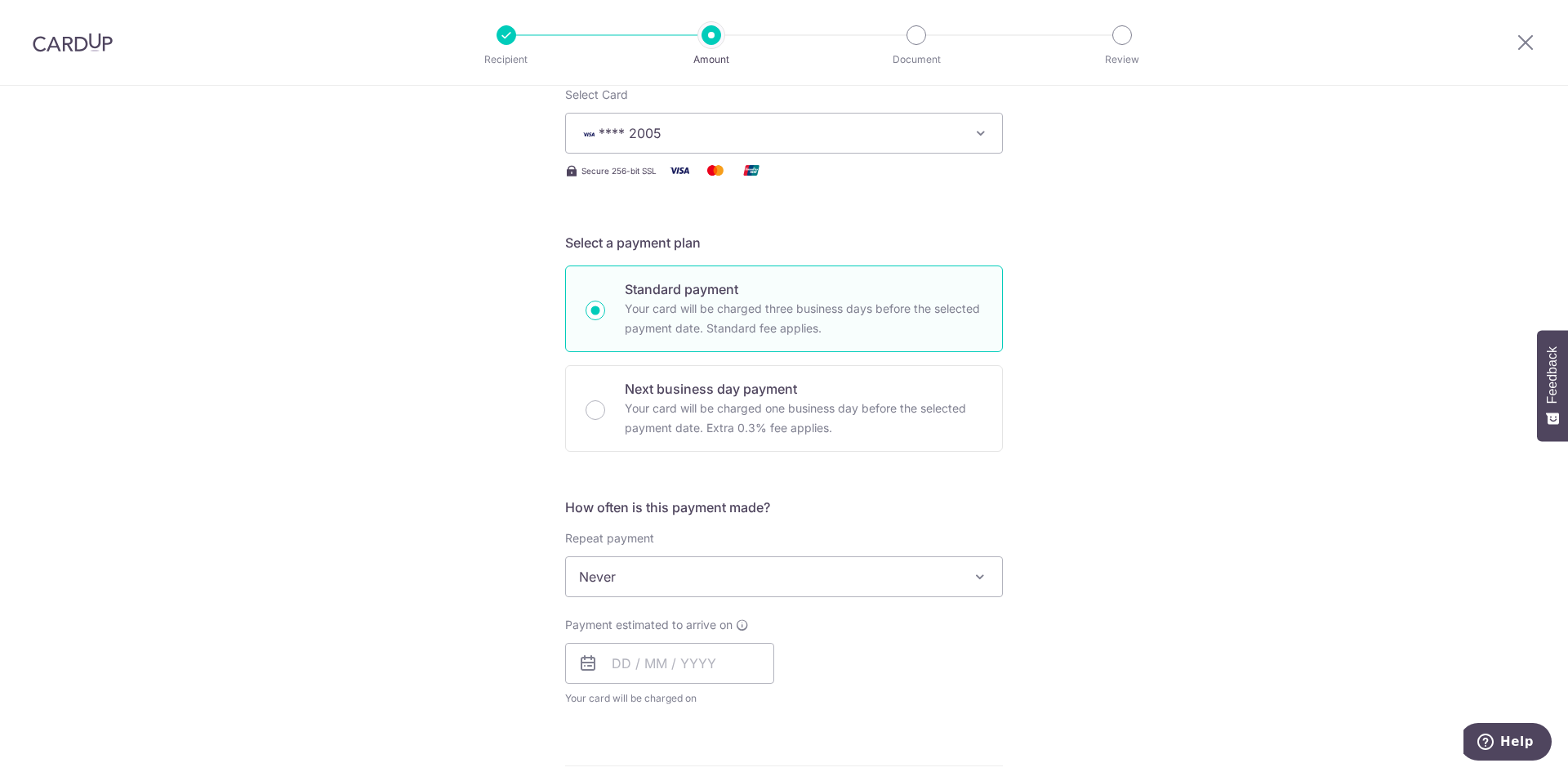
scroll to position [245, 0]
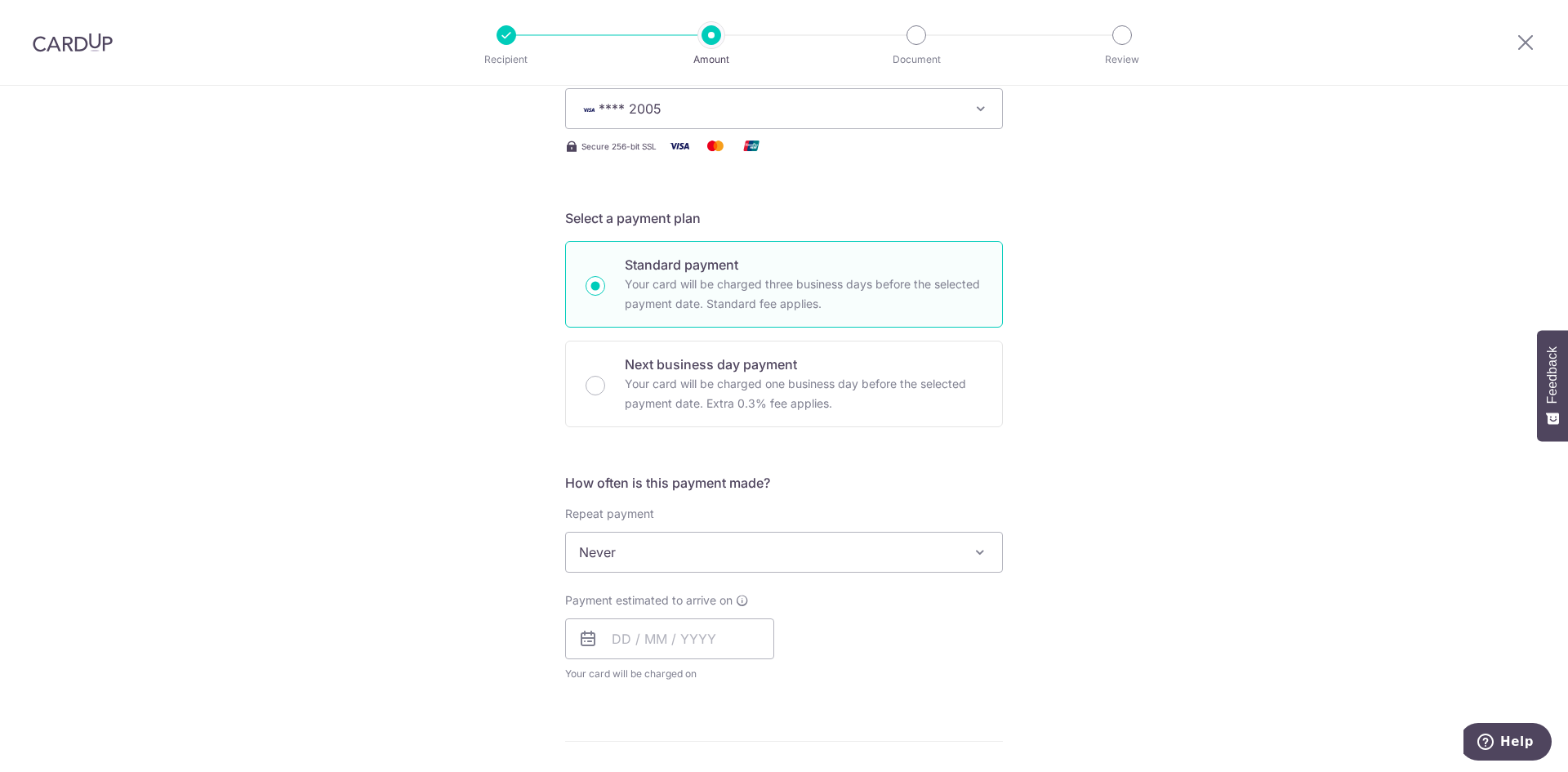
click at [1120, 528] on div "Tell us more about your payment Enter payment amount SGD 359.70 359.70 Recipien…" at bounding box center [784, 579] width 1568 height 1478
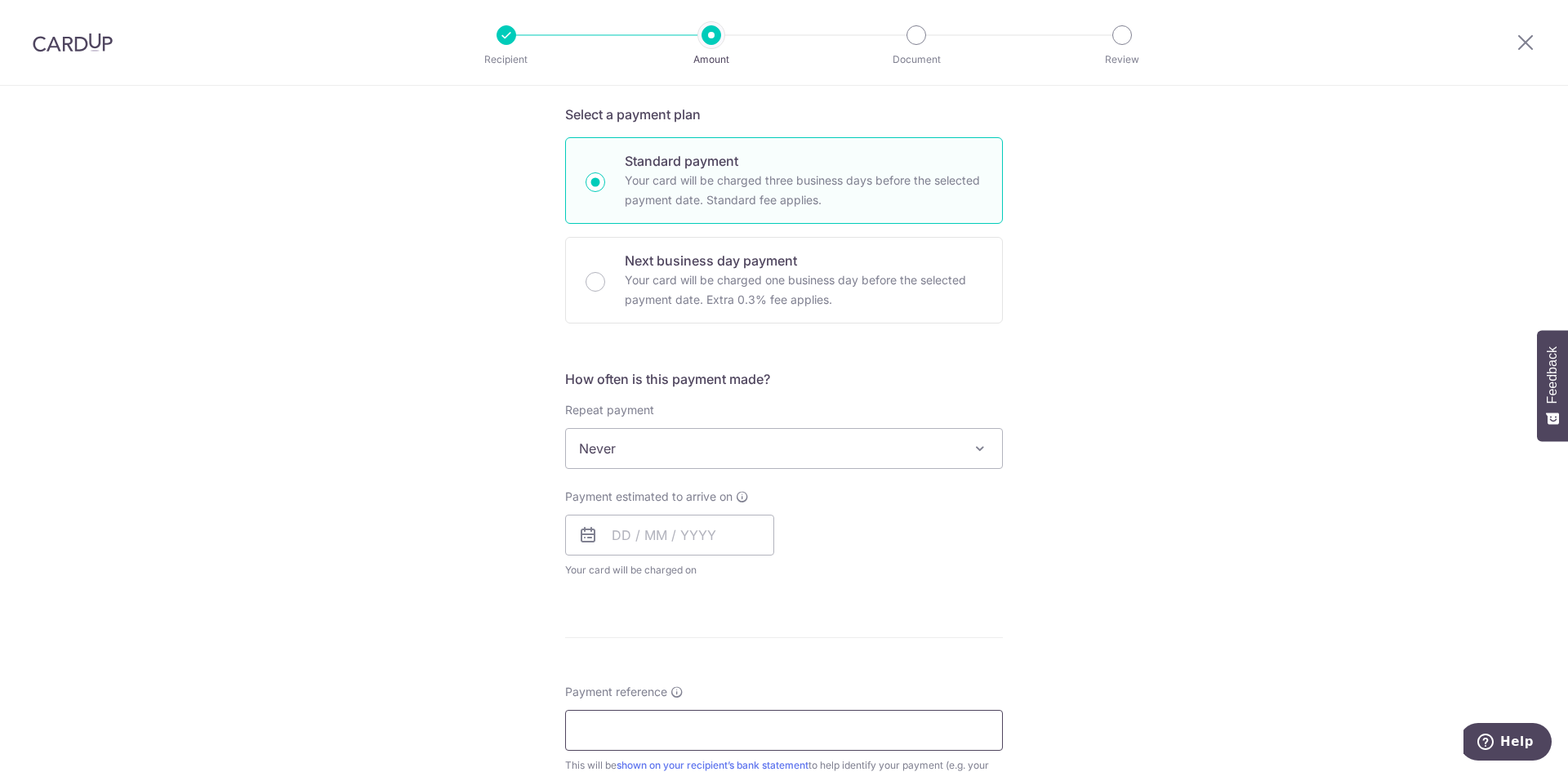
scroll to position [490, 0]
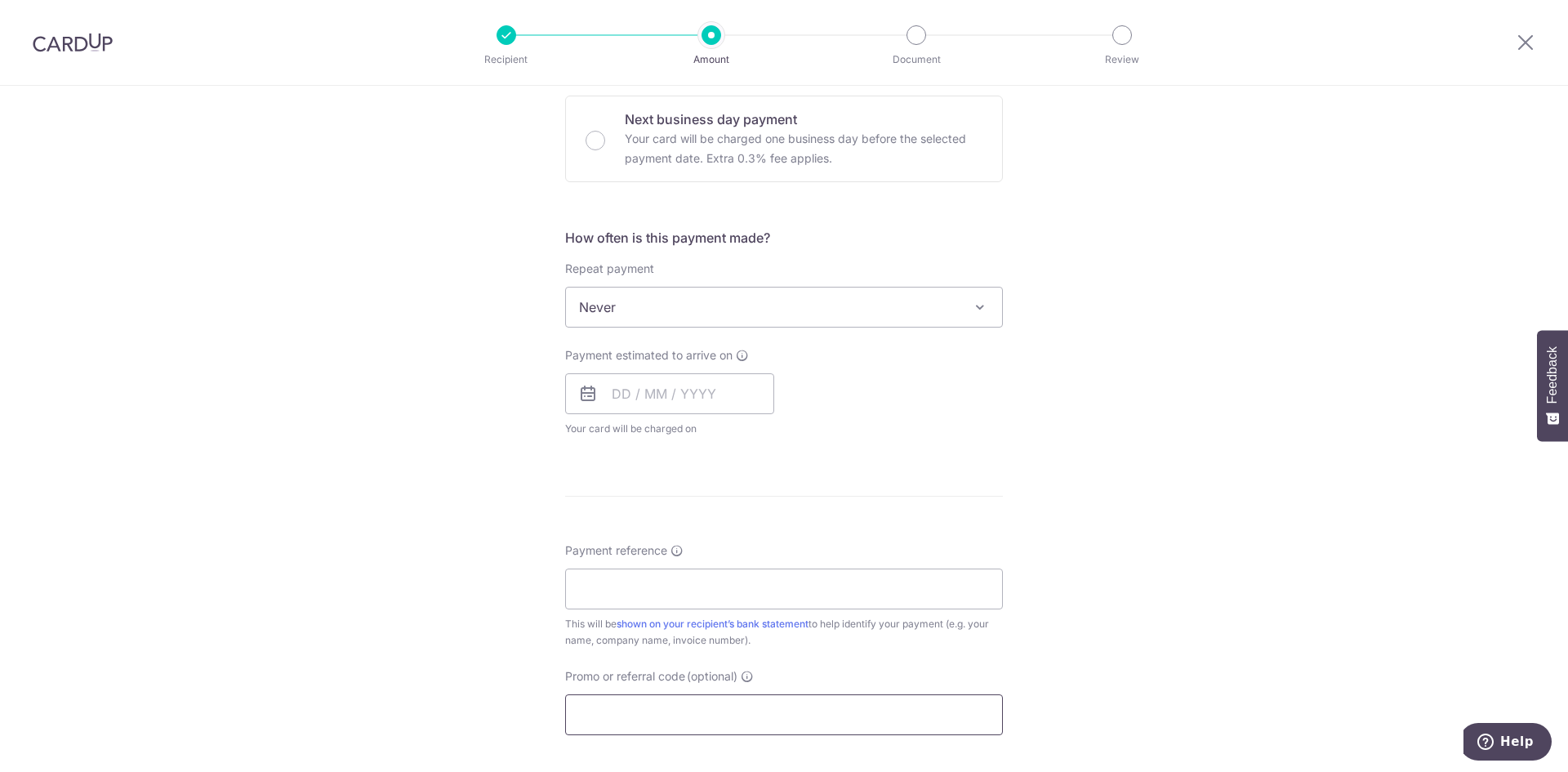
click at [633, 712] on input "Promo or referral code (optional)" at bounding box center [784, 715] width 438 height 41
paste input "OFF225"
type input "OFF225"
click at [1099, 502] on div "Tell us more about your payment Enter payment amount SGD 359.70 359.70 Recipien…" at bounding box center [784, 371] width 1568 height 1552
click at [700, 590] on input "Payment reference" at bounding box center [784, 589] width 438 height 41
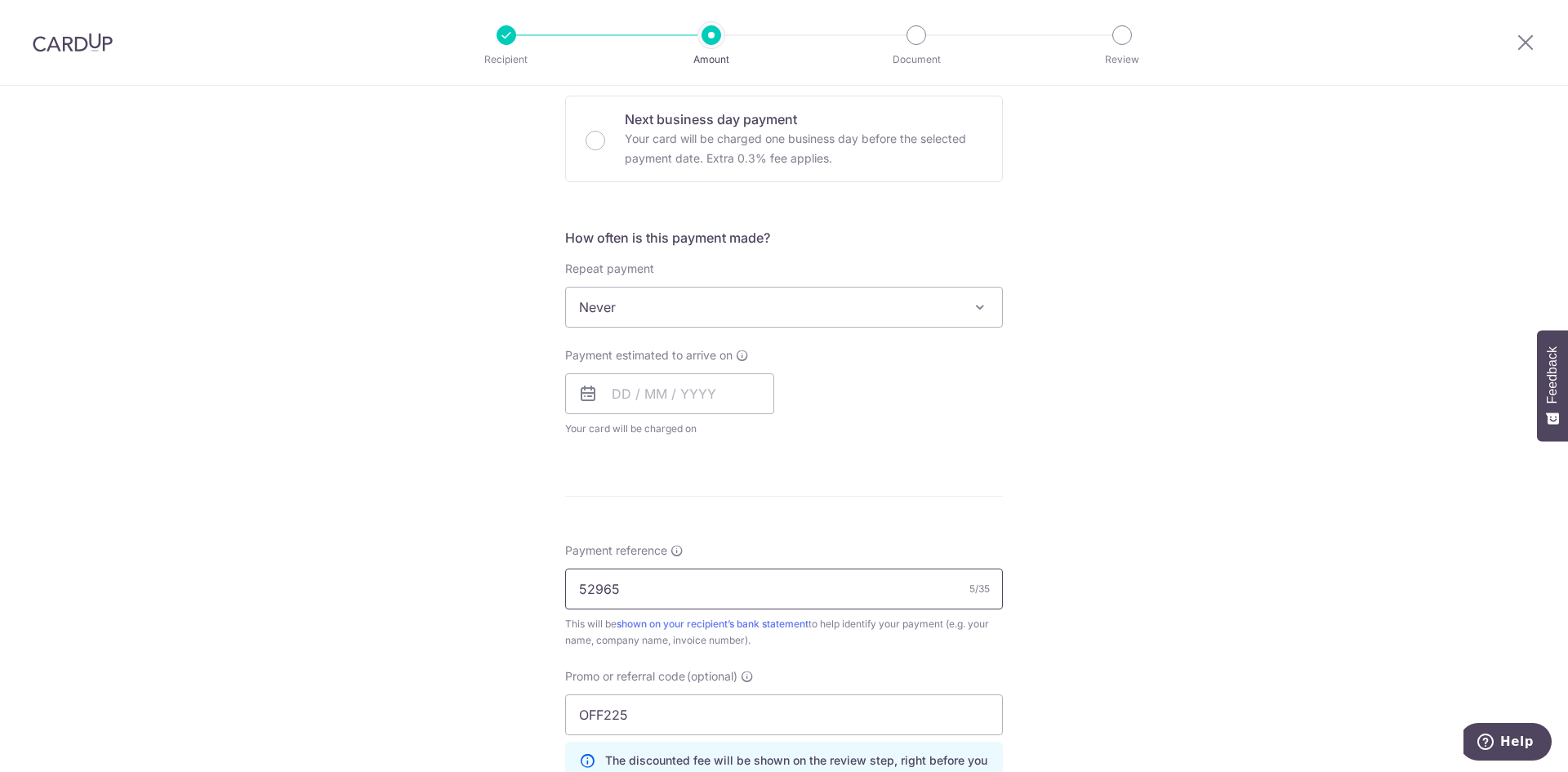
type input "52965"
click at [1127, 433] on div "Tell us more about your payment Enter payment amount SGD 359.70 359.70 Recipien…" at bounding box center [784, 371] width 1568 height 1552
click at [648, 393] on input "text" at bounding box center [669, 394] width 209 height 41
click at [723, 538] on link "11" at bounding box center [729, 543] width 26 height 26
type input "11/09/2025"
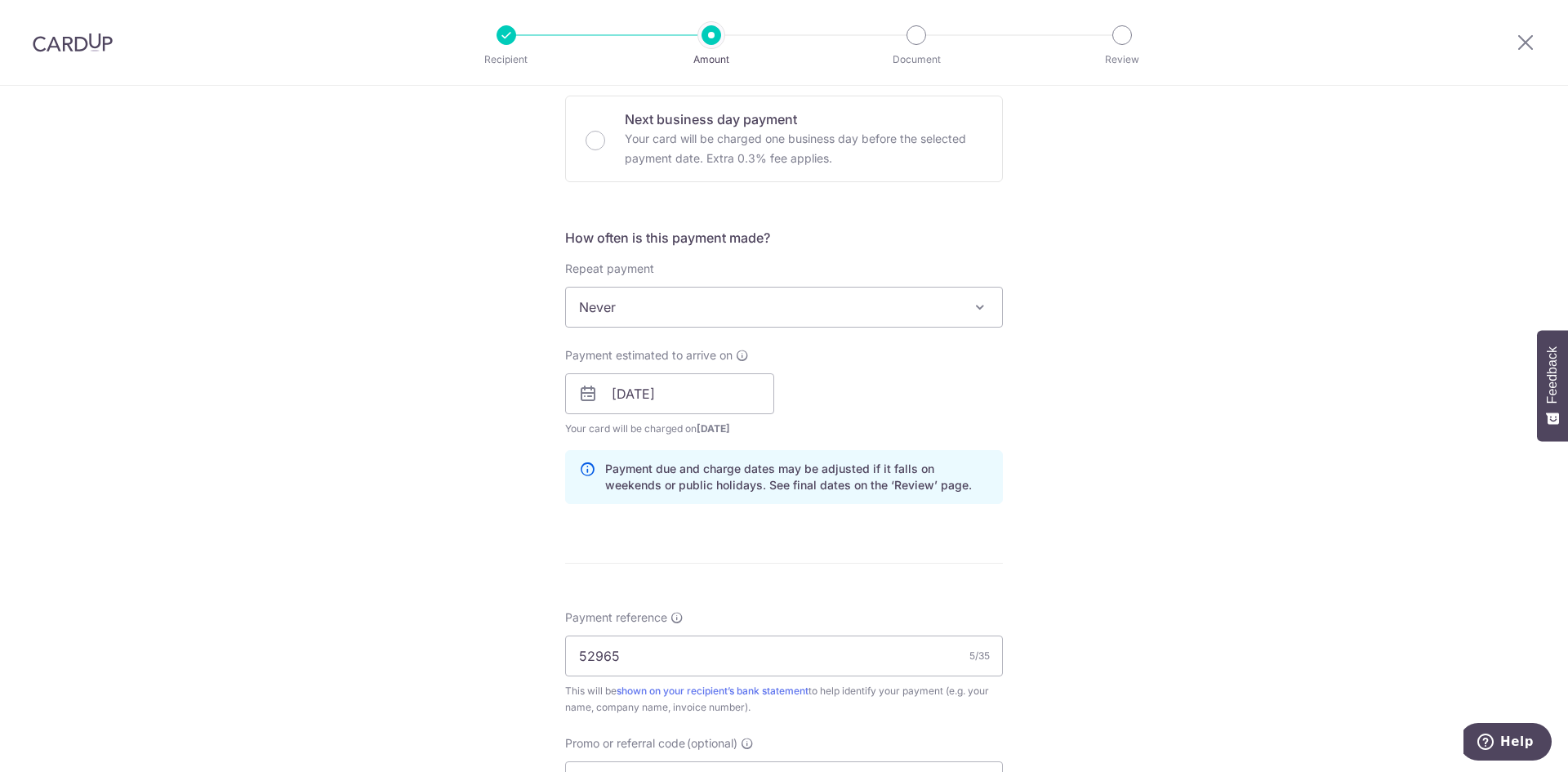
click at [1150, 422] on div "Tell us more about your payment Enter payment amount SGD 359.70 359.70 Recipien…" at bounding box center [784, 405] width 1568 height 1619
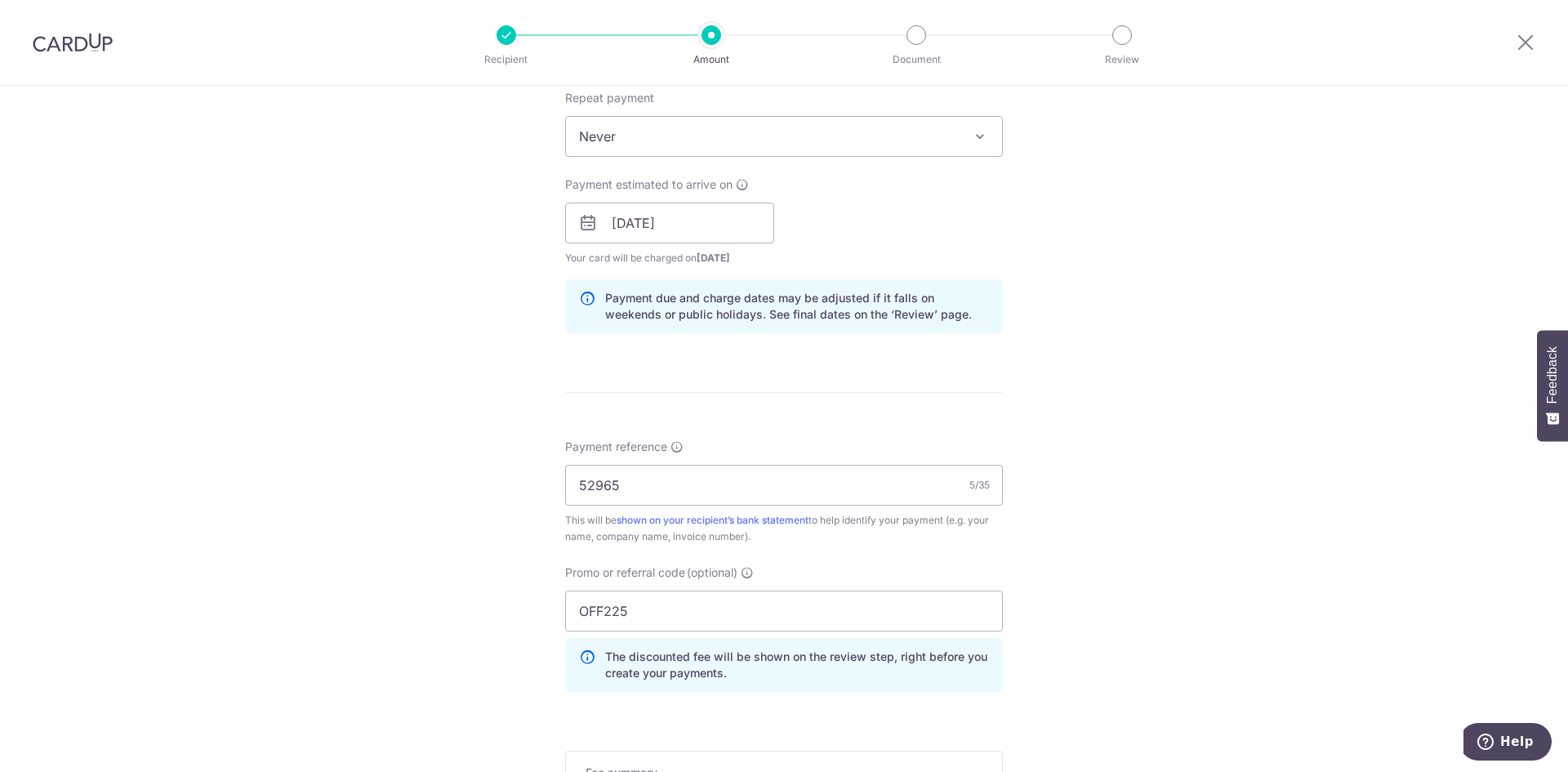
scroll to position [899, 0]
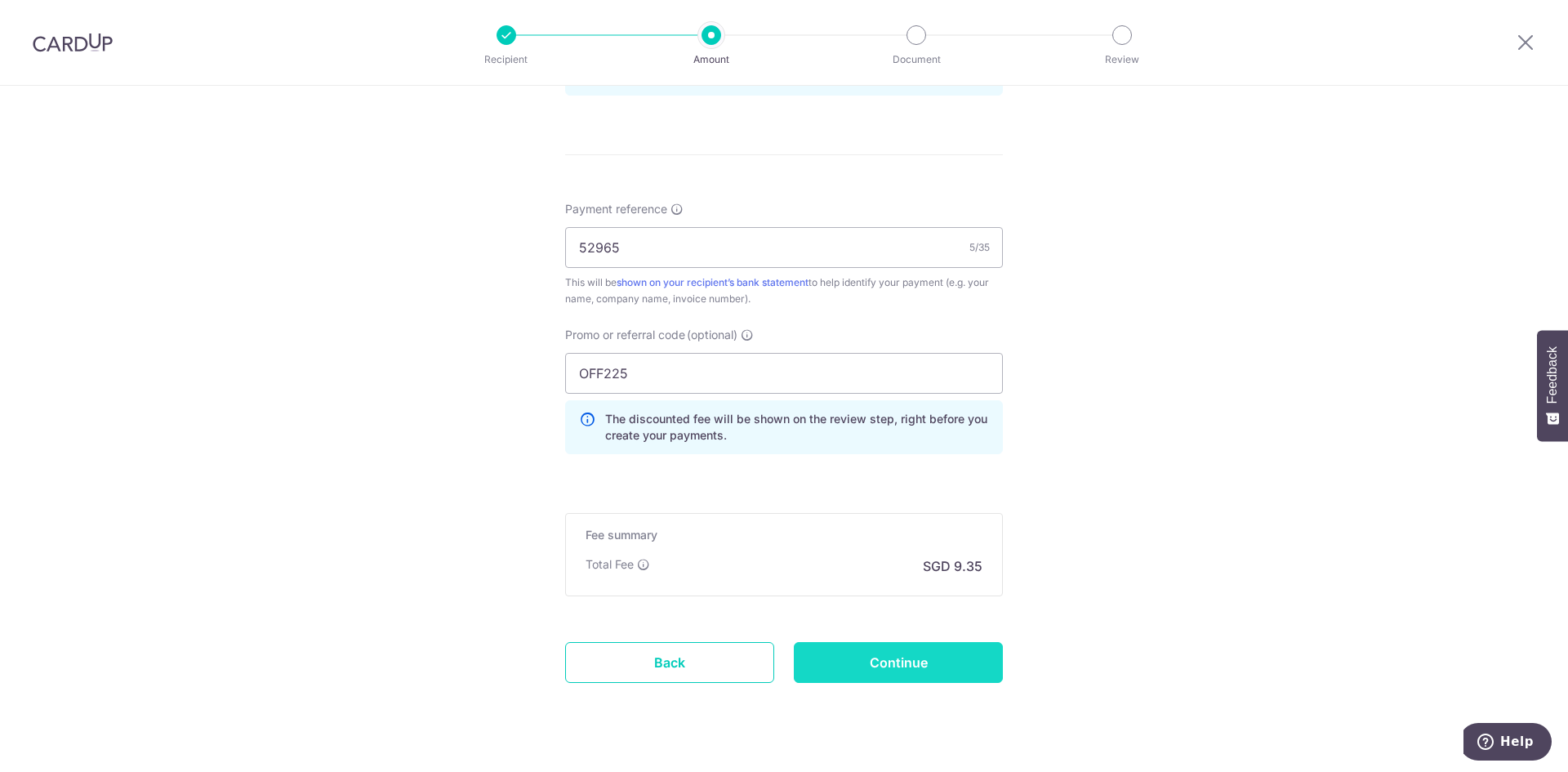
click at [913, 667] on input "Continue" at bounding box center [898, 663] width 209 height 41
type input "Create Schedule"
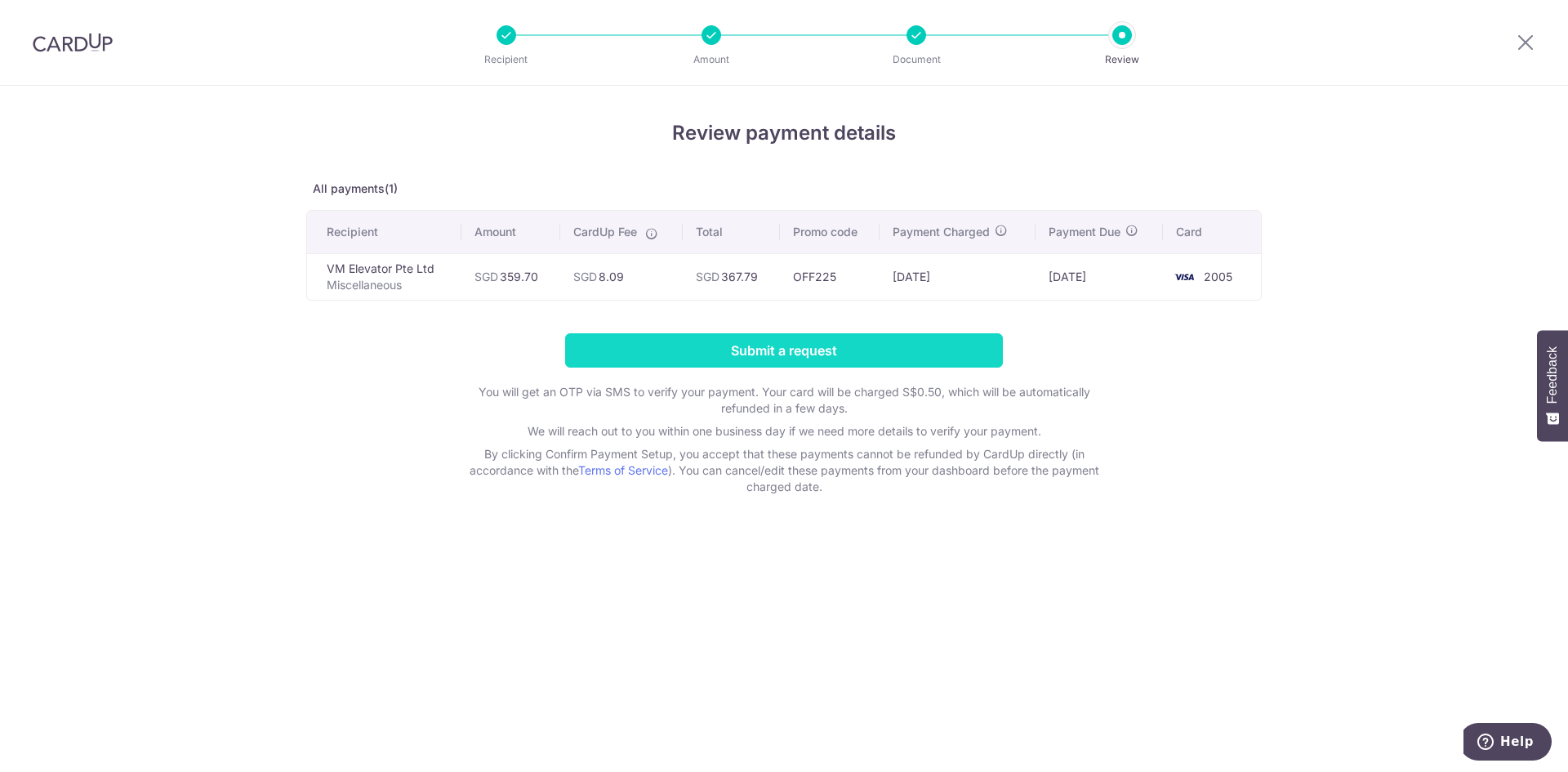
click at [797, 350] on input "Submit a request" at bounding box center [784, 350] width 438 height 34
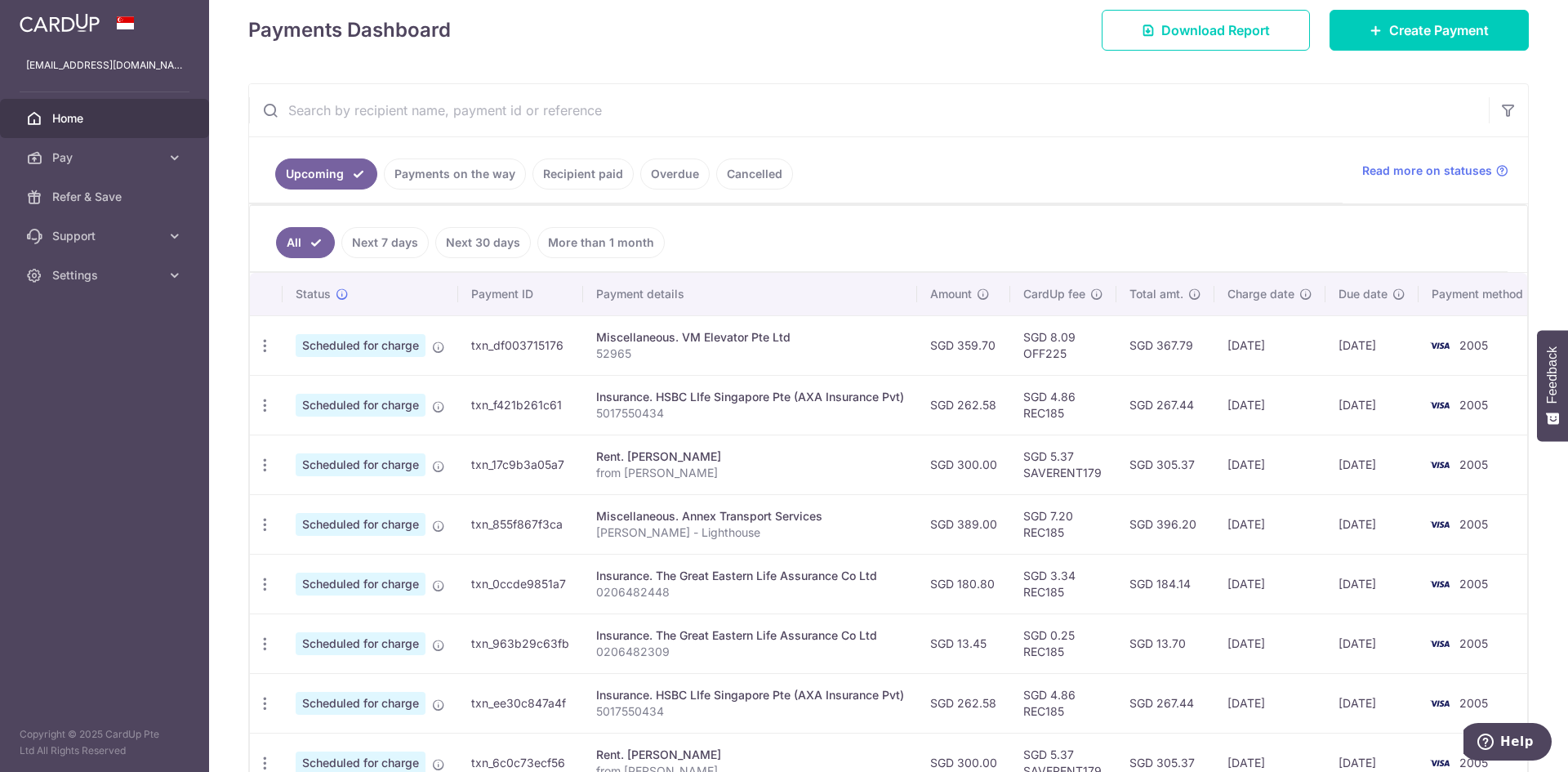
scroll to position [245, 0]
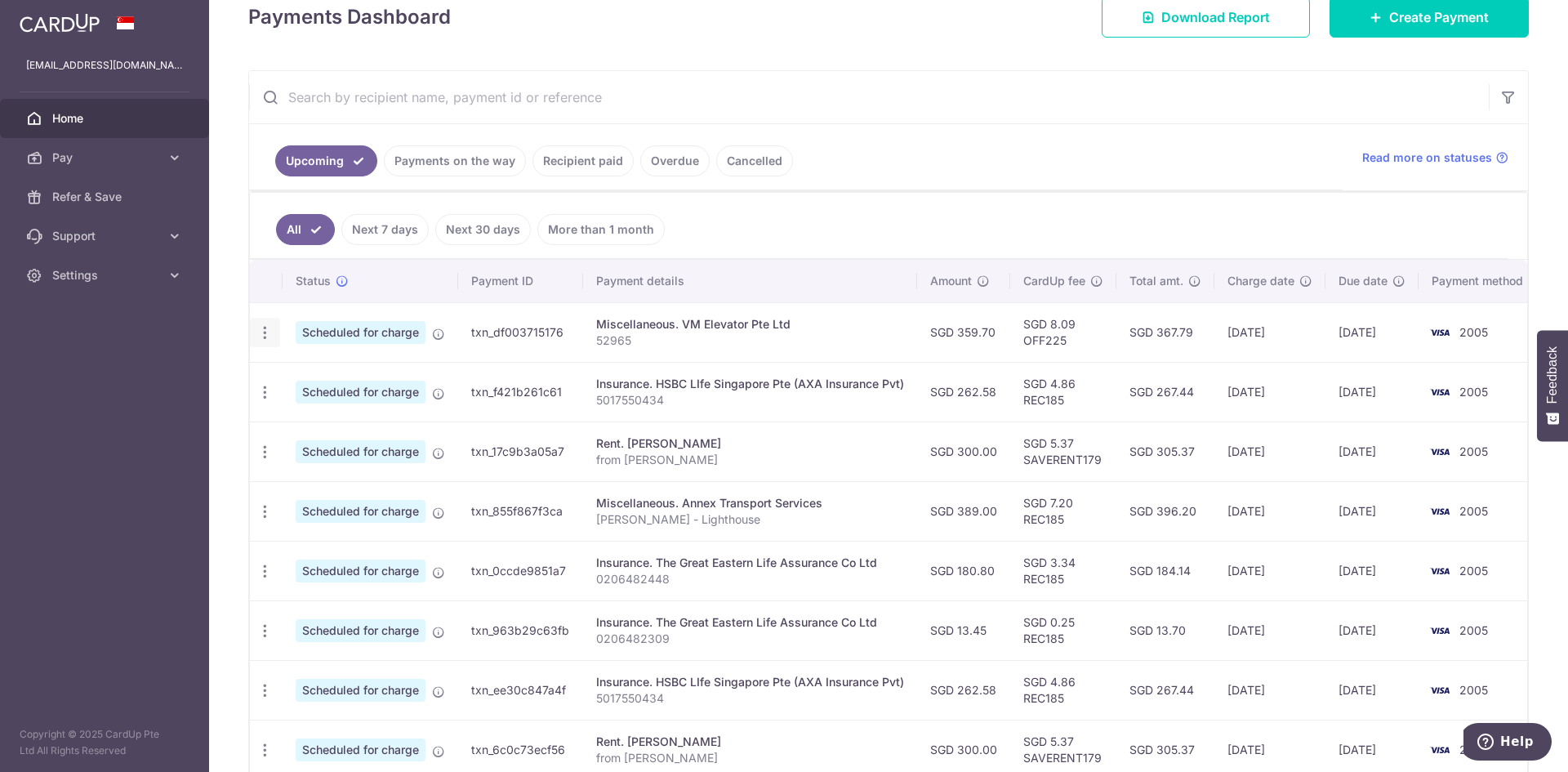
click at [270, 337] on icon "button" at bounding box center [264, 332] width 17 height 17
click at [861, 338] on p "52965" at bounding box center [751, 340] width 308 height 17
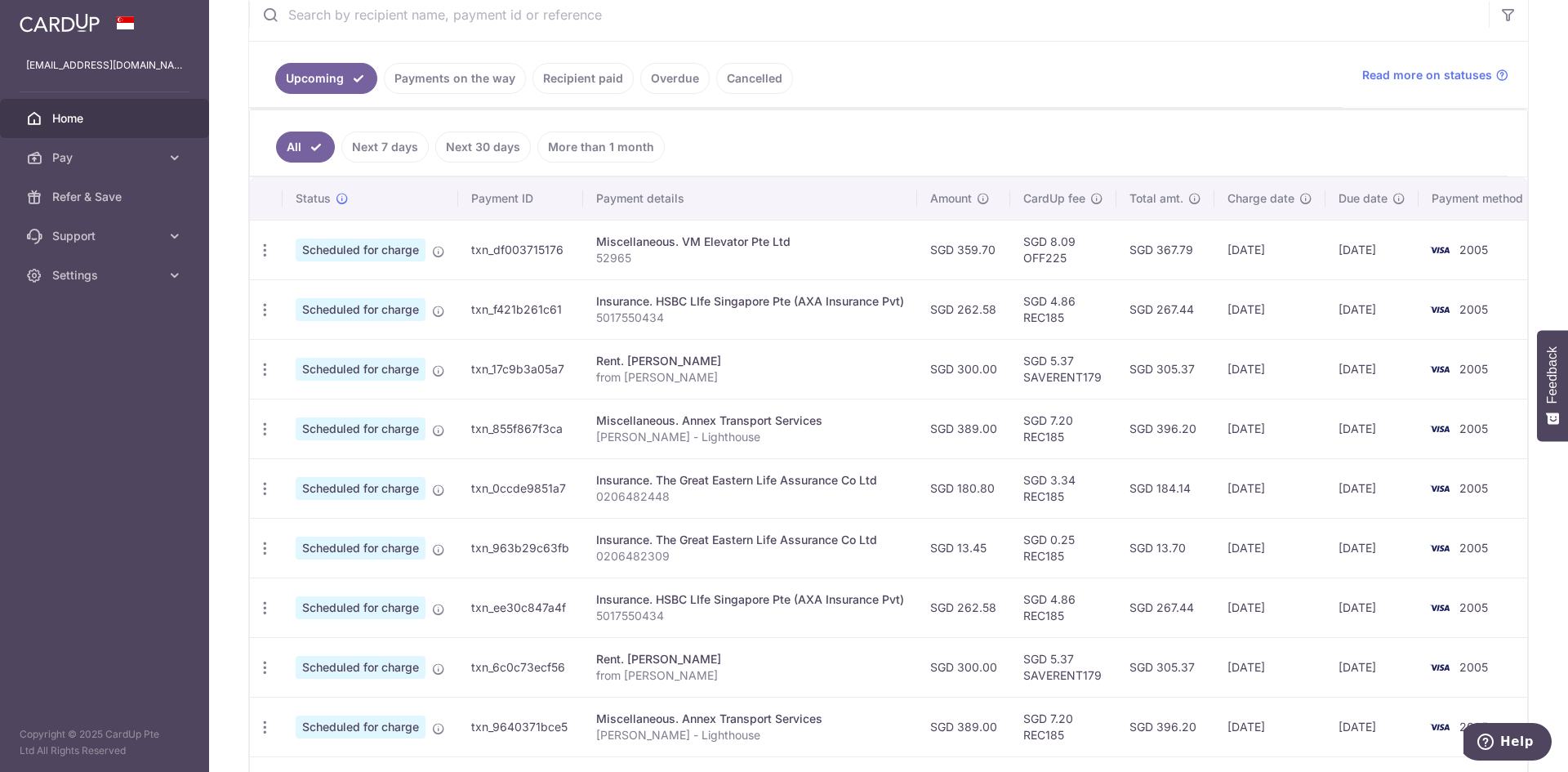
scroll to position [91, 0]
